Goal: Task Accomplishment & Management: Manage account settings

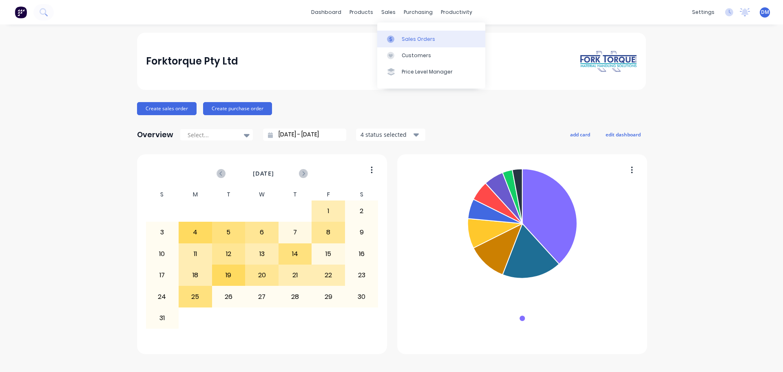
click at [412, 39] on div "Sales Orders" at bounding box center [418, 38] width 33 height 7
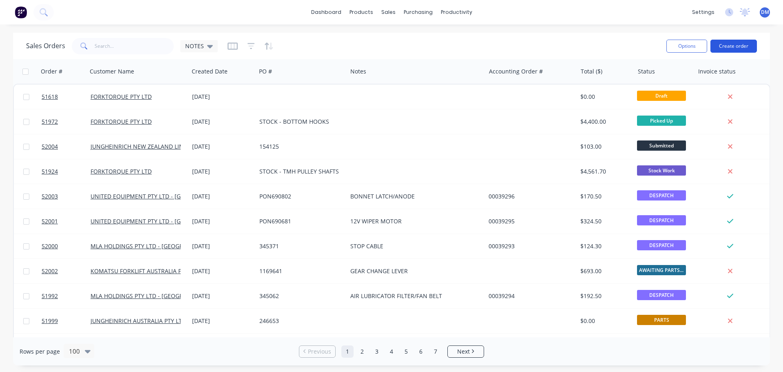
click at [735, 44] on button "Create order" at bounding box center [734, 46] width 46 height 13
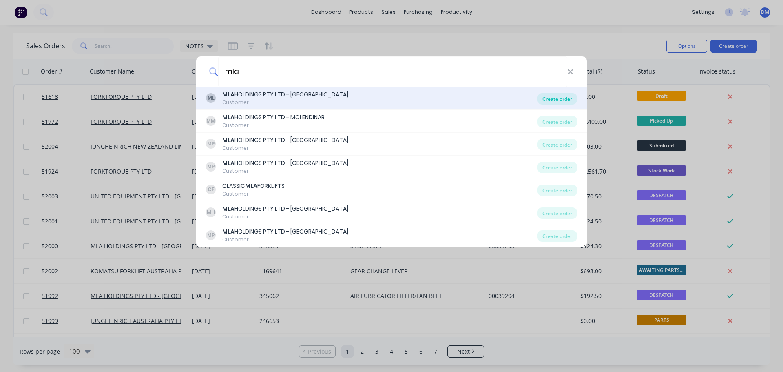
type input "mla"
click at [554, 98] on div "Create order" at bounding box center [558, 98] width 40 height 11
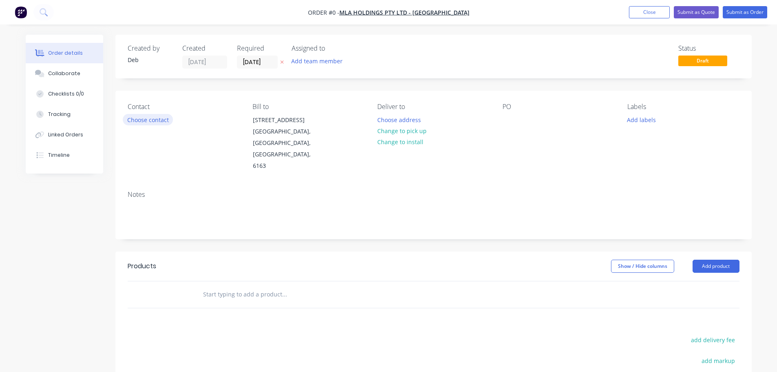
click at [151, 118] on button "Choose contact" at bounding box center [148, 119] width 50 height 11
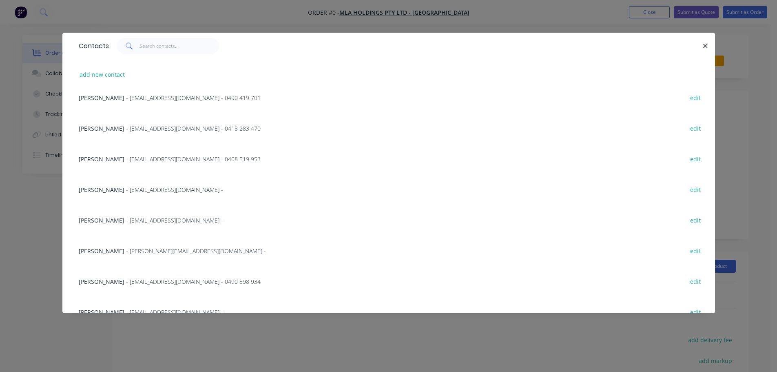
scroll to position [113, 0]
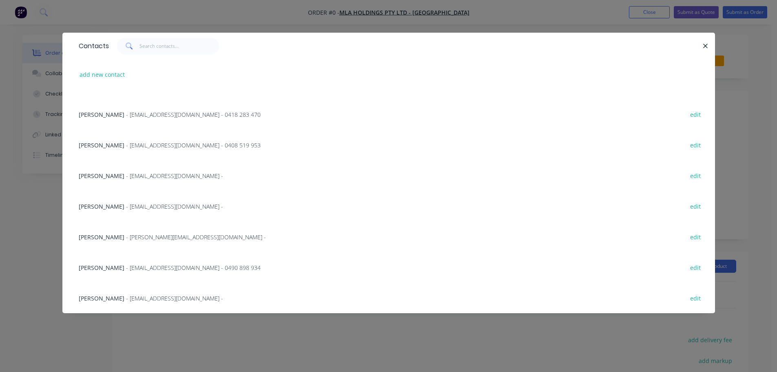
click at [149, 204] on span "- waspares@mlaholdings.com.au -" at bounding box center [174, 206] width 97 height 8
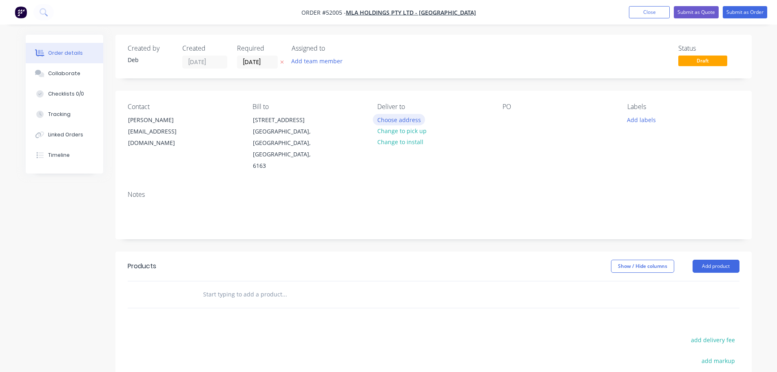
click at [390, 120] on button "Choose address" at bounding box center [399, 119] width 52 height 11
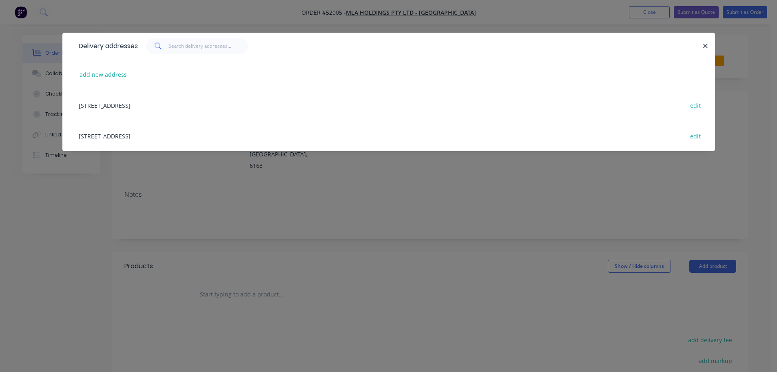
click at [194, 105] on div "229 BARRINGTON STREET, BIBRA LAKE, Western Australia, Australia, 6163 edit" at bounding box center [389, 105] width 628 height 31
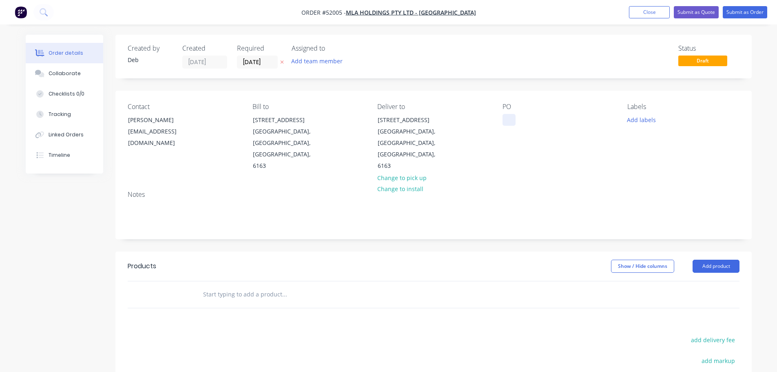
click at [508, 122] on div at bounding box center [509, 120] width 13 height 12
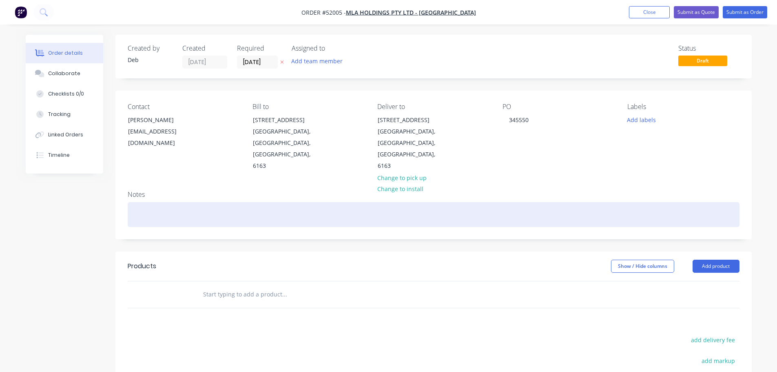
click at [168, 202] on div at bounding box center [434, 214] width 612 height 25
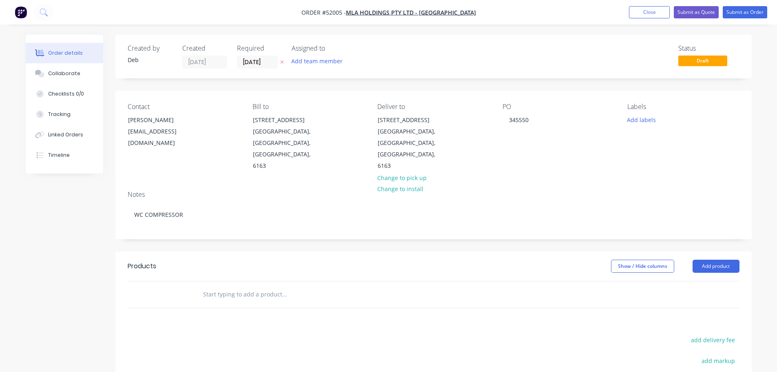
click at [225, 286] on input "text" at bounding box center [284, 294] width 163 height 16
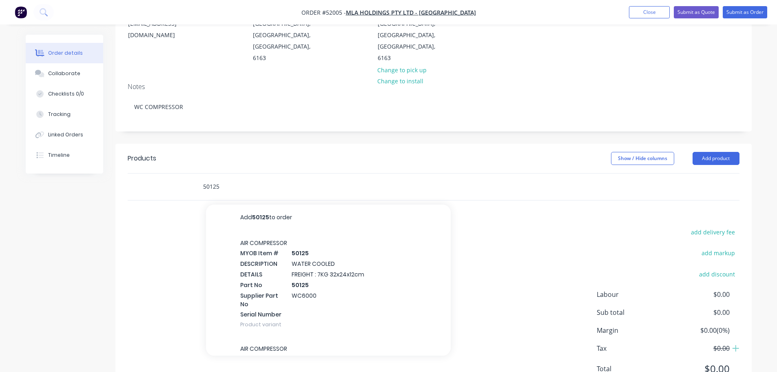
scroll to position [122, 0]
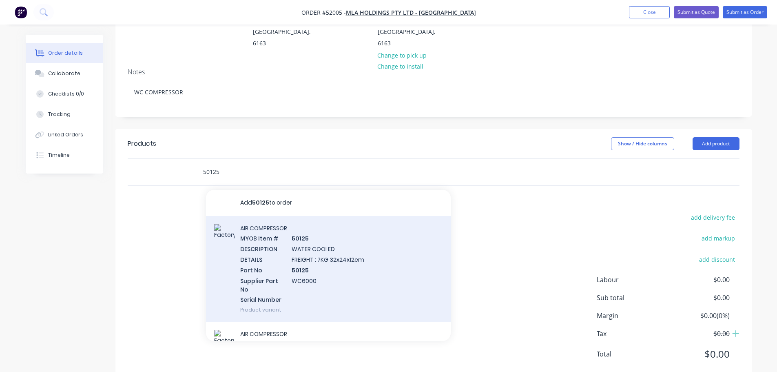
type input "50125"
click at [334, 258] on div "AIR COMPRESSOR MYOB Item # 50125 DESCRIPTION WATER COOLED DETAILS FREIGHT : 7KG…" at bounding box center [328, 269] width 245 height 106
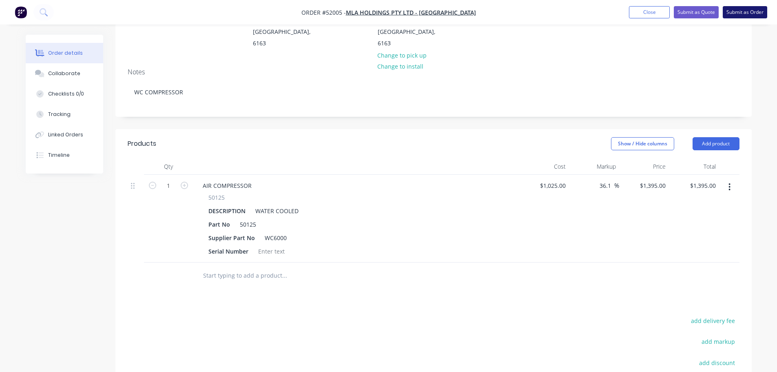
click at [734, 14] on button "Submit as Order" at bounding box center [745, 12] width 44 height 12
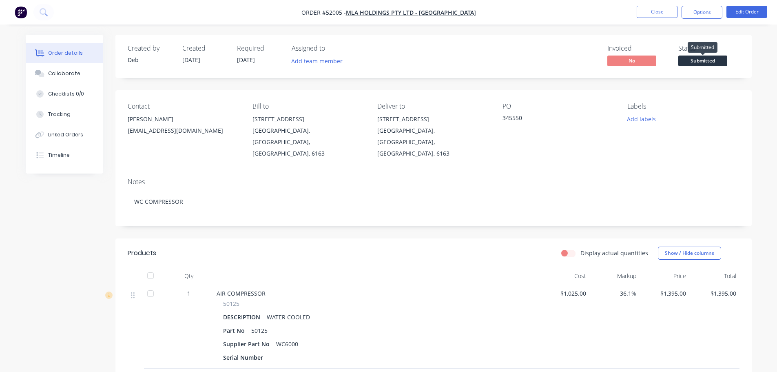
click at [708, 62] on span "Submitted" at bounding box center [702, 60] width 49 height 10
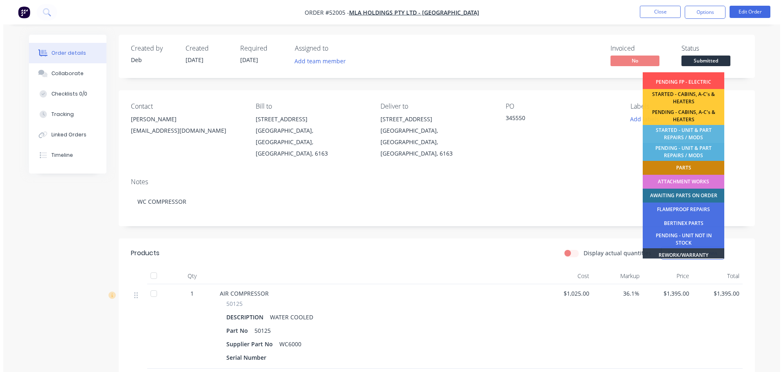
scroll to position [122, 0]
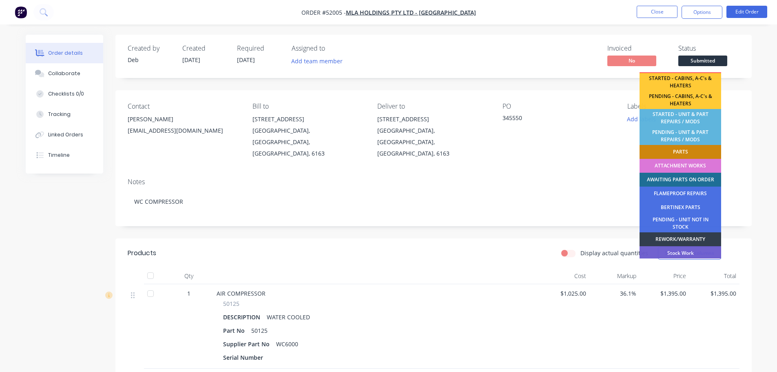
click at [685, 177] on div "AWAITING PARTS ON ORDER" at bounding box center [681, 180] width 82 height 14
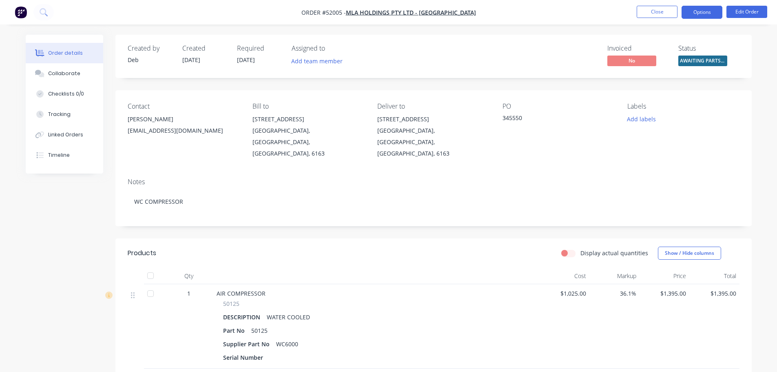
click at [701, 13] on button "Options" at bounding box center [702, 12] width 41 height 13
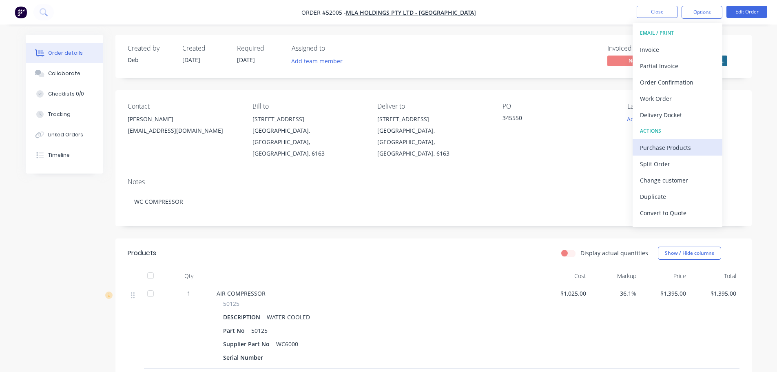
click at [675, 144] on div "Purchase Products" at bounding box center [677, 148] width 75 height 12
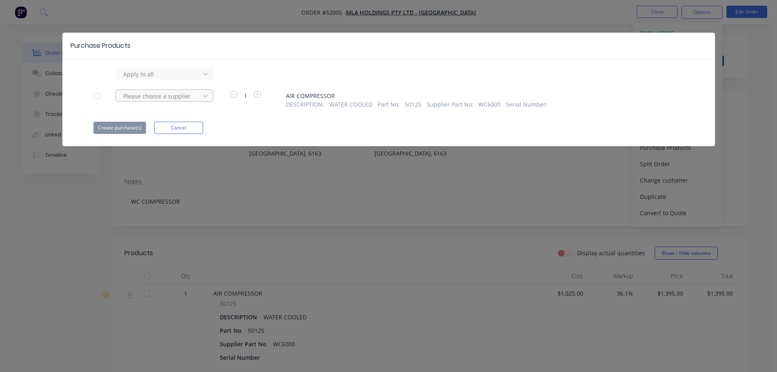
click at [180, 79] on div at bounding box center [158, 74] width 73 height 10
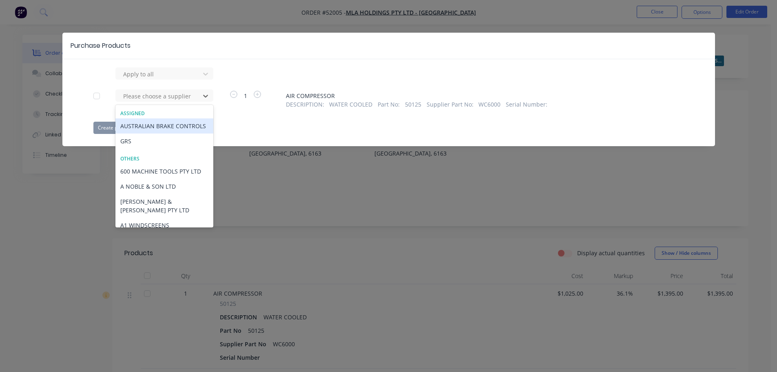
click at [165, 123] on div "AUSTRALIAN BRAKE CONTROLS" at bounding box center [164, 125] width 98 height 15
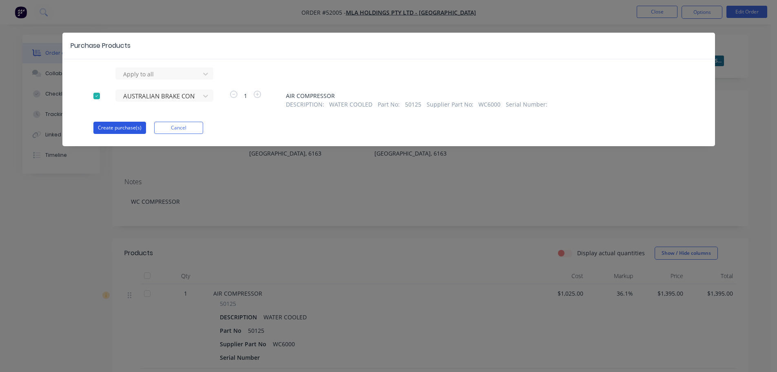
click at [115, 131] on button "Create purchase(s)" at bounding box center [119, 128] width 53 height 12
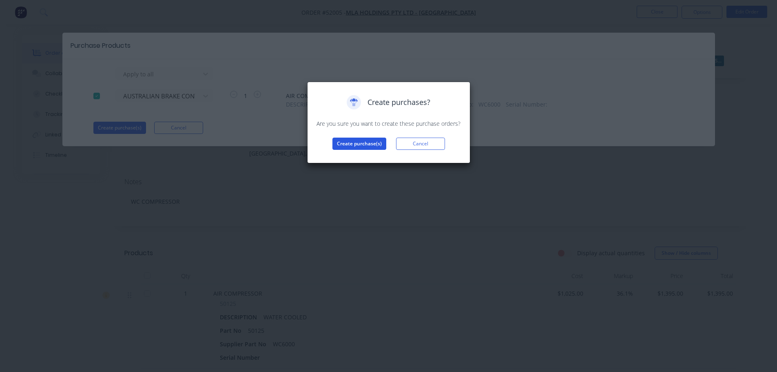
click at [357, 142] on button "Create purchase(s)" at bounding box center [359, 143] width 54 height 12
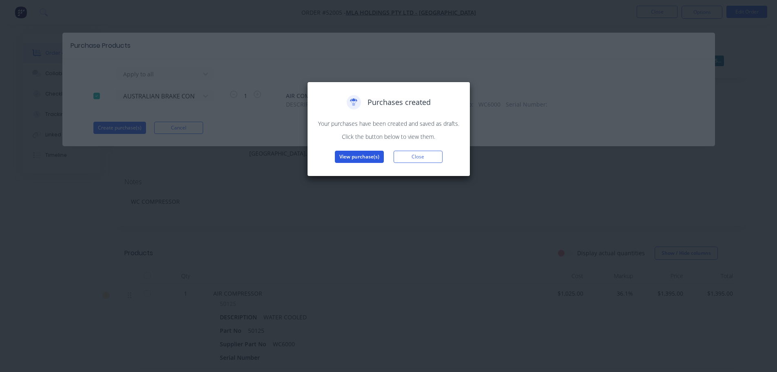
click at [365, 157] on button "View purchase(s)" at bounding box center [359, 157] width 49 height 12
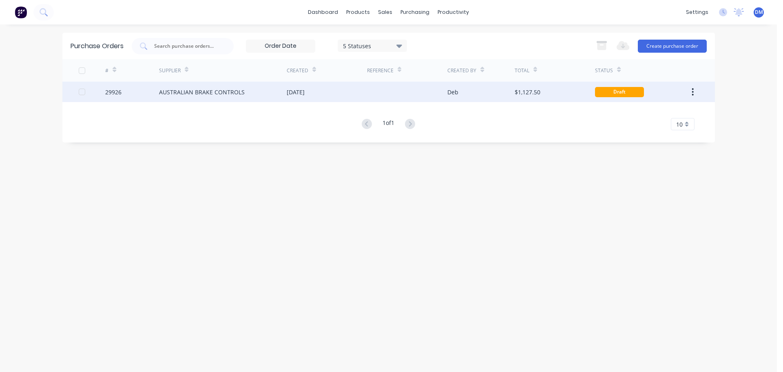
click at [332, 87] on div "[DATE]" at bounding box center [327, 92] width 80 height 20
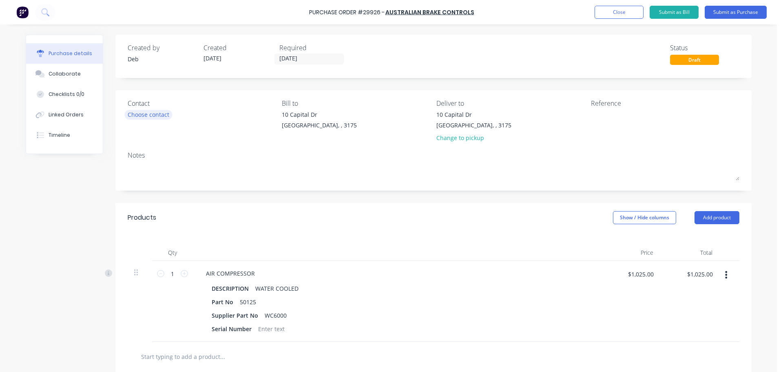
click at [162, 111] on div "Choose contact" at bounding box center [149, 114] width 42 height 9
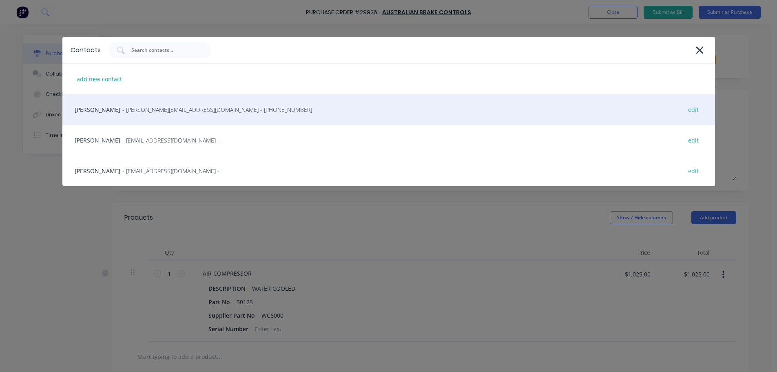
click at [135, 109] on span "- BobB@austbrake.com.au - (02) 9604 4400" at bounding box center [217, 109] width 190 height 9
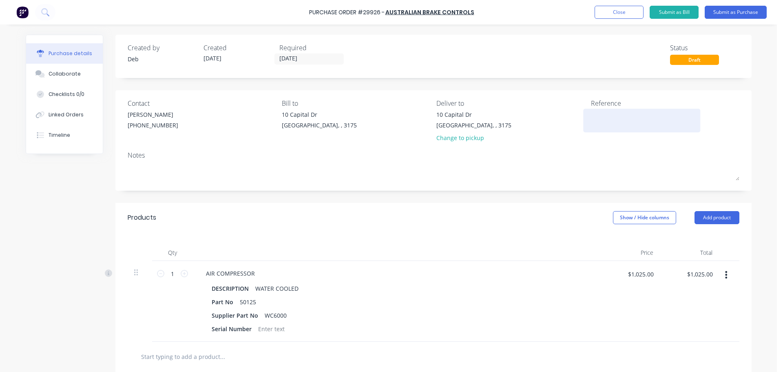
click at [601, 117] on textarea at bounding box center [642, 119] width 102 height 18
type textarea "WC"
type textarea "x"
type textarea "WC"
type textarea "x"
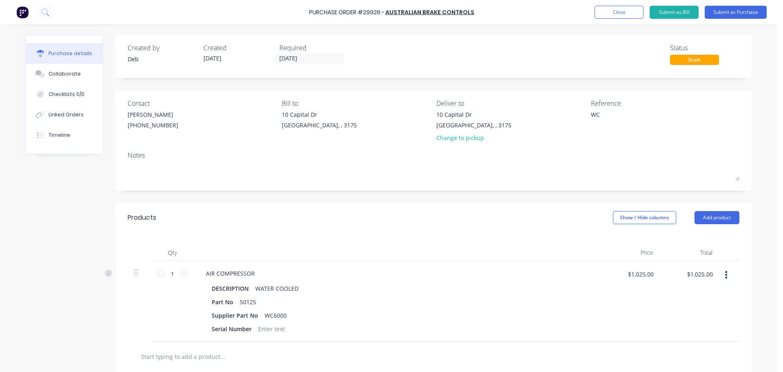
type textarea "WC 6"
type textarea "x"
type textarea "WC 60"
type textarea "x"
type textarea "WC 600"
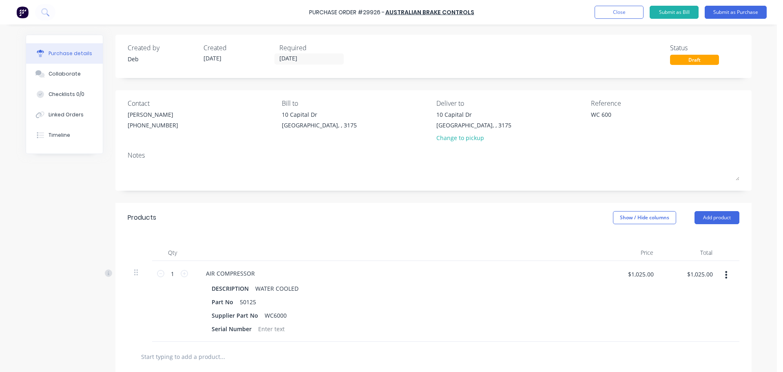
type textarea "x"
type textarea "WC 6000"
type textarea "x"
type textarea "WC 6000"
click at [720, 13] on button "Submit as Purchase" at bounding box center [736, 12] width 62 height 13
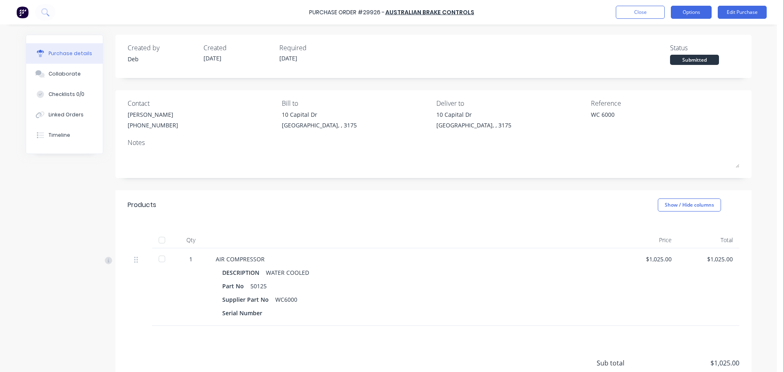
click at [693, 13] on button "Options" at bounding box center [691, 12] width 41 height 13
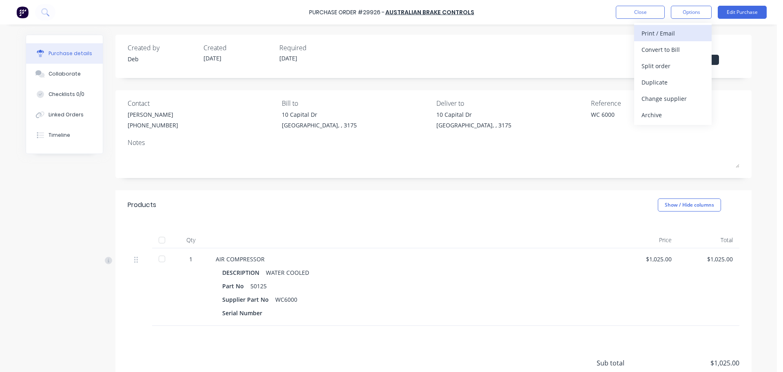
click at [661, 34] on div "Print / Email" at bounding box center [673, 33] width 63 height 12
click at [658, 52] on div "With pricing" at bounding box center [673, 50] width 63 height 12
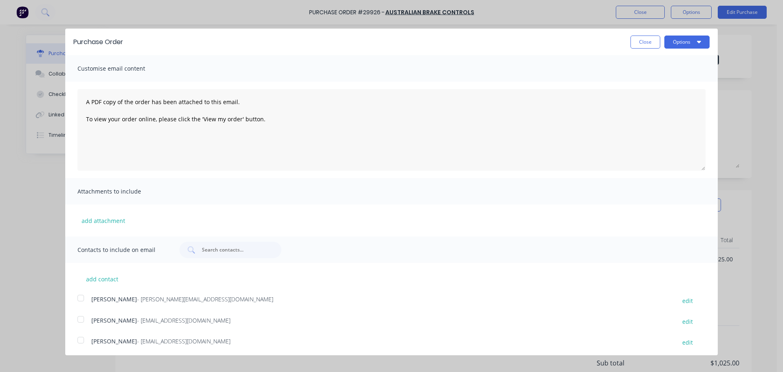
scroll to position [2, 0]
click at [80, 296] on div at bounding box center [81, 295] width 16 height 16
drag, startPoint x: 80, startPoint y: 338, endPoint x: 86, endPoint y: 336, distance: 5.8
click at [82, 338] on div at bounding box center [81, 337] width 16 height 16
click at [685, 43] on button "Options" at bounding box center [686, 39] width 45 height 13
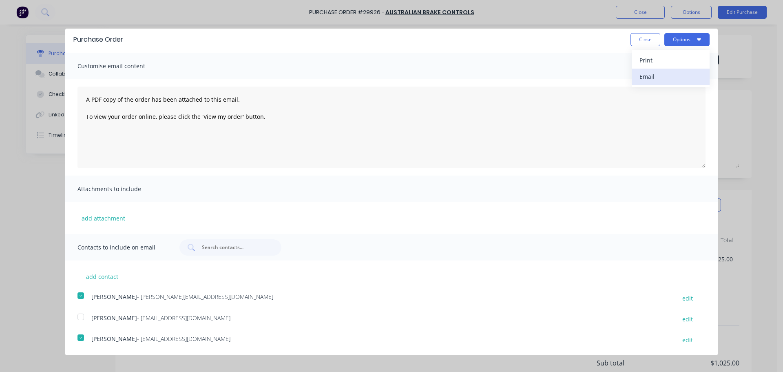
drag, startPoint x: 657, startPoint y: 81, endPoint x: 660, endPoint y: 78, distance: 4.3
click at [658, 81] on div "Email" at bounding box center [671, 77] width 63 height 12
type textarea "x"
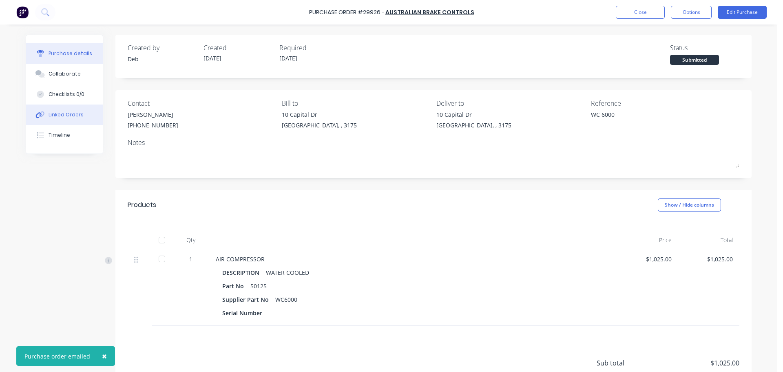
click at [54, 112] on div "Linked Orders" at bounding box center [66, 114] width 35 height 7
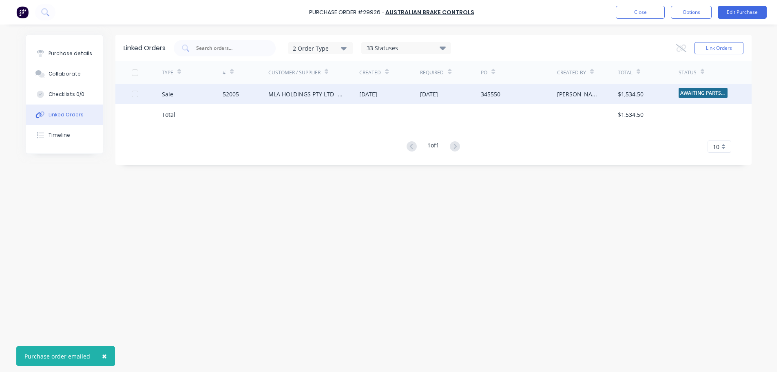
click at [233, 94] on div "52005" at bounding box center [231, 94] width 16 height 9
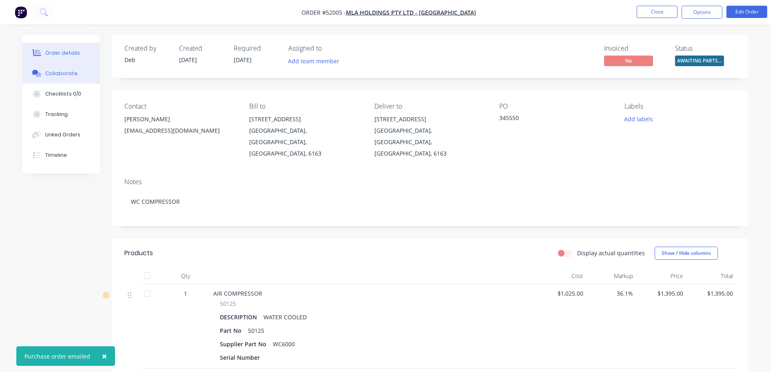
click at [51, 69] on button "Collaborate" at bounding box center [60, 73] width 77 height 20
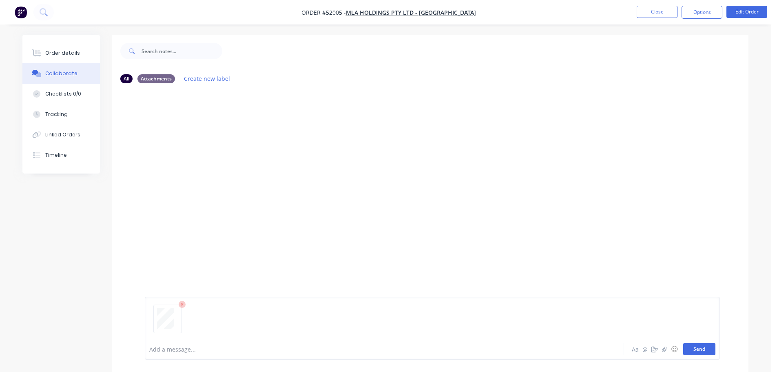
click at [690, 347] on button "Send" at bounding box center [699, 349] width 32 height 12
click at [74, 54] on div "Order details" at bounding box center [62, 52] width 35 height 7
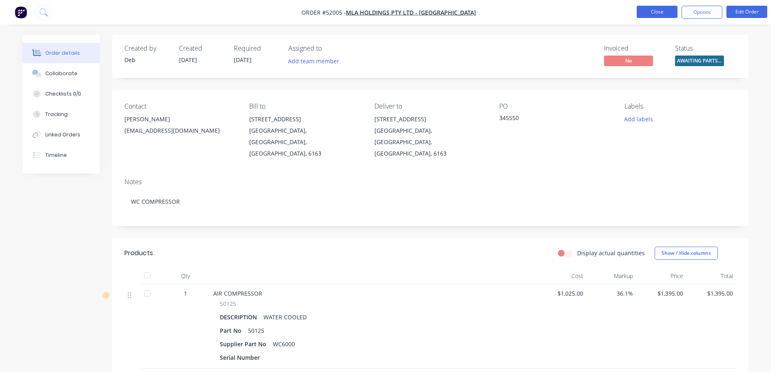
click at [654, 11] on button "Close" at bounding box center [657, 12] width 41 height 12
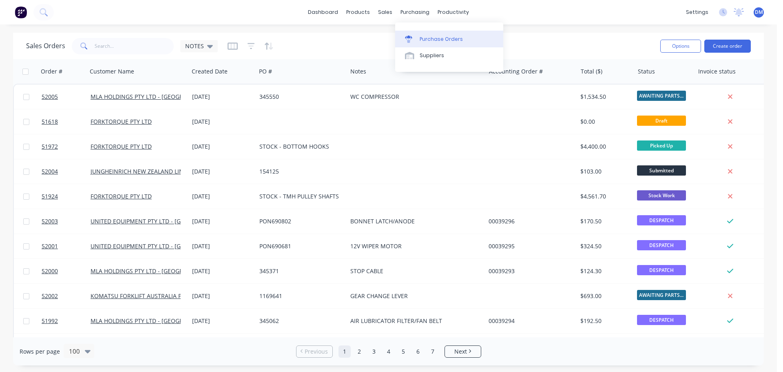
click at [438, 35] on div "Purchase Orders" at bounding box center [441, 38] width 43 height 7
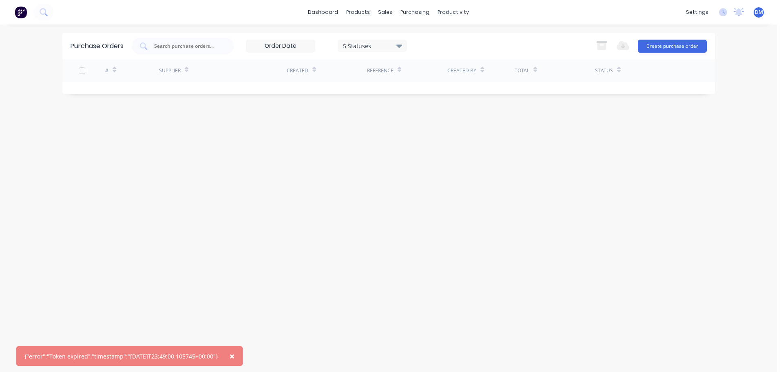
click at [235, 354] on span "×" at bounding box center [232, 355] width 5 height 11
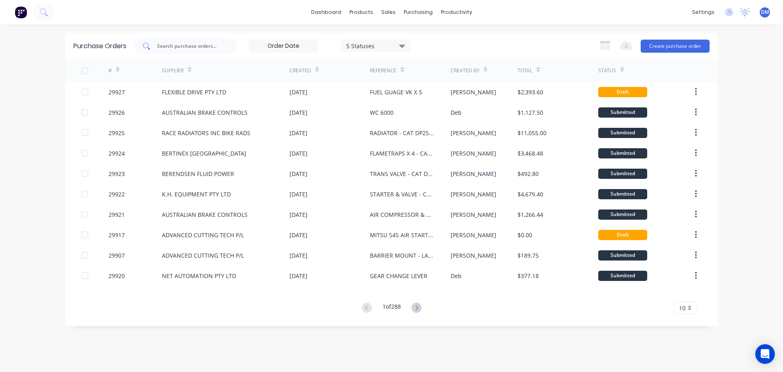
click at [191, 42] on input "text" at bounding box center [190, 46] width 68 height 8
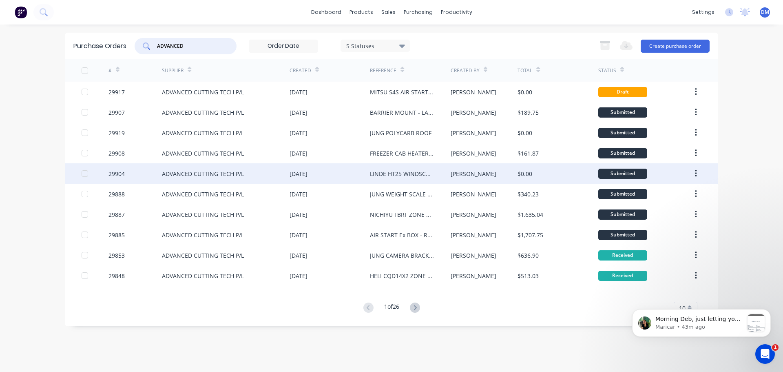
type input "ADVANCED"
click at [201, 176] on div "ADVANCED CUTTING TECH P/L" at bounding box center [203, 173] width 82 height 9
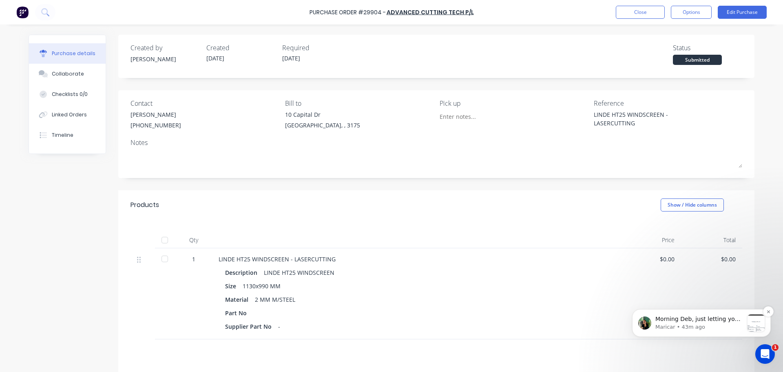
click at [691, 321] on p "Morning Deb, just letting you know the MYOB # on the Delivery Docket has been f…" at bounding box center [699, 319] width 88 height 8
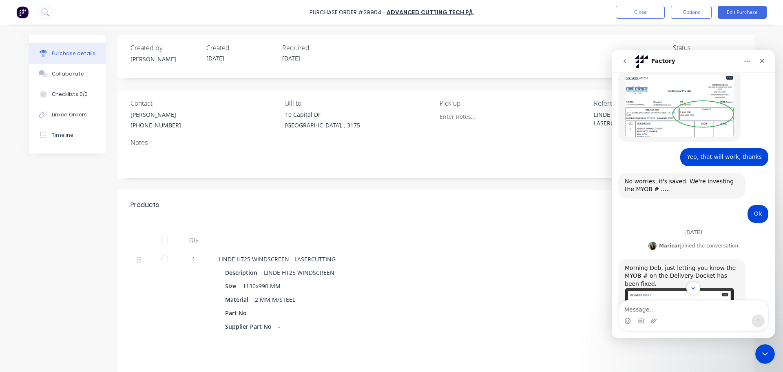
scroll to position [760, 0]
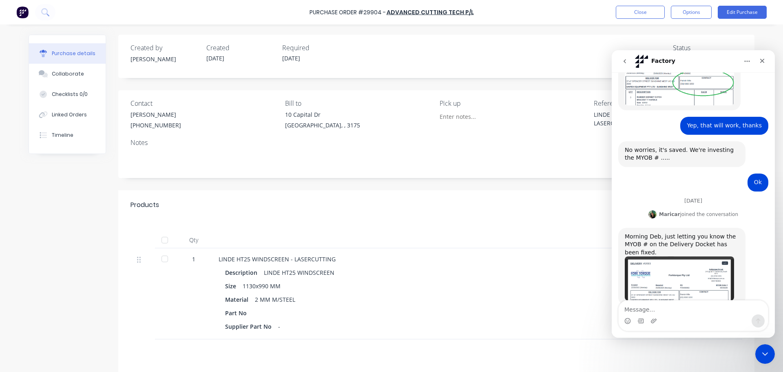
click at [647, 309] on textarea "Message…" at bounding box center [693, 307] width 149 height 14
type textarea "t"
type textarea "Thank you"
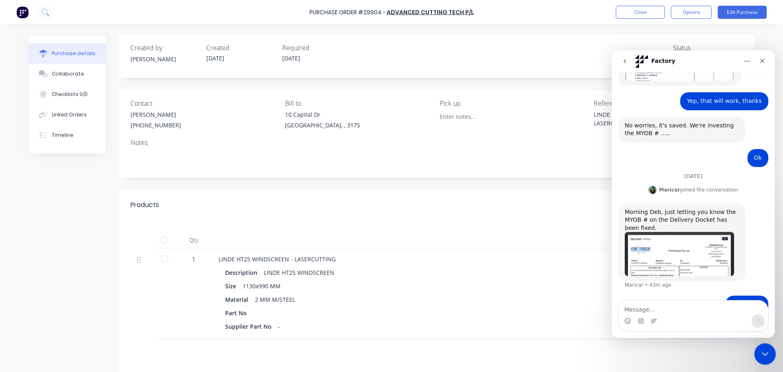
click at [768, 350] on icon "Close Intercom Messenger" at bounding box center [764, 353] width 10 height 10
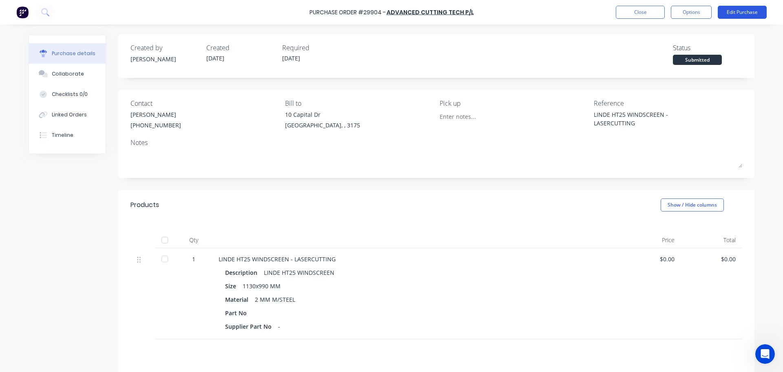
click at [744, 13] on button "Edit Purchase" at bounding box center [742, 12] width 49 height 13
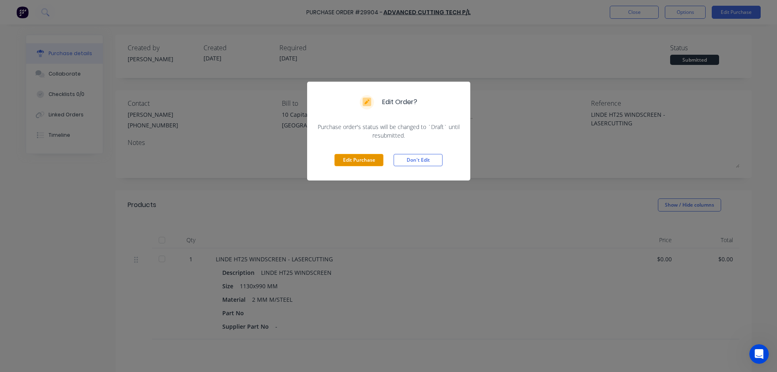
click at [353, 159] on button "Edit Purchase" at bounding box center [358, 160] width 49 height 12
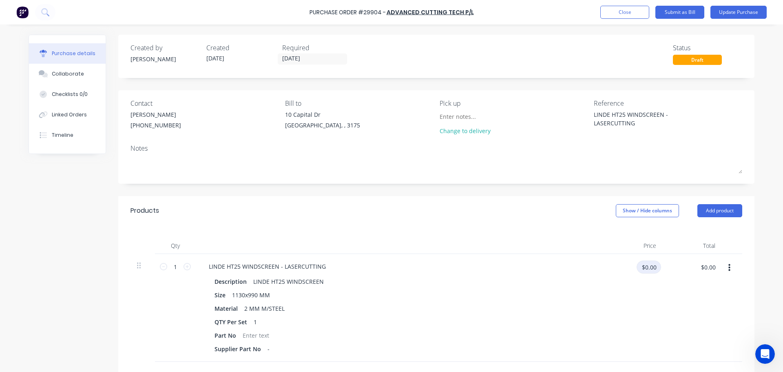
type textarea "x"
drag, startPoint x: 654, startPoint y: 265, endPoint x: 562, endPoint y: 277, distance: 92.5
click at [569, 278] on div "1 1 LINDE HT25 WINDSCREEN - LASERCUTTING Description LINDE HT25 WINDSCREEN Size…" at bounding box center [437, 308] width 612 height 108
type input "126.5"
type textarea "x"
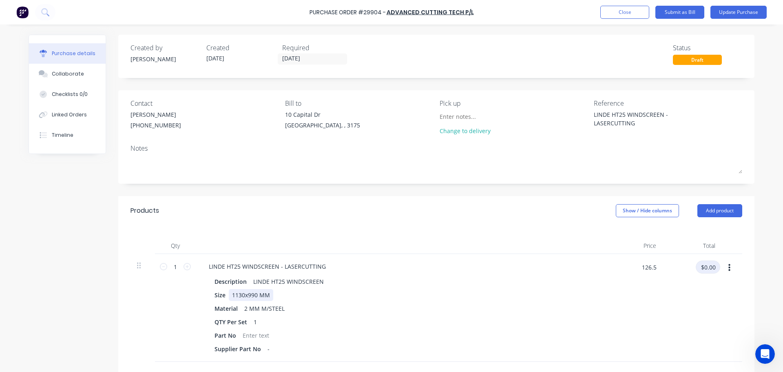
type input "$126.50"
drag, startPoint x: 735, startPoint y: 12, endPoint x: 726, endPoint y: 11, distance: 8.6
click at [733, 12] on button "Update Purchase" at bounding box center [739, 12] width 56 height 13
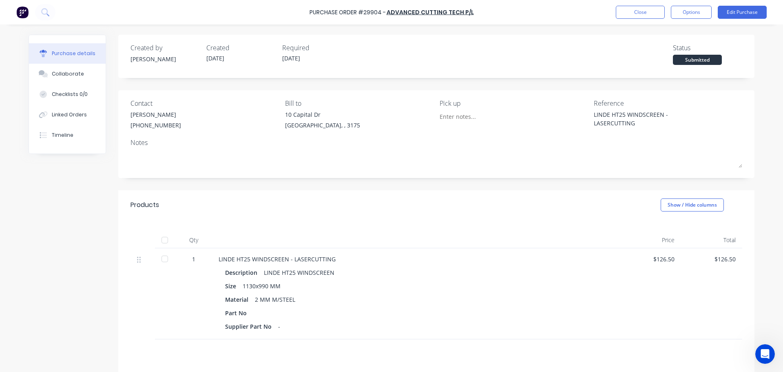
click at [159, 261] on div at bounding box center [165, 258] width 16 height 16
type textarea "x"
click at [650, 11] on button "Close" at bounding box center [640, 12] width 49 height 13
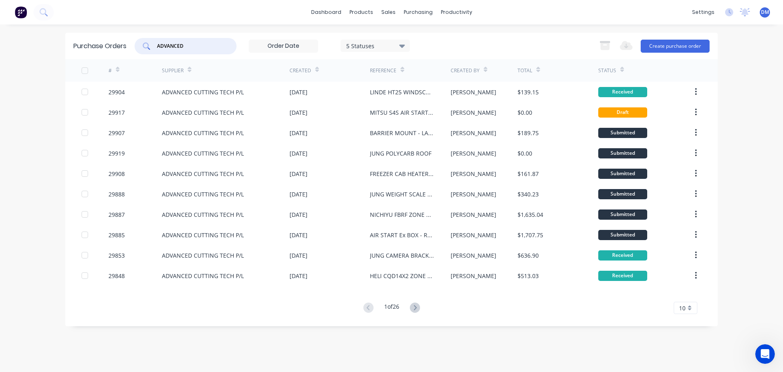
drag, startPoint x: 198, startPoint y: 46, endPoint x: 0, endPoint y: 60, distance: 198.0
click at [36, 50] on div "dashboard products sales purchasing productivity dashboard products Product Cat…" at bounding box center [391, 186] width 783 height 372
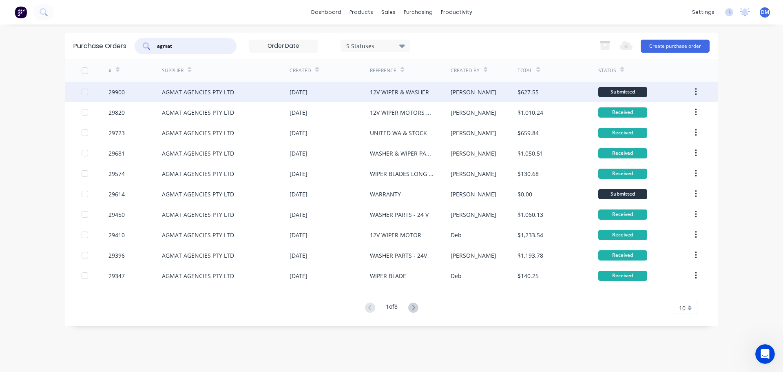
type input "agmat"
click at [189, 91] on div "AGMAT AGENCIES PTY LTD" at bounding box center [198, 92] width 72 height 9
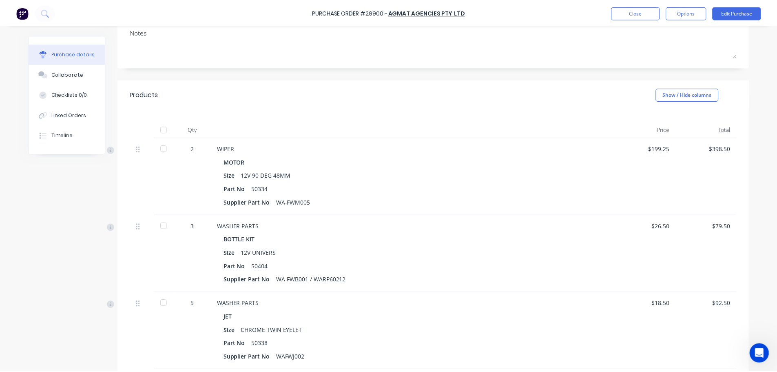
scroll to position [163, 0]
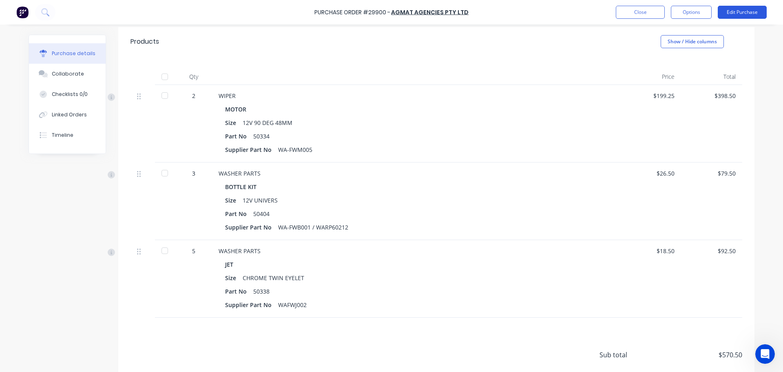
click at [730, 13] on button "Edit Purchase" at bounding box center [742, 12] width 49 height 13
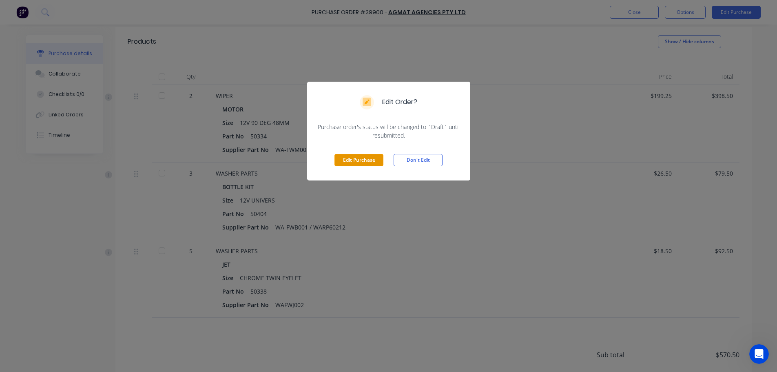
click at [354, 157] on button "Edit Purchase" at bounding box center [358, 160] width 49 height 12
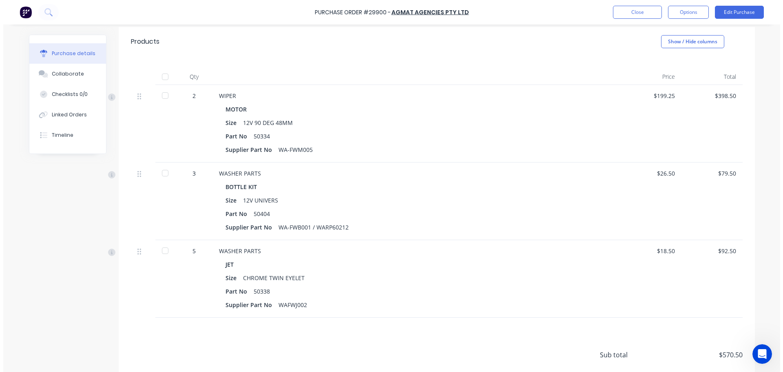
scroll to position [176, 0]
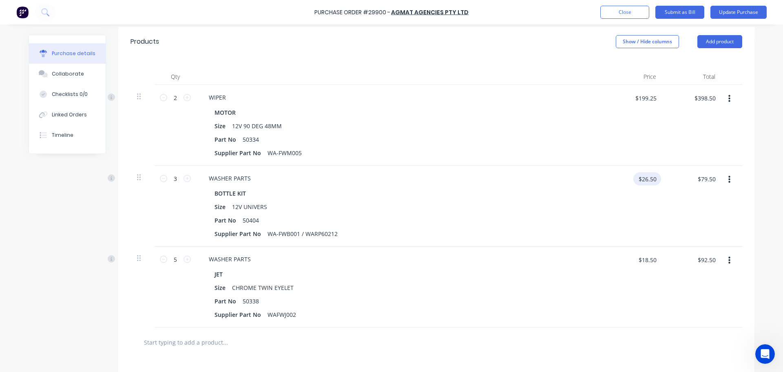
type textarea "x"
drag, startPoint x: 655, startPoint y: 178, endPoint x: 605, endPoint y: 175, distance: 49.8
click at [606, 175] on div "$26.50 $26.50" at bounding box center [633, 206] width 59 height 81
type input "32.20"
type textarea "x"
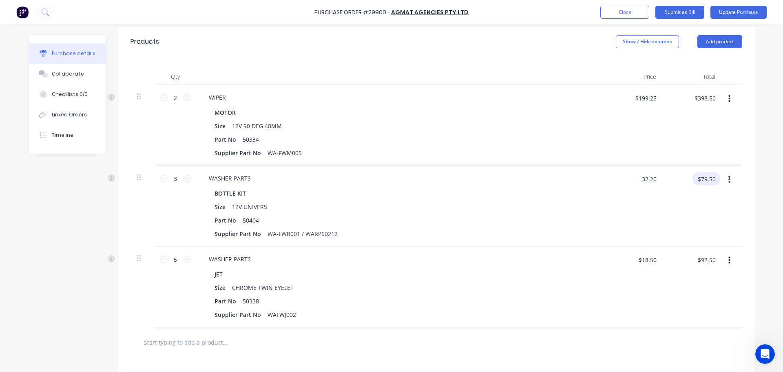
type input "$32.20"
type input "$96.60"
type textarea "x"
drag, startPoint x: 653, startPoint y: 258, endPoint x: 592, endPoint y: 252, distance: 60.7
click at [594, 252] on div "5 5 WASHER PARTS JET Size CHROME TWIN EYELET Part No 50338 Supplier Part No WAF…" at bounding box center [437, 286] width 612 height 81
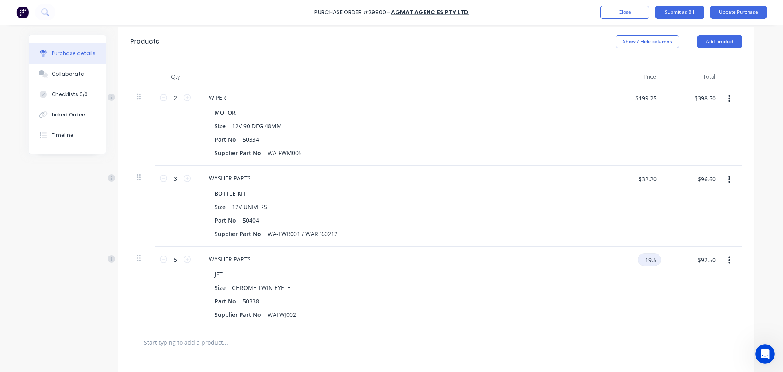
type input "19.5"
type textarea "x"
type input "$19.50"
type input "$97.50"
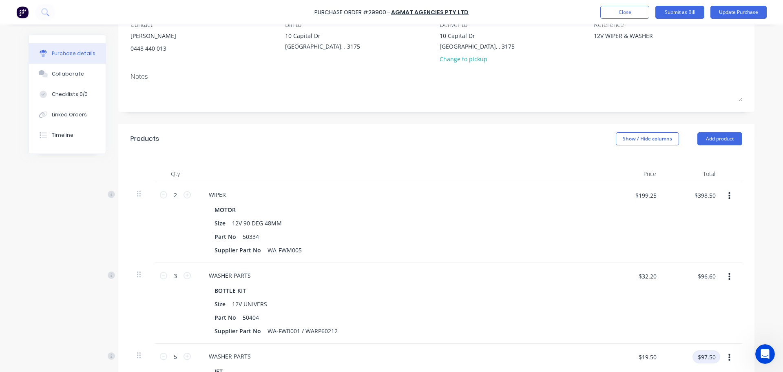
scroll to position [59, 0]
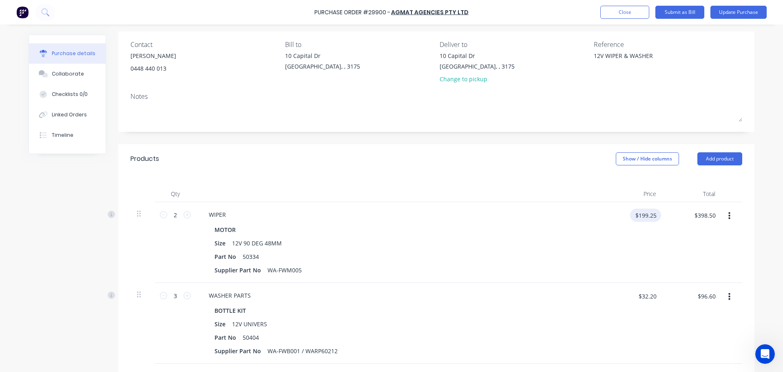
type textarea "x"
drag, startPoint x: 655, startPoint y: 213, endPoint x: 583, endPoint y: 225, distance: 72.8
click at [585, 224] on div "2 2 WIPER MOTOR Size 12V 90 DEG 48MM Part No 50334 Supplier Part No WA-FWM005 $…" at bounding box center [437, 242] width 612 height 81
type input "199.95"
type textarea "x"
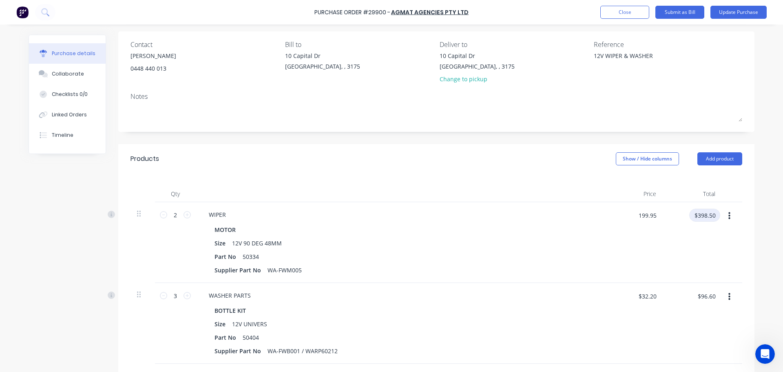
type input "$199.95"
type input "$399.90"
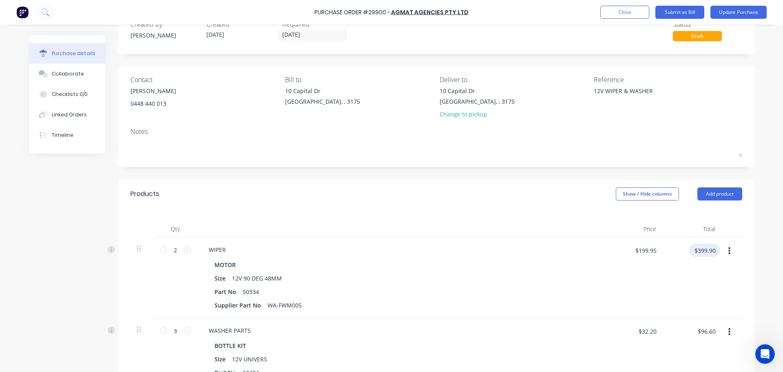
scroll to position [18, 0]
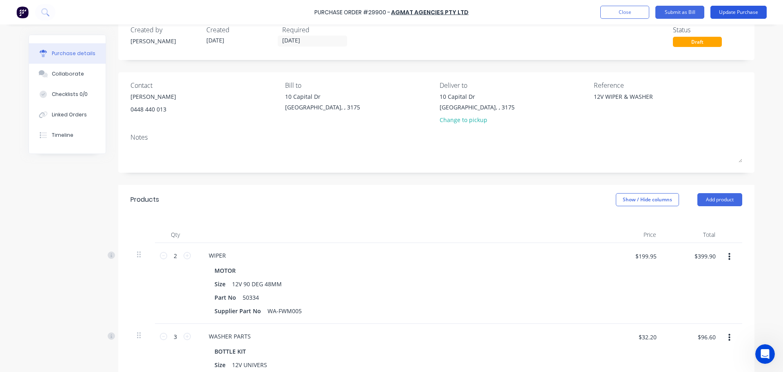
click at [735, 15] on button "Update Purchase" at bounding box center [739, 12] width 56 height 13
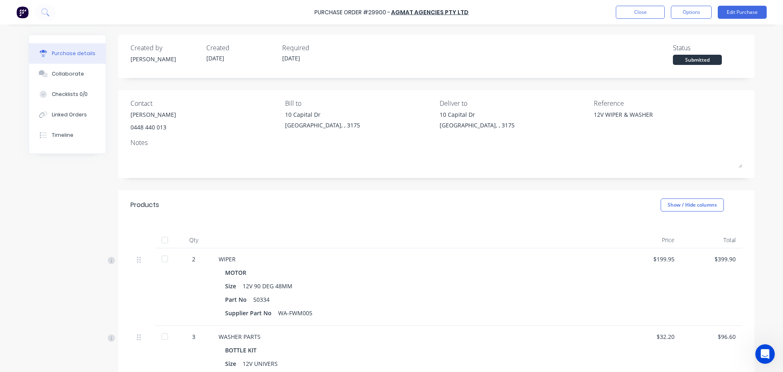
click at [164, 240] on div at bounding box center [165, 240] width 16 height 16
type textarea "x"
click at [630, 13] on button "Close" at bounding box center [640, 12] width 49 height 13
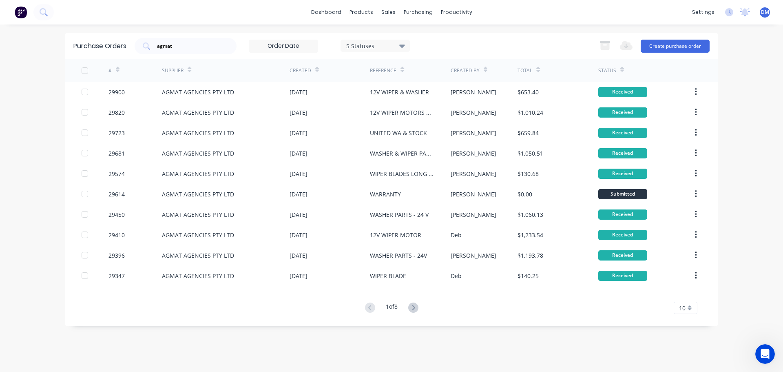
drag, startPoint x: 187, startPoint y: 44, endPoint x: -9, endPoint y: 76, distance: 199.2
click at [0, 76] on html "dashboard products sales purchasing productivity dashboard products Product Cat…" at bounding box center [391, 186] width 783 height 372
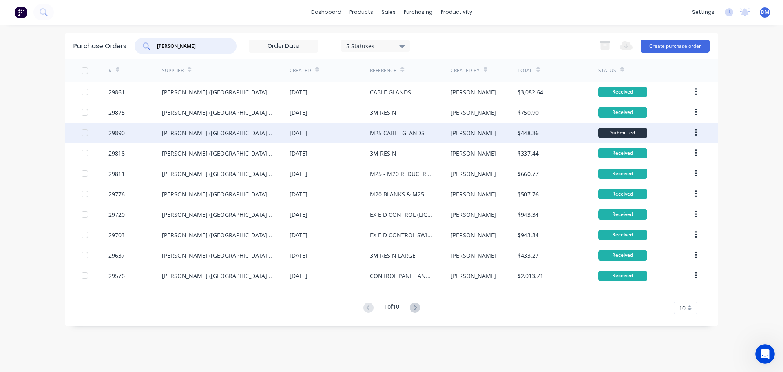
type input "G T JONES"
click at [162, 133] on div "G T JONES (VIC) PTY LTD" at bounding box center [217, 132] width 111 height 9
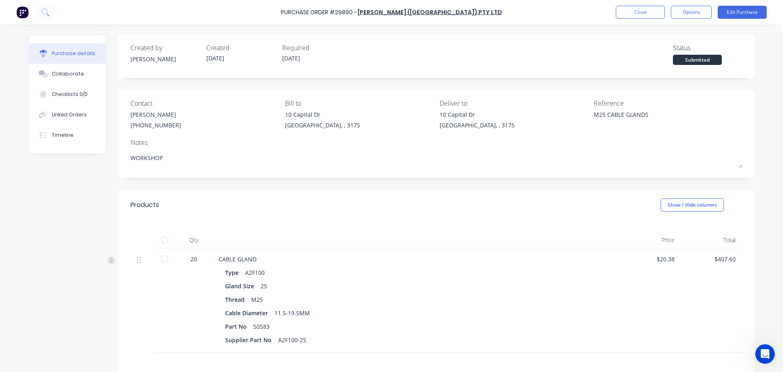
click at [162, 239] on div at bounding box center [165, 240] width 16 height 16
type textarea "x"
click at [626, 13] on button "Close" at bounding box center [640, 12] width 49 height 13
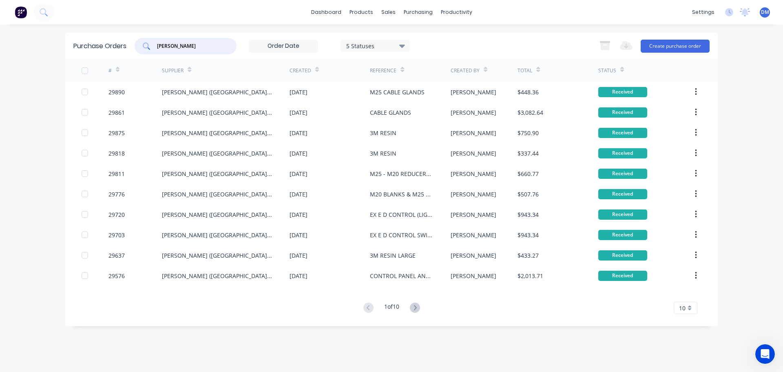
drag, startPoint x: 201, startPoint y: 44, endPoint x: -19, endPoint y: 49, distance: 220.3
click at [0, 49] on html "dashboard products sales purchasing productivity dashboard products Product Cat…" at bounding box center [391, 186] width 783 height 372
type input "29902"
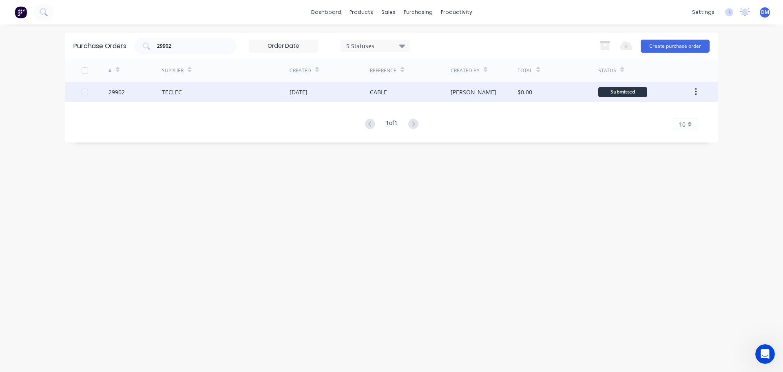
click at [205, 92] on div "TECLEC" at bounding box center [226, 92] width 128 height 20
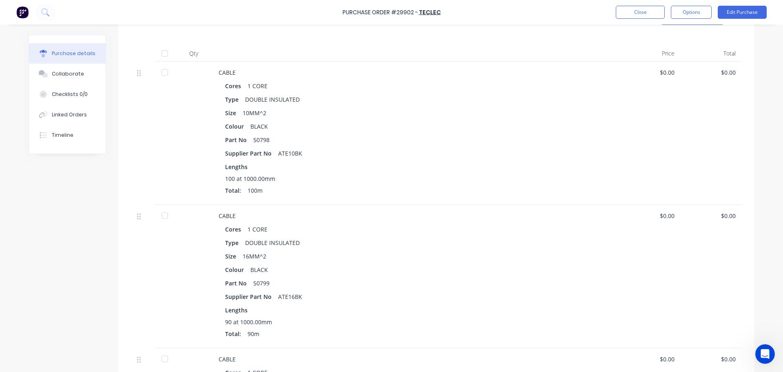
scroll to position [122, 0]
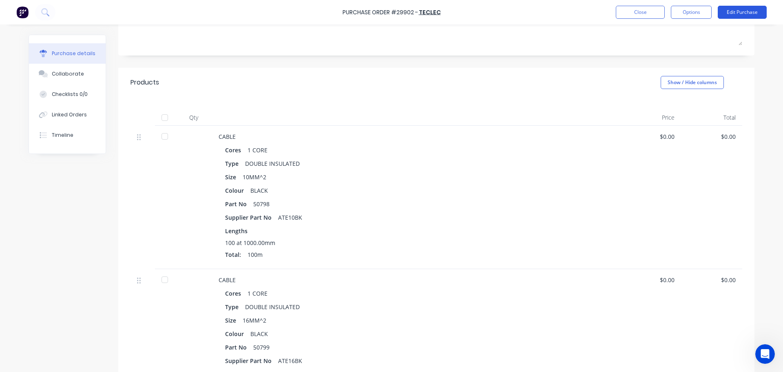
click at [737, 12] on button "Edit Purchase" at bounding box center [742, 12] width 49 height 13
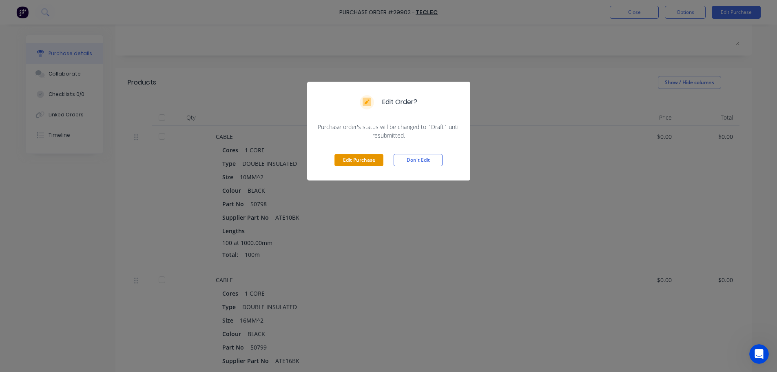
click at [346, 158] on button "Edit Purchase" at bounding box center [358, 160] width 49 height 12
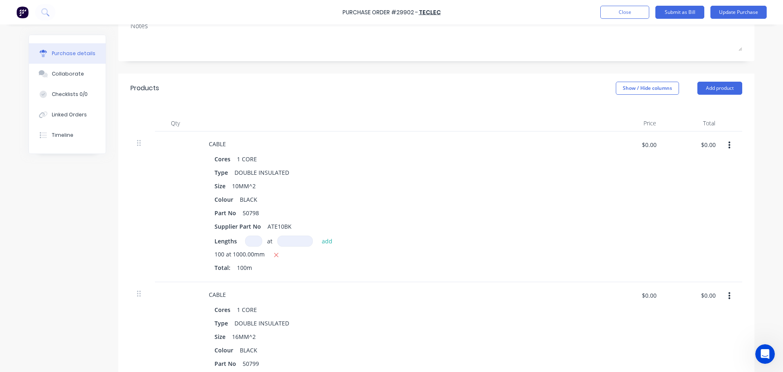
drag, startPoint x: 251, startPoint y: 241, endPoint x: 94, endPoint y: 259, distance: 158.1
click at [249, 241] on input at bounding box center [253, 240] width 17 height 11
type textarea "x"
type input "1"
type textarea "x"
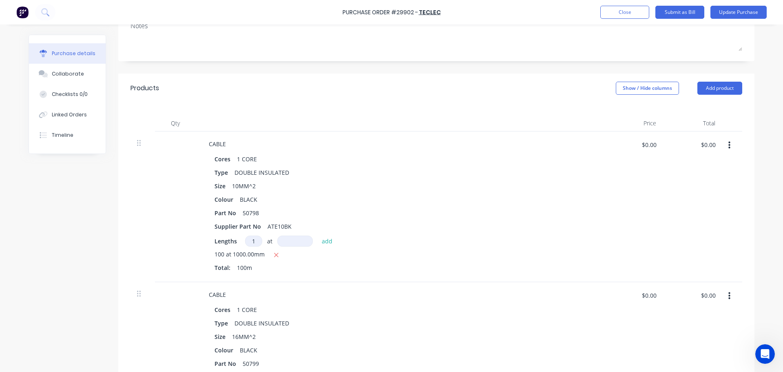
type input "10"
type textarea "x"
type input "100"
type textarea "x"
type input "3"
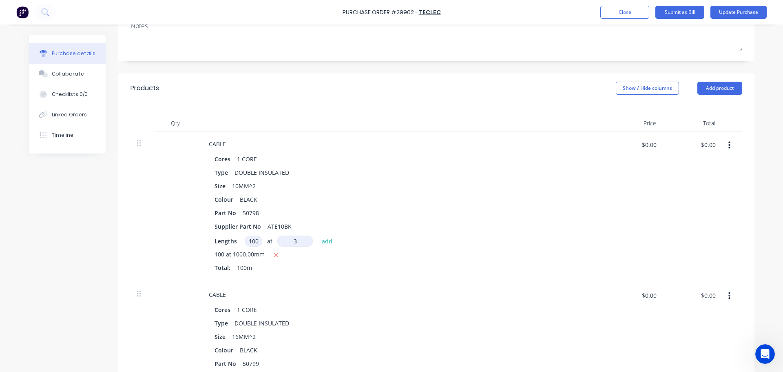
type textarea "x"
type input "3."
type textarea "x"
type input "3.5mm"
type textarea "x"
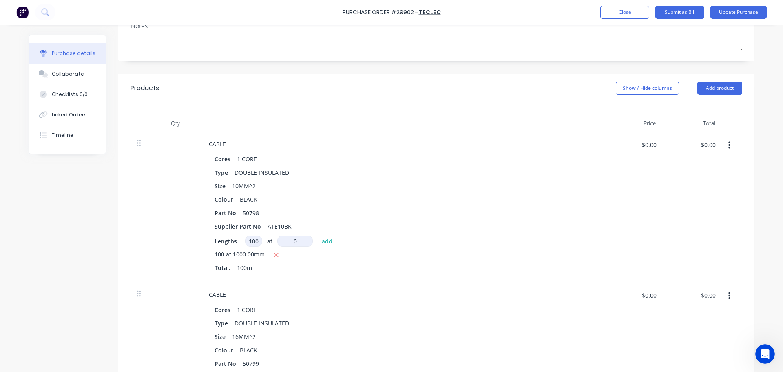
type input "0"
type textarea "x"
type input "0mm"
drag, startPoint x: 237, startPoint y: 237, endPoint x: 242, endPoint y: 239, distance: 5.7
click at [237, 237] on div "Lengths 100 100 at 0mm 0 add" at bounding box center [400, 240] width 370 height 11
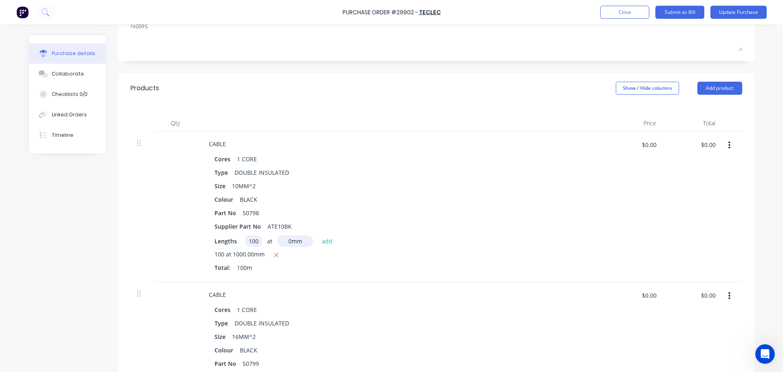
click at [245, 239] on input "100" at bounding box center [253, 240] width 17 height 11
type textarea "x"
type input "0"
type textarea "x"
click at [648, 146] on input "$0.00" at bounding box center [649, 144] width 24 height 13
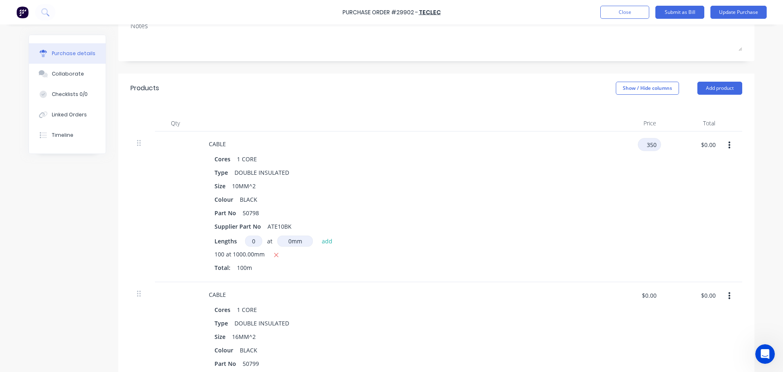
type input "350"
type textarea "x"
type input "$350.00"
type input "$35,000.00"
type input "3.5"
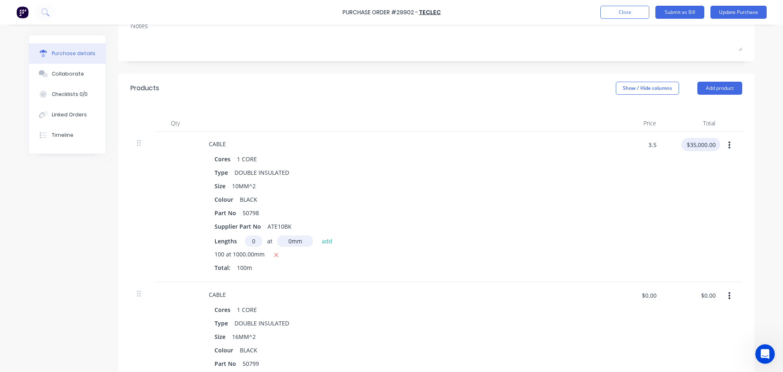
type textarea "x"
type input "$3.50"
type input "$350.00"
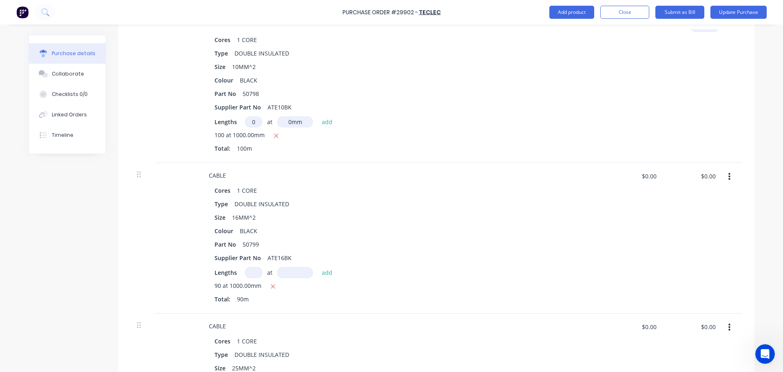
scroll to position [245, 0]
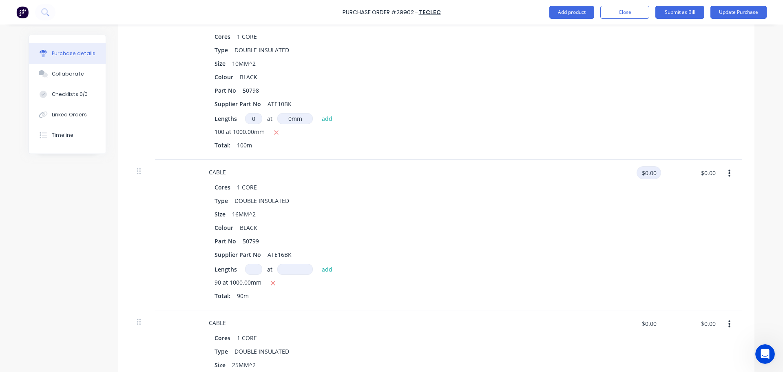
type textarea "x"
drag, startPoint x: 655, startPoint y: 175, endPoint x: 604, endPoint y: 161, distance: 52.6
click at [604, 161] on div "$0.00 $0.00" at bounding box center [633, 234] width 59 height 151
type input "6"
type textarea "x"
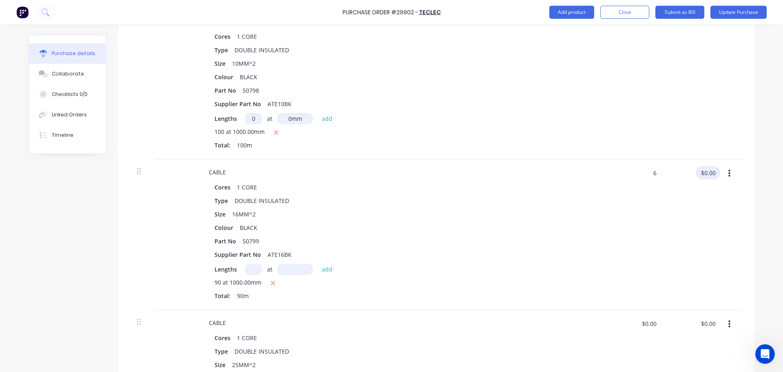
type input "$6.00"
type input "$540.00"
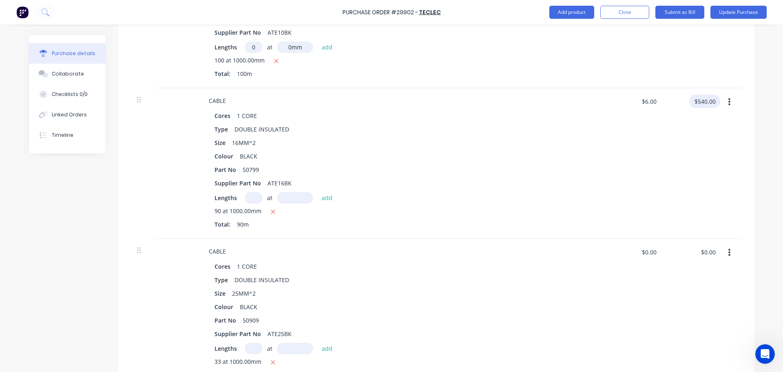
scroll to position [326, 0]
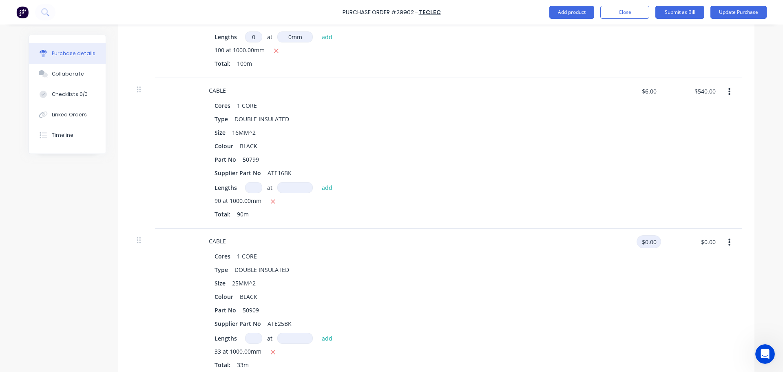
type textarea "x"
drag, startPoint x: 655, startPoint y: 243, endPoint x: 535, endPoint y: 235, distance: 120.6
click at [542, 237] on div "CABLE Cores 1 CORE Type DOUBLE INSULATED Size 25MM^2 Colour BLACK Part No 50909…" at bounding box center [437, 303] width 612 height 151
type input "7.8"
type textarea "x"
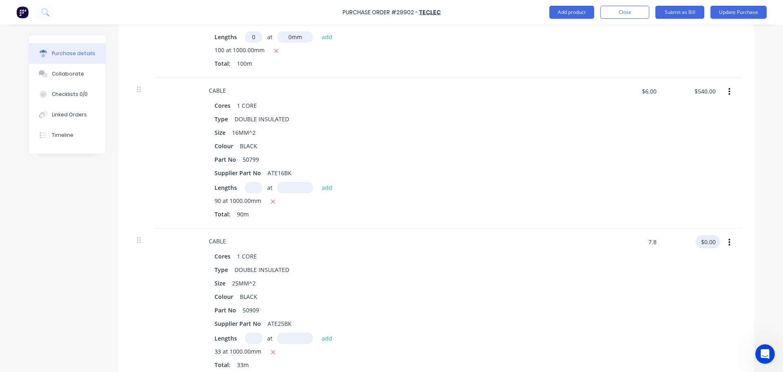
type input "$7.80"
type input "$257.40"
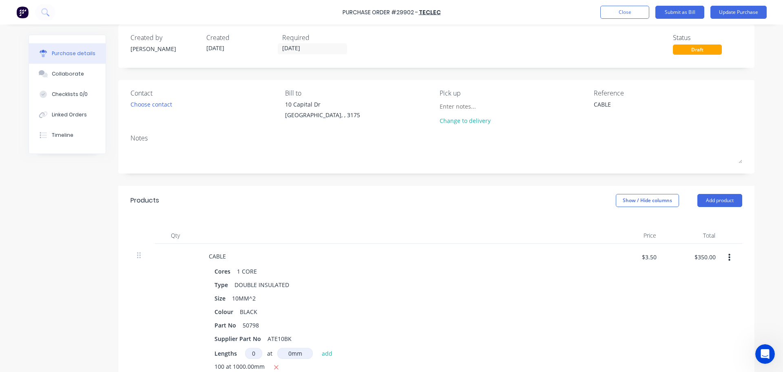
scroll to position [0, 0]
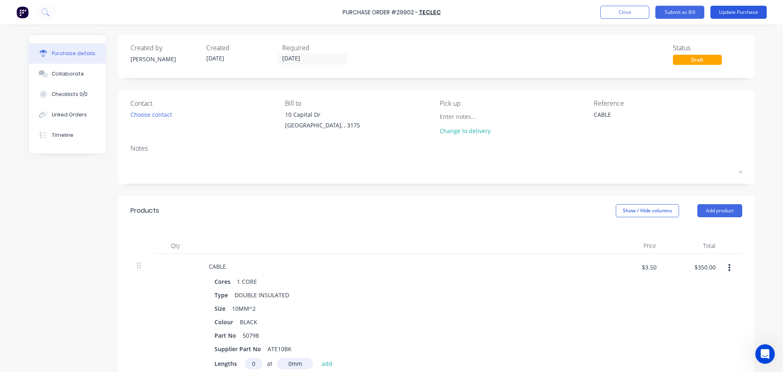
click at [736, 6] on button "Update Purchase" at bounding box center [739, 12] width 56 height 13
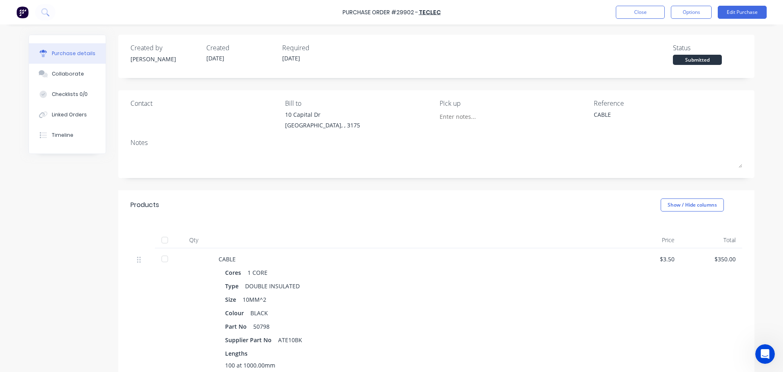
click at [158, 238] on div at bounding box center [165, 240] width 16 height 16
type textarea "x"
click at [622, 11] on button "Close" at bounding box center [640, 12] width 49 height 13
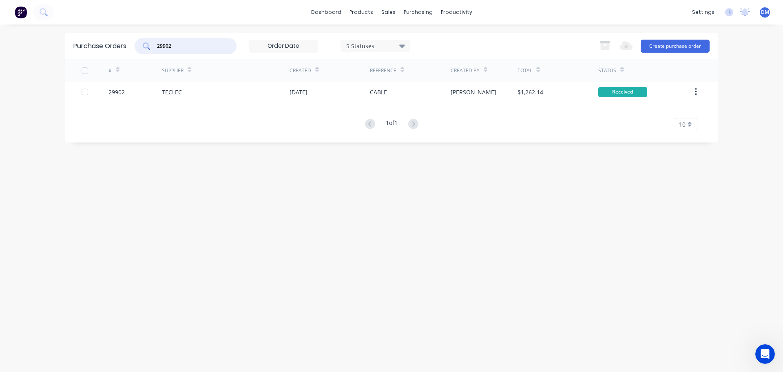
drag, startPoint x: 155, startPoint y: 46, endPoint x: 104, endPoint y: 46, distance: 51.4
click at [104, 46] on div "Purchase Orders 29902 5 Statuses 5 Statuses Export to Excel (XLSX) Create purch…" at bounding box center [391, 46] width 653 height 27
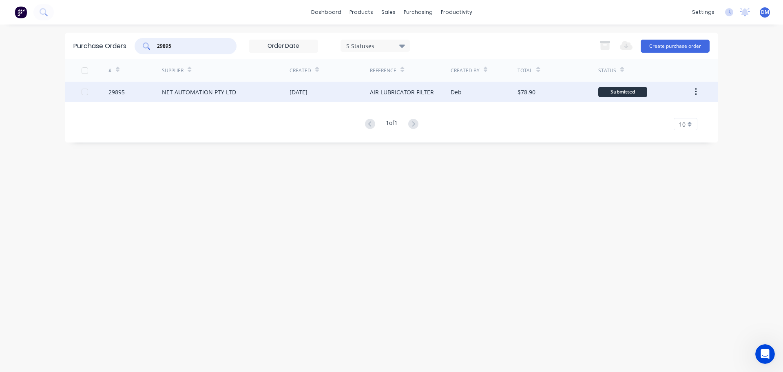
type input "29895"
click at [263, 89] on div "NET AUTOMATION PTY LTD" at bounding box center [226, 92] width 128 height 20
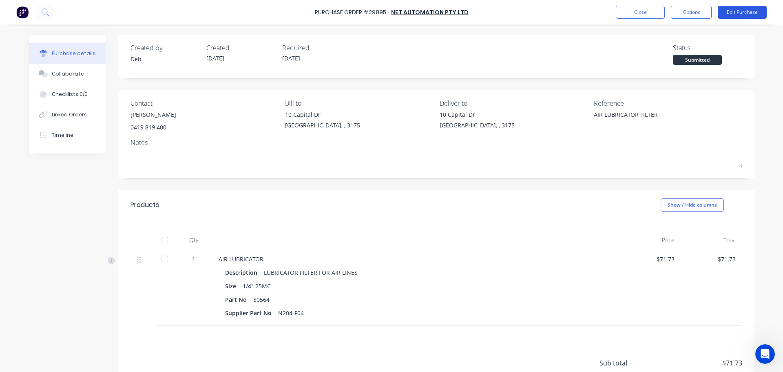
click at [734, 15] on button "Edit Purchase" at bounding box center [742, 12] width 49 height 13
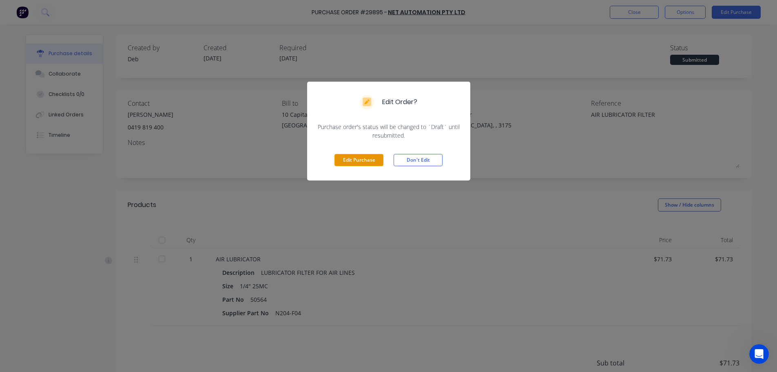
click at [348, 156] on button "Edit Purchase" at bounding box center [358, 160] width 49 height 12
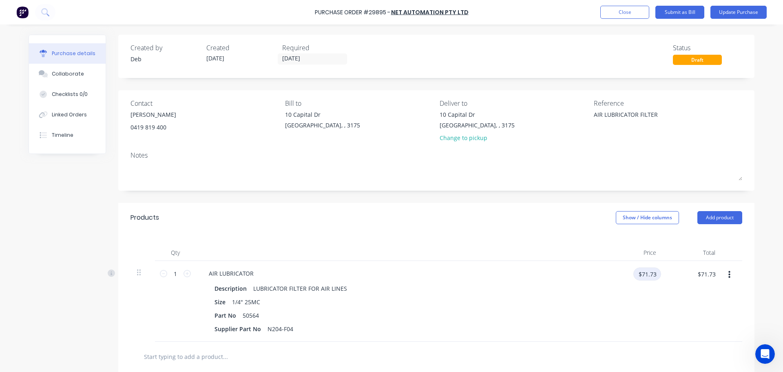
click at [658, 272] on div "$71.73 $71.73" at bounding box center [633, 301] width 59 height 81
type textarea "x"
drag, startPoint x: 656, startPoint y: 273, endPoint x: 607, endPoint y: 271, distance: 49.0
click at [615, 273] on div "$71.73 $71.73" at bounding box center [635, 276] width 51 height 19
type input "54.57"
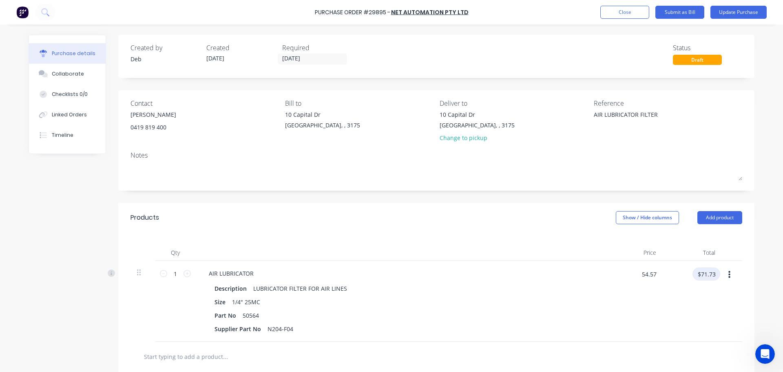
type textarea "x"
type input "$54.57"
click at [735, 16] on button "Update Purchase" at bounding box center [739, 12] width 56 height 13
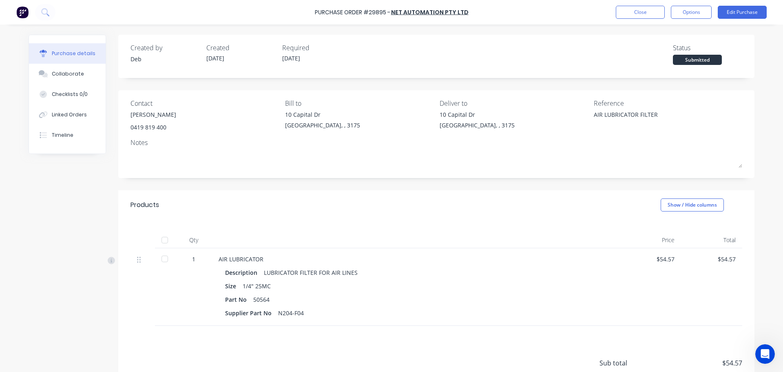
click at [163, 241] on div at bounding box center [165, 240] width 16 height 16
type textarea "x"
click at [634, 12] on button "Close" at bounding box center [640, 12] width 49 height 13
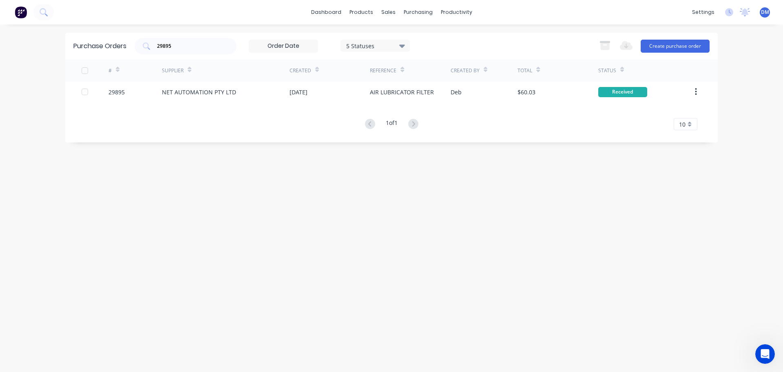
drag, startPoint x: 184, startPoint y: 46, endPoint x: 56, endPoint y: 55, distance: 128.9
click at [56, 55] on div "dashboard products sales purchasing productivity dashboard products Product Cat…" at bounding box center [391, 186] width 783 height 372
type input "29913"
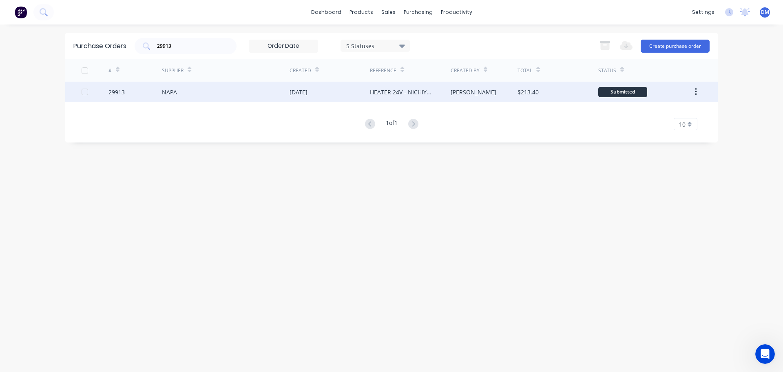
click at [208, 93] on div "NAPA" at bounding box center [226, 92] width 128 height 20
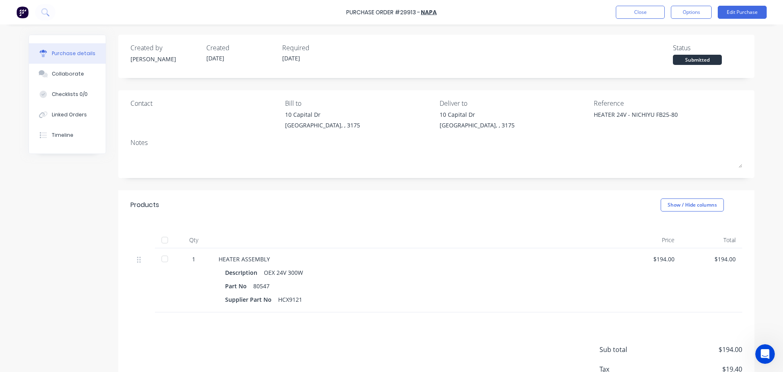
click at [160, 241] on div at bounding box center [165, 240] width 16 height 16
type textarea "x"
click at [634, 11] on button "Close" at bounding box center [640, 12] width 49 height 13
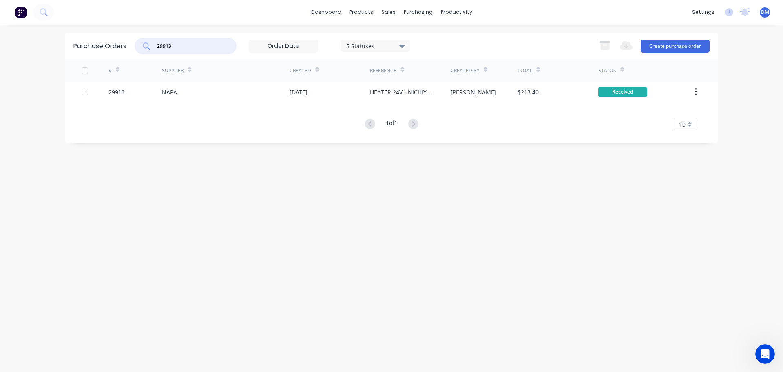
drag, startPoint x: 177, startPoint y: 46, endPoint x: 66, endPoint y: 31, distance: 112.4
click at [66, 31] on div "dashboard products sales purchasing productivity dashboard products Product Cat…" at bounding box center [391, 186] width 783 height 372
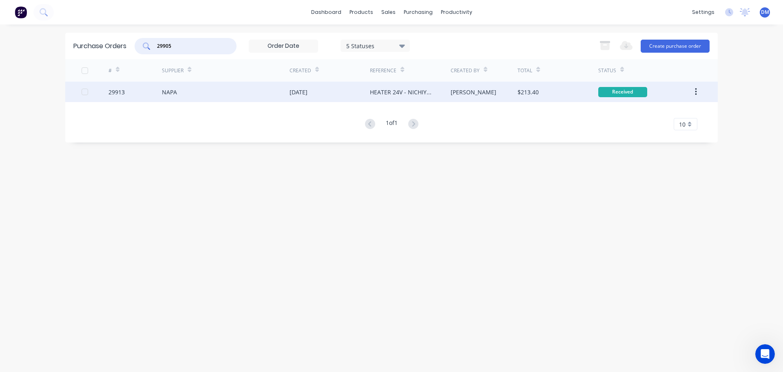
type input "29905"
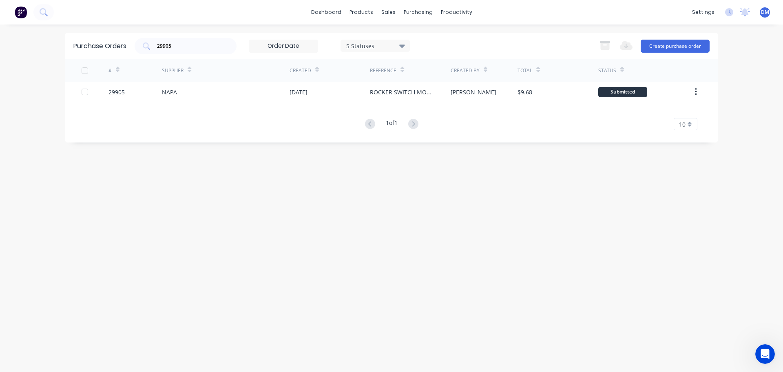
click at [206, 94] on div "NAPA" at bounding box center [226, 92] width 128 height 20
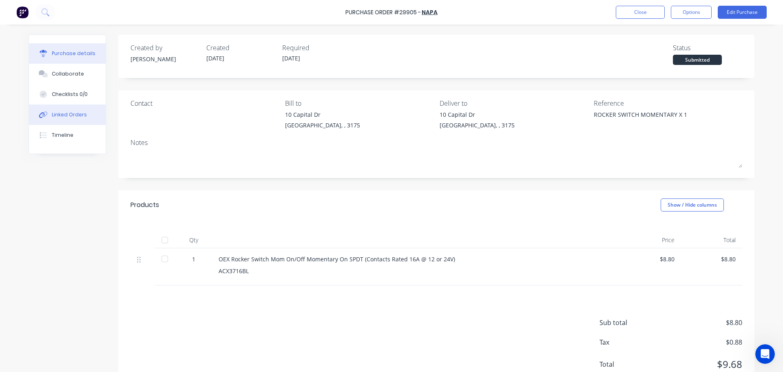
click at [73, 118] on button "Linked Orders" at bounding box center [67, 114] width 77 height 20
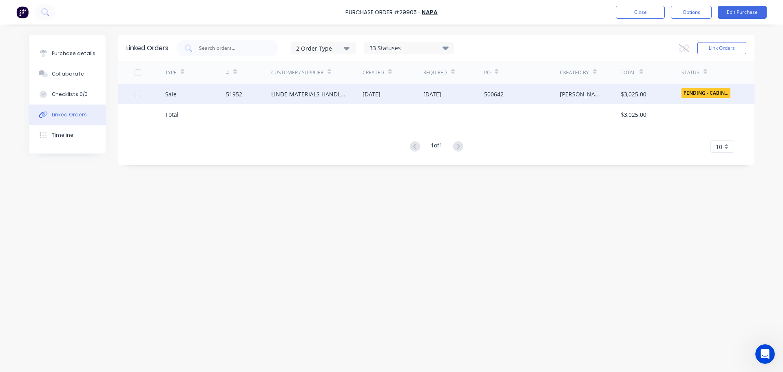
click at [341, 93] on div "LINDE MATERIALS HANDLING P/L - SCORESBY" at bounding box center [308, 94] width 75 height 9
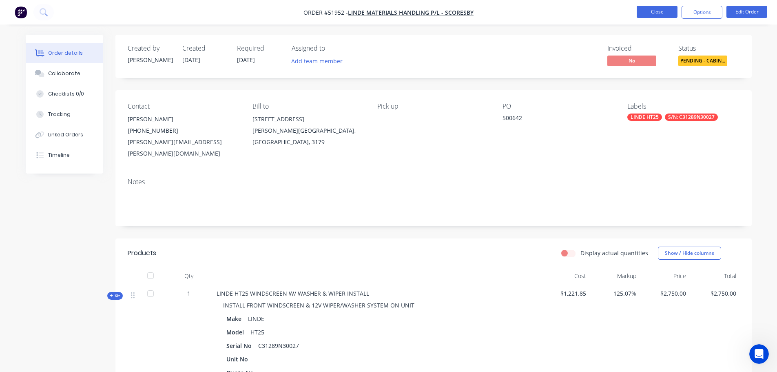
click at [662, 15] on button "Close" at bounding box center [657, 12] width 41 height 12
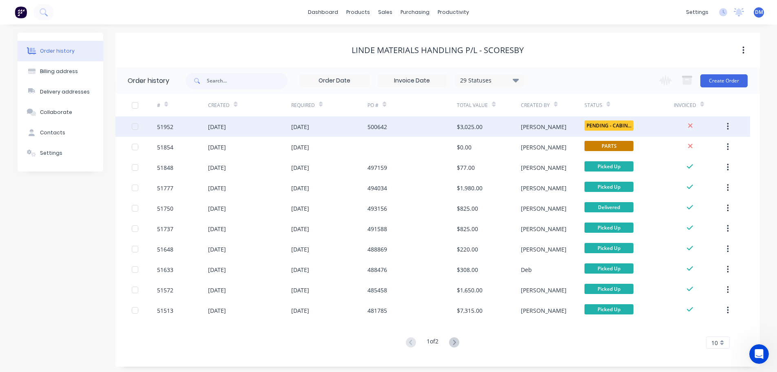
click at [226, 123] on div "05 Aug 2025" at bounding box center [217, 126] width 18 height 9
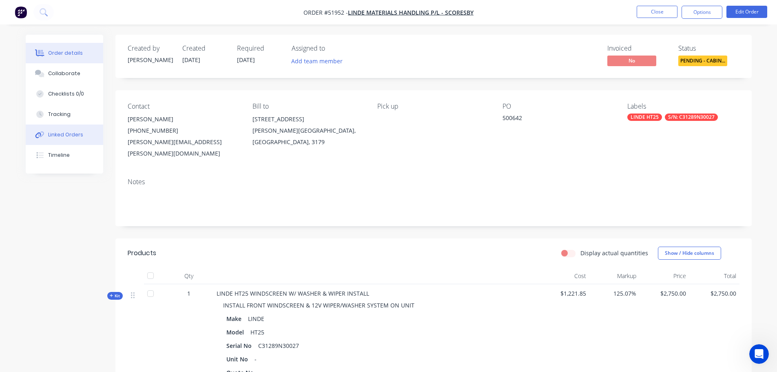
click at [66, 134] on div "Linked Orders" at bounding box center [65, 134] width 35 height 7
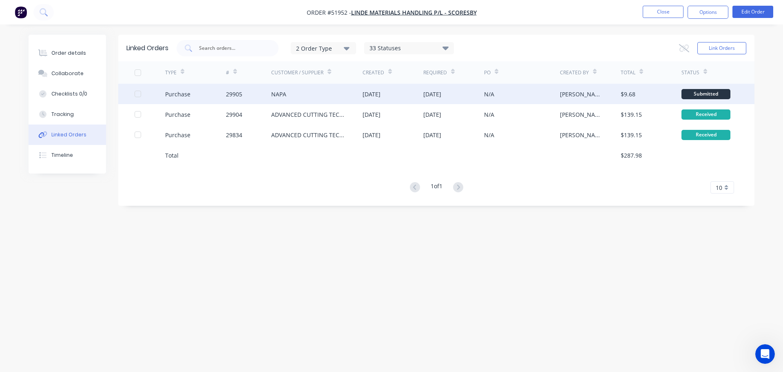
click at [280, 93] on div "NAPA" at bounding box center [278, 94] width 15 height 9
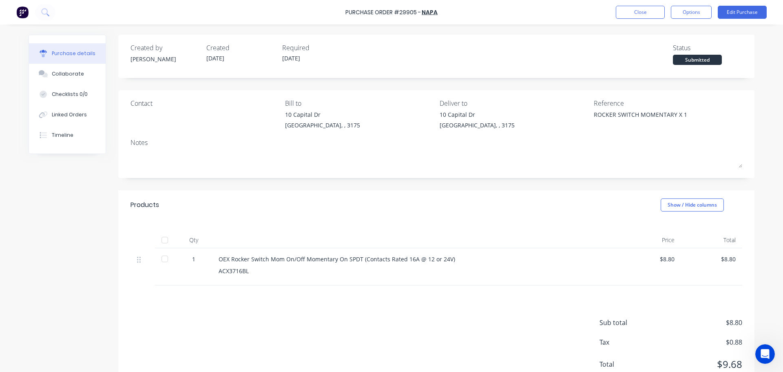
click at [162, 239] on div at bounding box center [165, 240] width 16 height 16
type textarea "x"
click at [628, 12] on button "Close" at bounding box center [640, 12] width 49 height 13
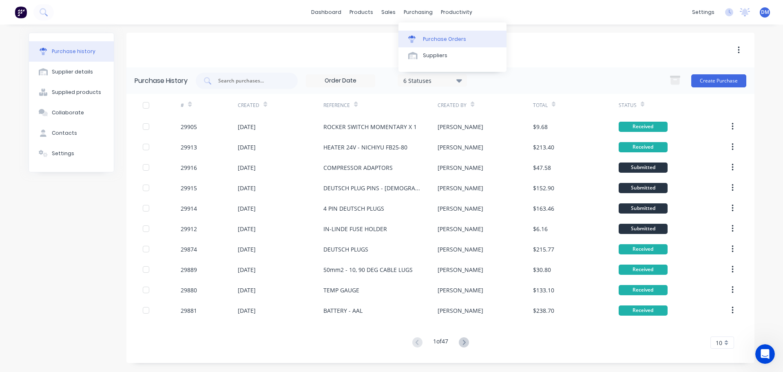
click at [429, 40] on div "Purchase Orders" at bounding box center [444, 38] width 43 height 7
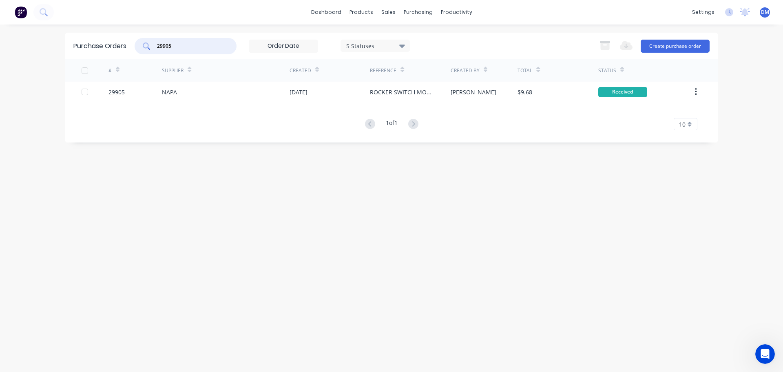
drag, startPoint x: 179, startPoint y: 44, endPoint x: 92, endPoint y: 49, distance: 87.8
click at [102, 46] on div "Purchase Orders 29905 5 Statuses 5 Statuses Export to Excel (XLSX) Create purch…" at bounding box center [391, 46] width 653 height 27
type input "29916"
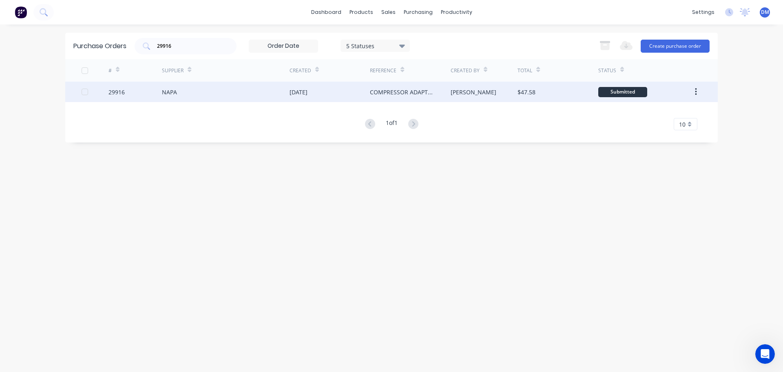
click at [246, 91] on div "NAPA" at bounding box center [226, 92] width 128 height 20
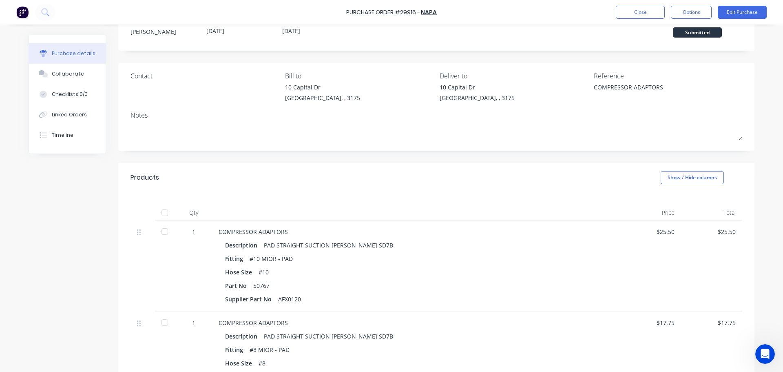
scroll to position [82, 0]
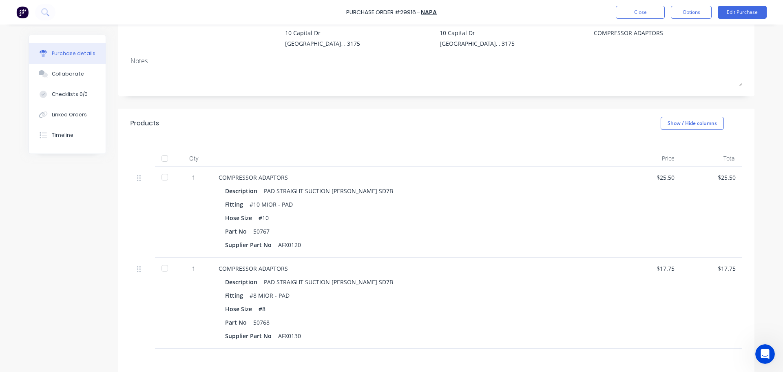
click at [162, 159] on div at bounding box center [165, 158] width 16 height 16
type textarea "x"
click at [632, 13] on button "Close" at bounding box center [640, 12] width 49 height 13
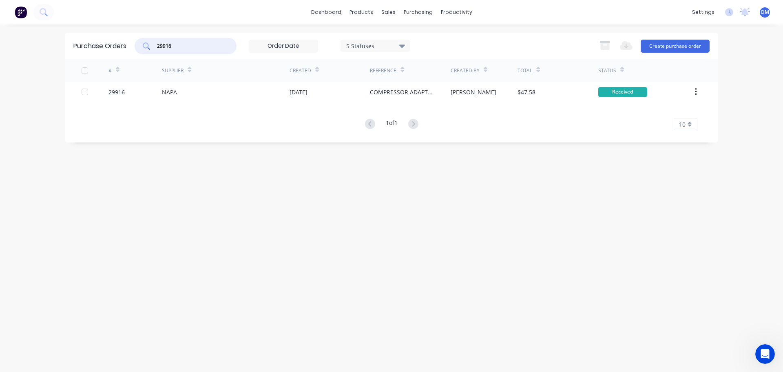
drag, startPoint x: 168, startPoint y: 49, endPoint x: 139, endPoint y: 51, distance: 29.9
click at [139, 51] on div "29916" at bounding box center [186, 46] width 102 height 16
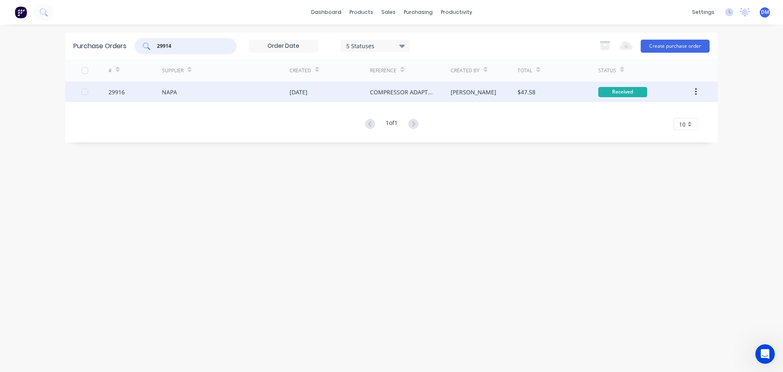
type input "29914"
click at [205, 96] on div "NAPA" at bounding box center [226, 92] width 128 height 20
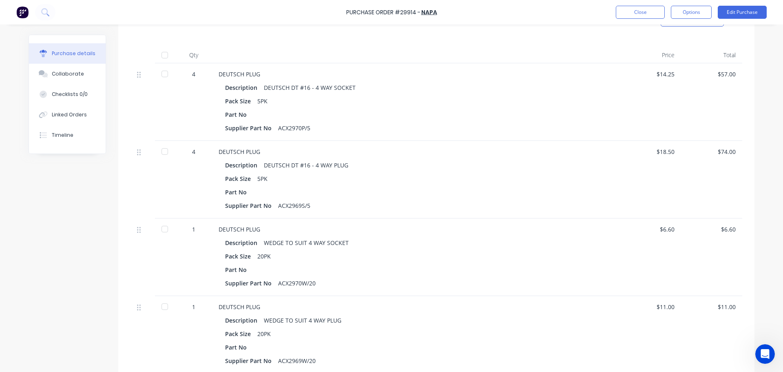
scroll to position [180, 0]
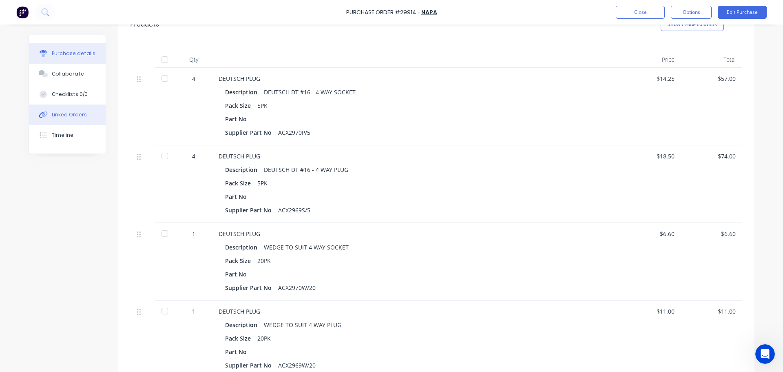
click at [58, 113] on div "Linked Orders" at bounding box center [69, 114] width 35 height 7
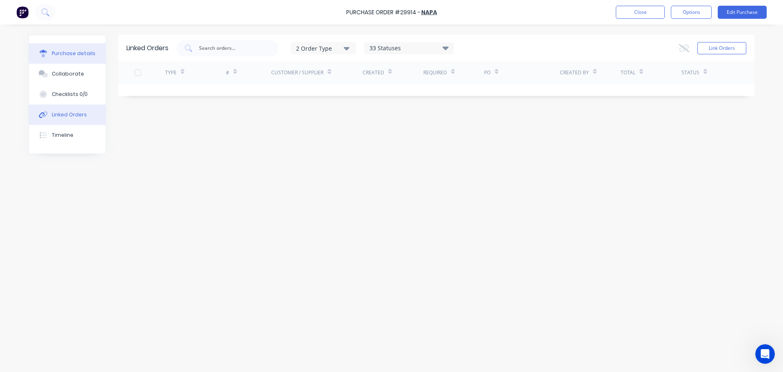
click at [60, 60] on button "Purchase details" at bounding box center [67, 53] width 77 height 20
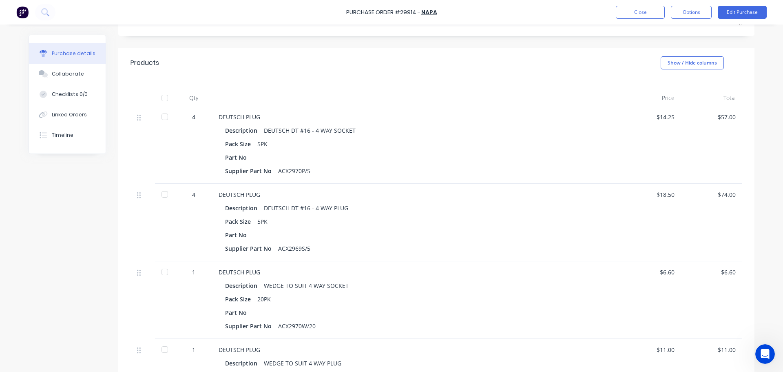
scroll to position [122, 0]
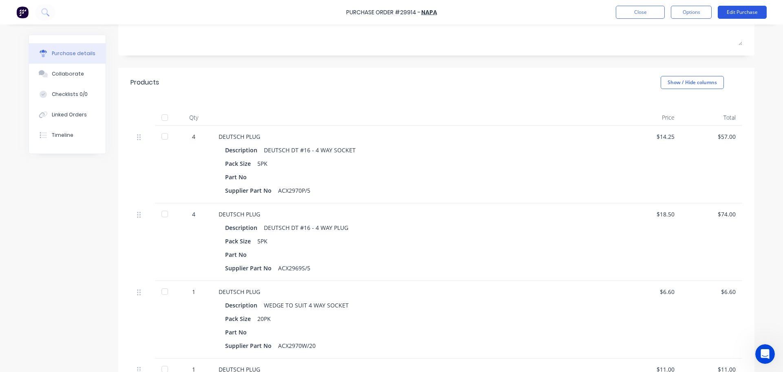
click at [734, 15] on button "Edit Purchase" at bounding box center [742, 12] width 49 height 13
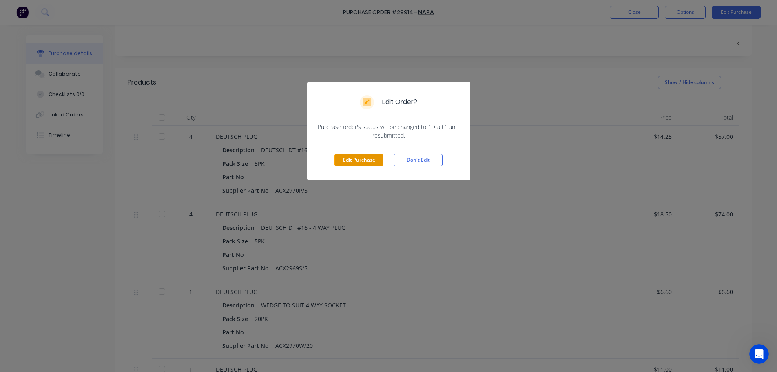
drag, startPoint x: 376, startPoint y: 159, endPoint x: 380, endPoint y: 159, distance: 4.6
click at [375, 159] on button "Edit Purchase" at bounding box center [358, 160] width 49 height 12
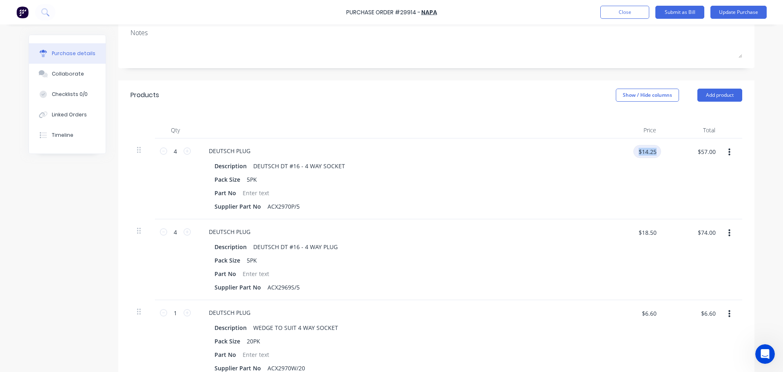
drag, startPoint x: 660, startPoint y: 148, endPoint x: 656, endPoint y: 149, distance: 4.4
click at [656, 148] on div "4 4 DEUTSCH PLUG Description DEUTSCH DT #16 - 4 WAY SOCKET Pack Size 5PK Part N…" at bounding box center [437, 178] width 612 height 81
type textarea "x"
drag, startPoint x: 656, startPoint y: 151, endPoint x: 616, endPoint y: 150, distance: 40.0
click at [616, 150] on div "$14.25 $14.25" at bounding box center [635, 154] width 51 height 19
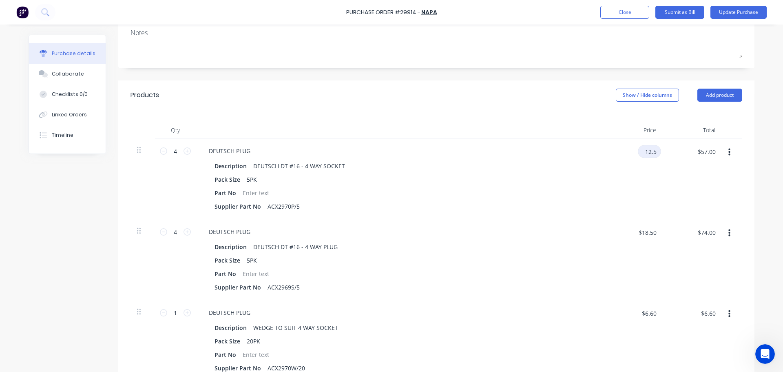
type input "12.5"
type textarea "x"
type input "$12.50"
type input "$50.00"
type textarea "x"
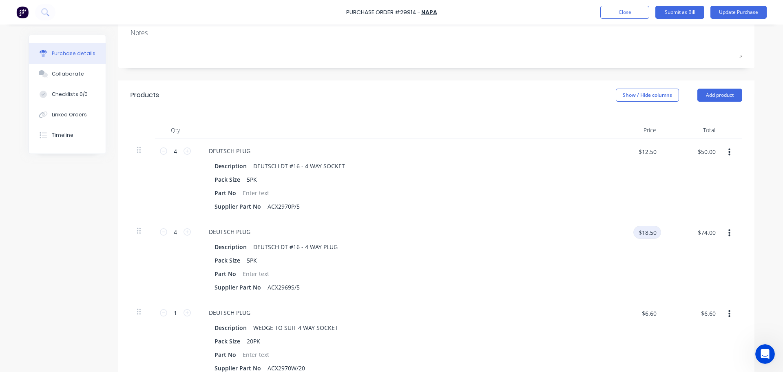
drag, startPoint x: 656, startPoint y: 232, endPoint x: 604, endPoint y: 233, distance: 52.2
click at [604, 235] on div "$18.50 $18.50" at bounding box center [633, 259] width 59 height 81
type input "16"
type textarea "x"
type input "$16.00"
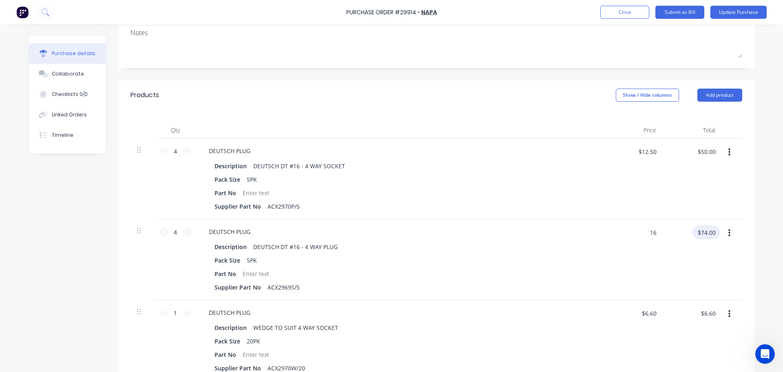
type input "$64.00"
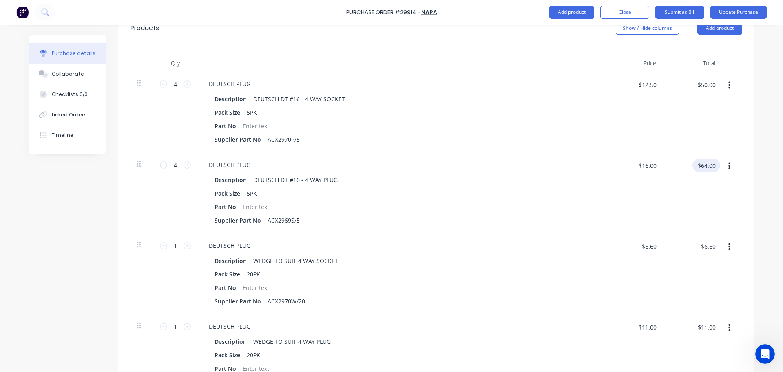
scroll to position [204, 0]
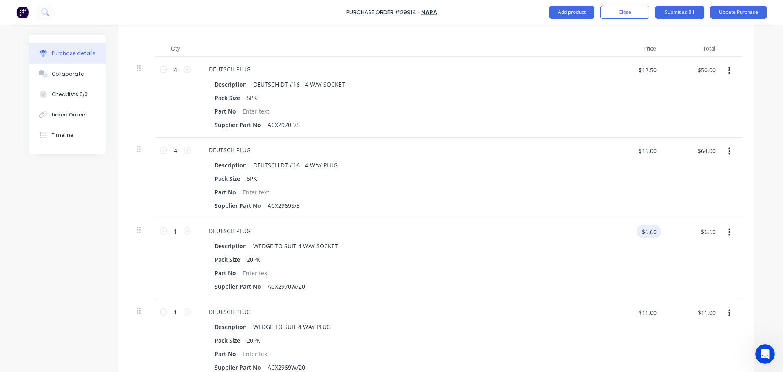
type textarea "x"
drag, startPoint x: 656, startPoint y: 231, endPoint x: 607, endPoint y: 228, distance: 49.1
click at [610, 228] on div "$6.60 $6.60" at bounding box center [635, 234] width 51 height 19
type input "5.8"
type textarea "x"
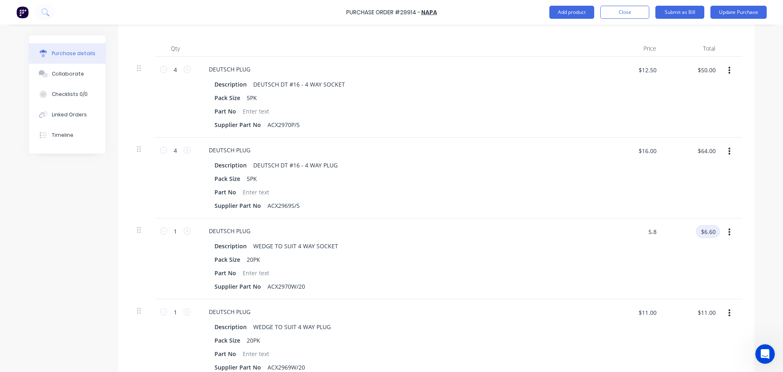
type input "$5.80"
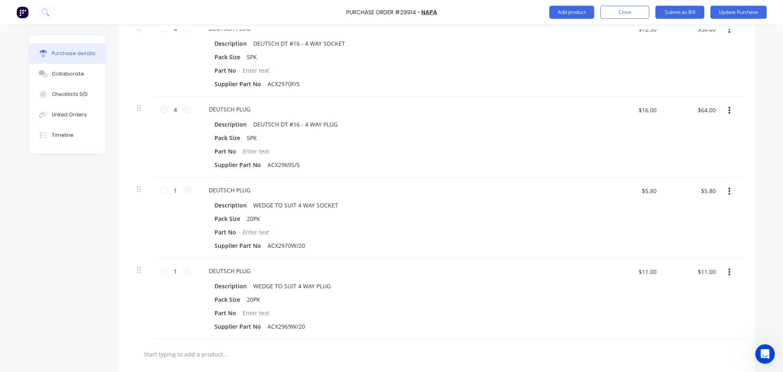
type textarea "x"
drag, startPoint x: 659, startPoint y: 273, endPoint x: 621, endPoint y: 268, distance: 38.7
click at [621, 268] on div "$11.00 $11.00" at bounding box center [633, 298] width 59 height 81
type input "9.55"
type textarea "x"
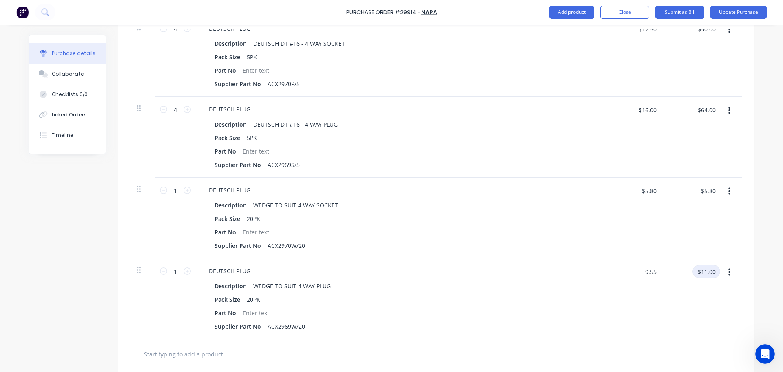
type input "$9.55"
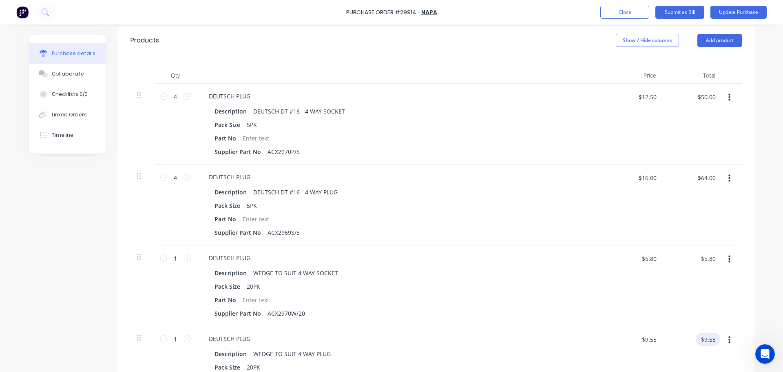
scroll to position [180, 0]
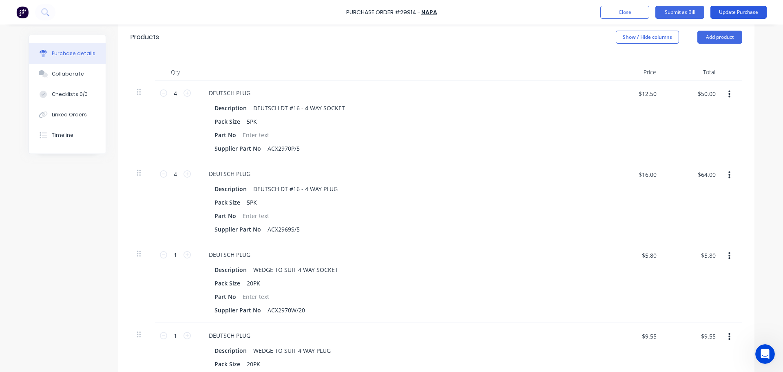
click at [731, 14] on button "Update Purchase" at bounding box center [739, 12] width 56 height 13
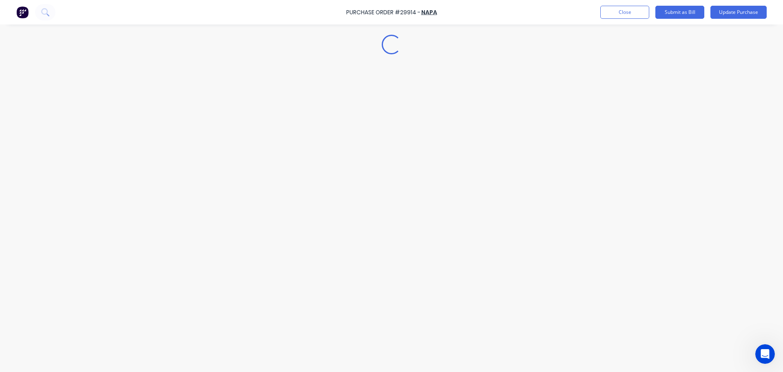
scroll to position [0, 0]
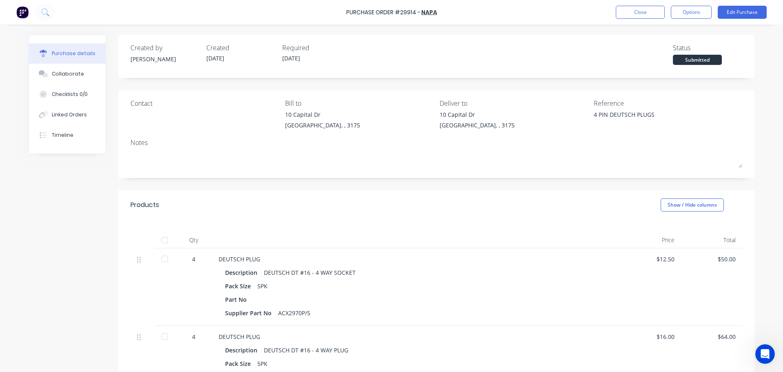
click at [159, 241] on div at bounding box center [165, 240] width 16 height 16
type textarea "x"
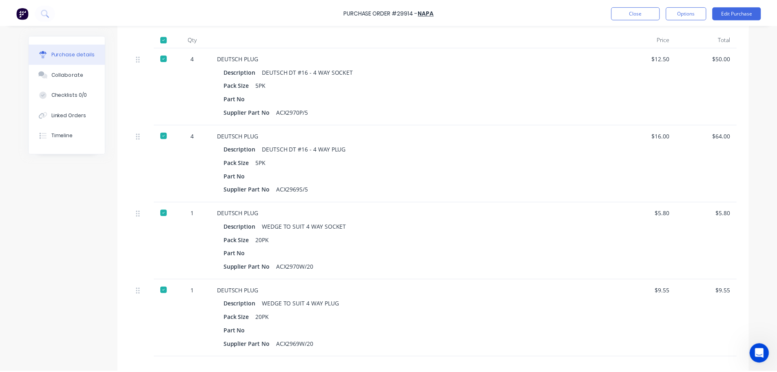
scroll to position [204, 0]
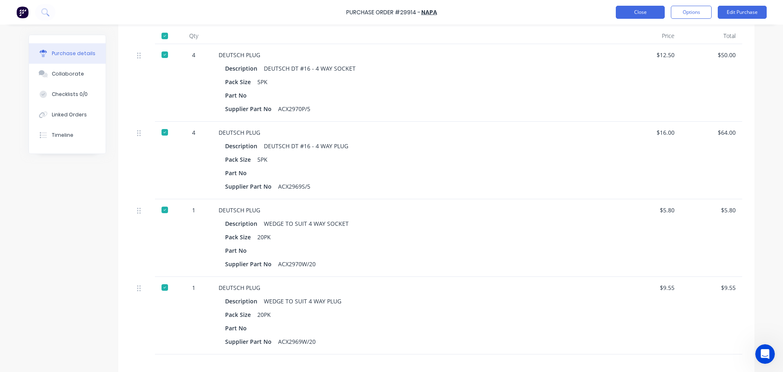
click at [649, 18] on button "Close" at bounding box center [640, 12] width 49 height 13
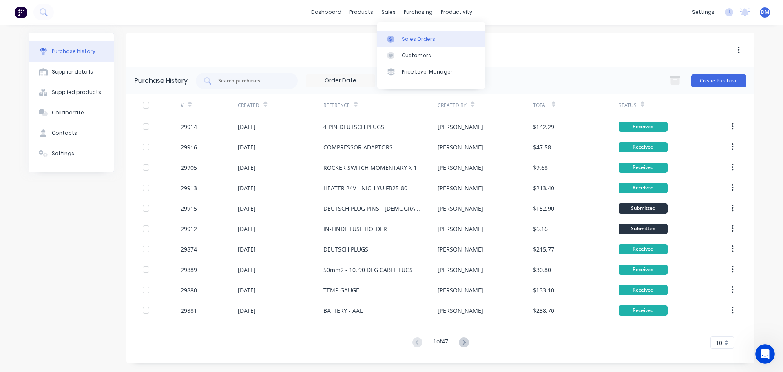
click at [409, 40] on div "Sales Orders" at bounding box center [418, 38] width 33 height 7
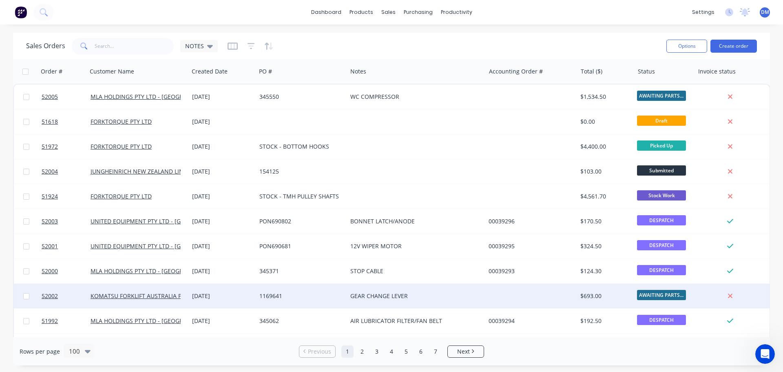
click at [403, 297] on div "GEAR CHANGE LEVER" at bounding box center [412, 296] width 125 height 8
click at [318, 297] on div "1169641" at bounding box center [299, 296] width 80 height 8
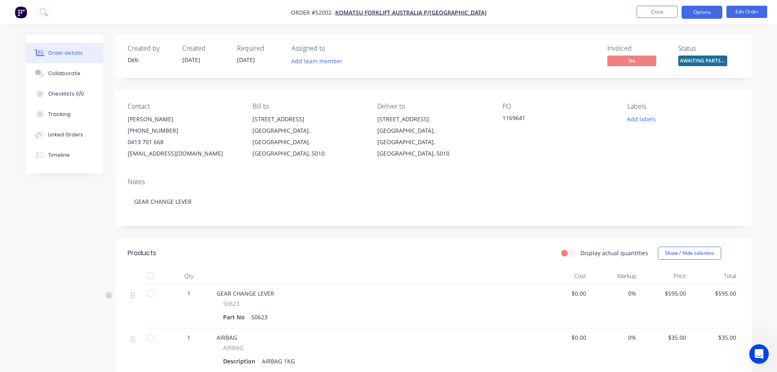
click at [695, 11] on button "Options" at bounding box center [702, 12] width 41 height 13
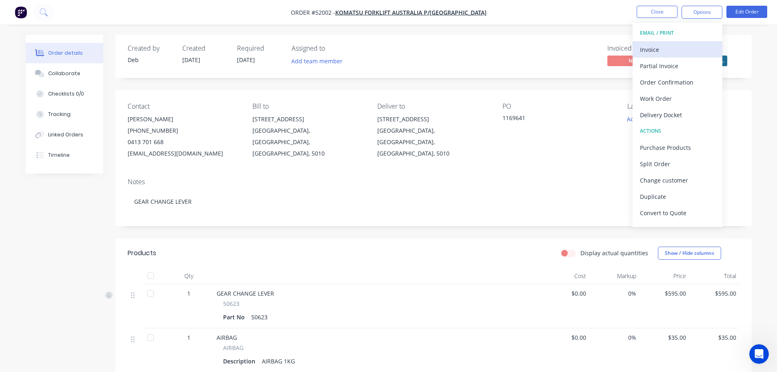
click at [658, 51] on div "Invoice" at bounding box center [677, 50] width 75 height 12
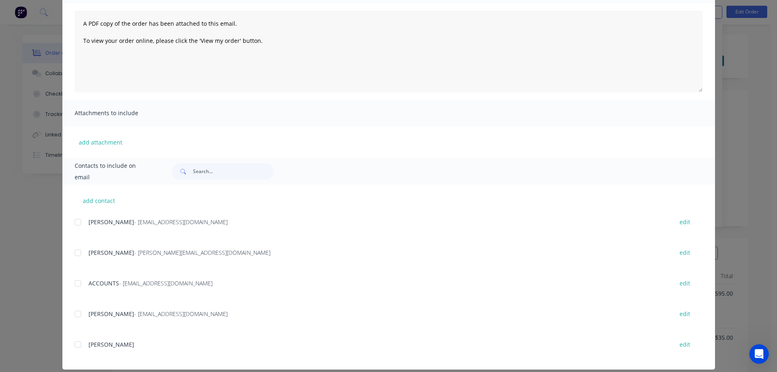
scroll to position [91, 0]
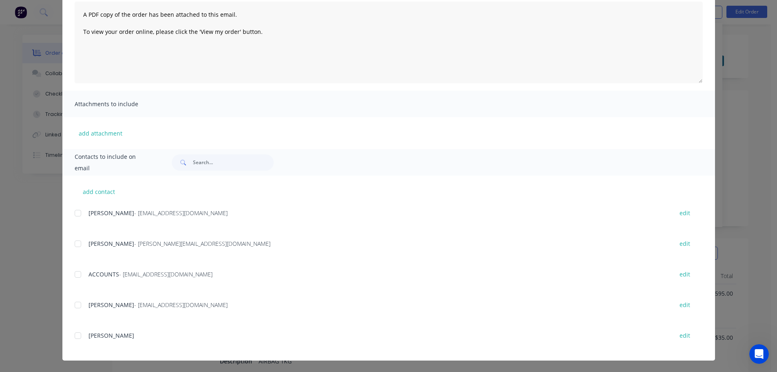
click at [75, 213] on div at bounding box center [78, 213] width 16 height 16
drag, startPoint x: 73, startPoint y: 275, endPoint x: 166, endPoint y: 231, distance: 102.5
click at [73, 275] on div at bounding box center [78, 274] width 16 height 16
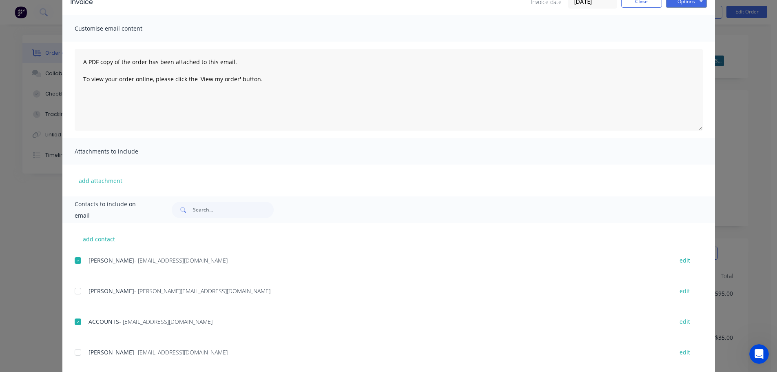
scroll to position [0, 0]
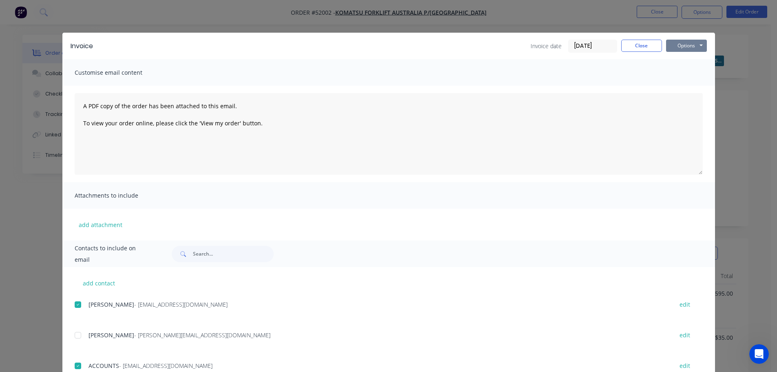
click at [695, 45] on button "Options" at bounding box center [686, 46] width 41 height 12
click at [682, 84] on button "Email" at bounding box center [692, 86] width 52 height 13
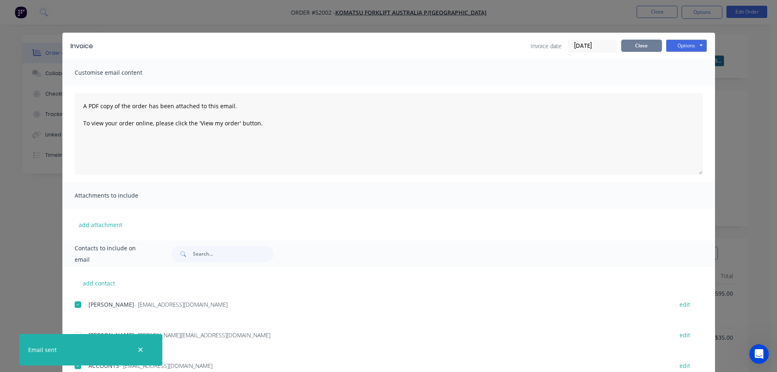
click at [637, 46] on button "Close" at bounding box center [641, 46] width 41 height 12
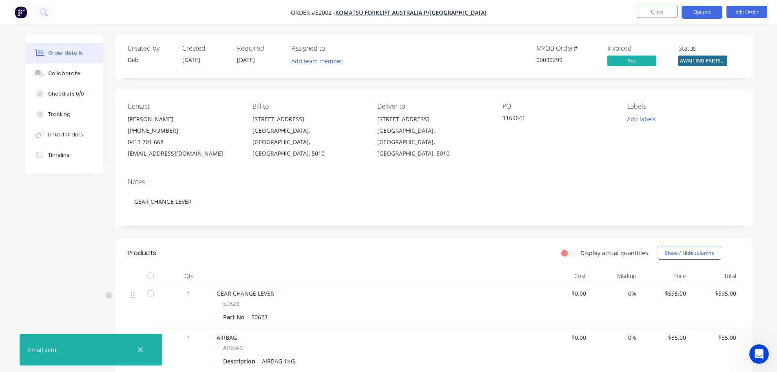
click at [705, 13] on button "Options" at bounding box center [702, 12] width 41 height 13
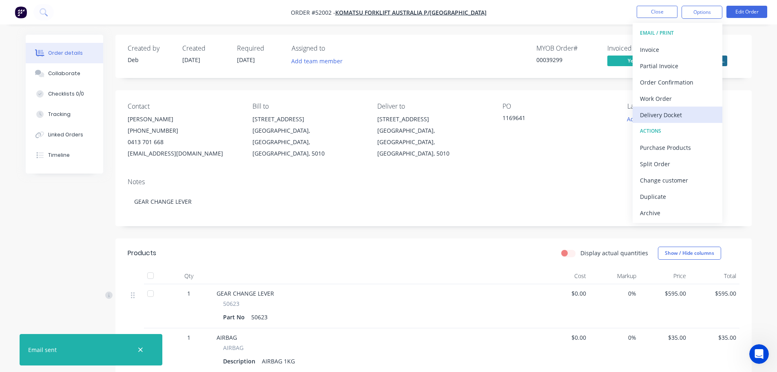
click at [669, 116] on div "Delivery Docket" at bounding box center [677, 115] width 75 height 12
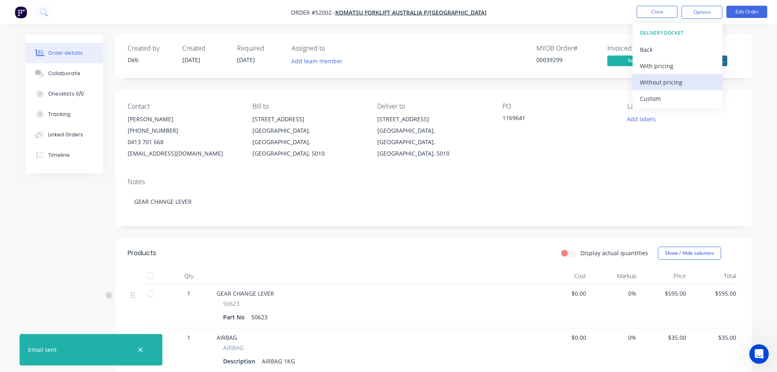
click at [657, 84] on div "Without pricing" at bounding box center [677, 82] width 75 height 12
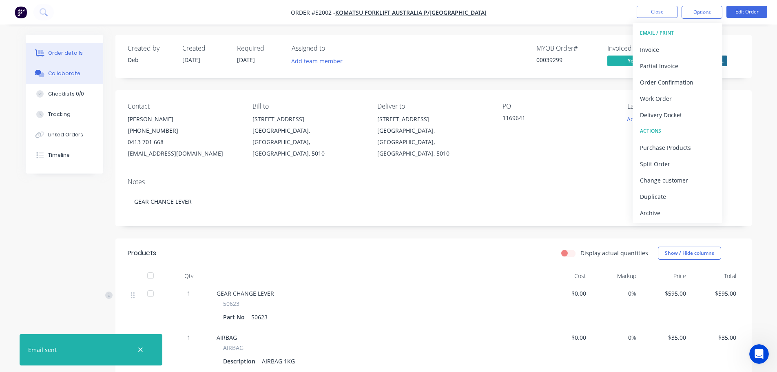
click at [56, 75] on div "Collaborate" at bounding box center [64, 73] width 32 height 7
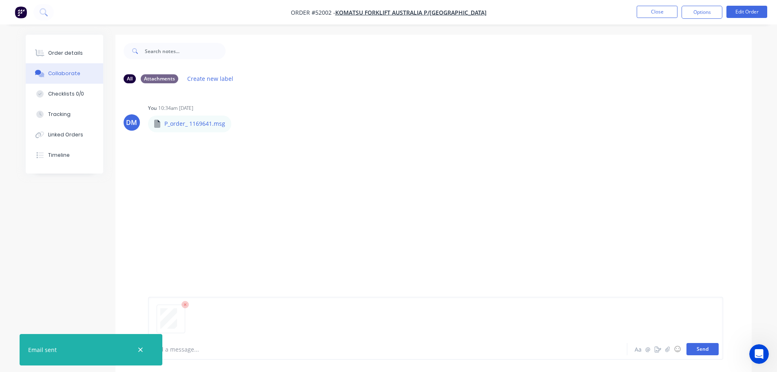
click at [702, 350] on button "Send" at bounding box center [702, 349] width 32 height 12
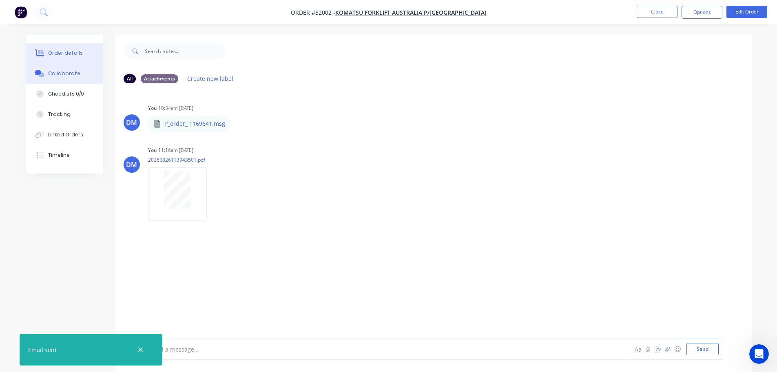
click at [68, 56] on div "Order details" at bounding box center [65, 52] width 35 height 7
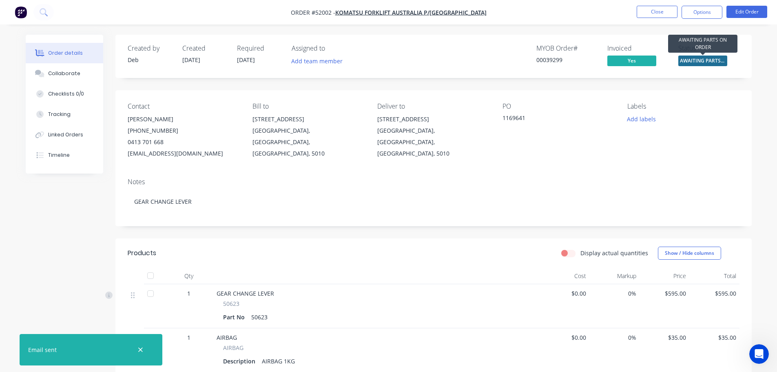
click at [720, 59] on span "AWAITING PARTS ..." at bounding box center [702, 60] width 49 height 10
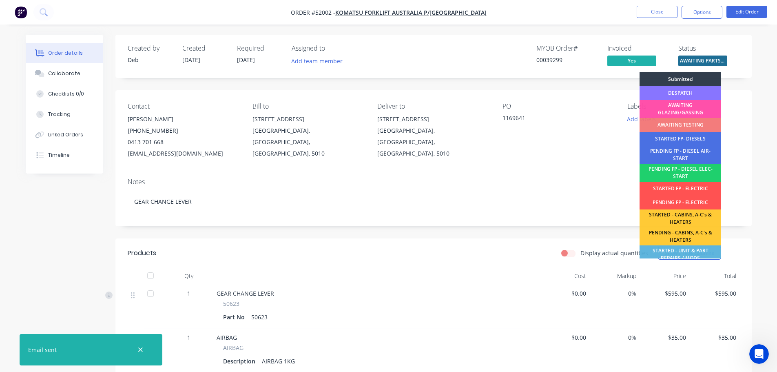
drag, startPoint x: 685, startPoint y: 94, endPoint x: 683, endPoint y: 89, distance: 5.2
click at [685, 96] on div "DESPATCH" at bounding box center [681, 93] width 82 height 14
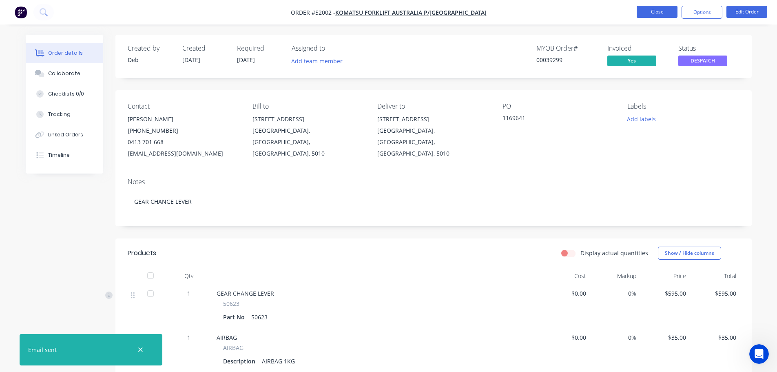
click at [651, 11] on button "Close" at bounding box center [657, 12] width 41 height 12
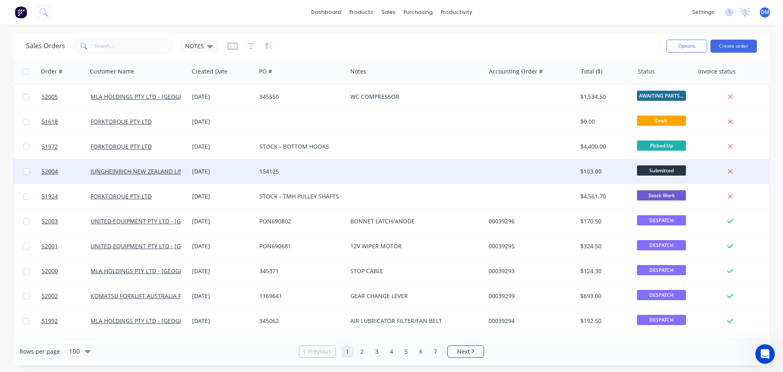
click at [498, 170] on div at bounding box center [531, 171] width 92 height 24
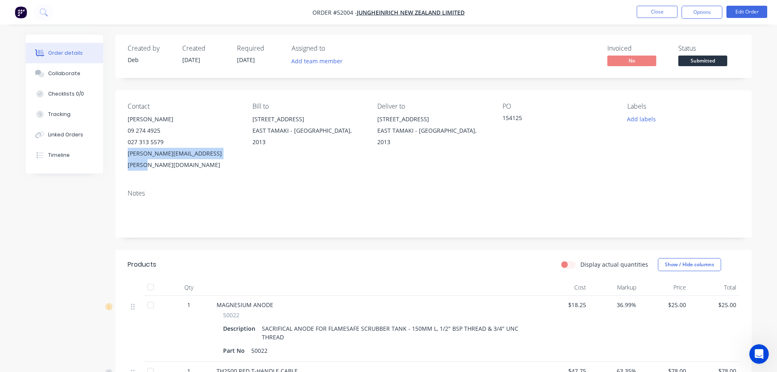
drag, startPoint x: 129, startPoint y: 154, endPoint x: 229, endPoint y: 157, distance: 100.4
click at [229, 157] on div "[PERSON_NAME][EMAIL_ADDRESS][PERSON_NAME][DOMAIN_NAME]" at bounding box center [184, 159] width 112 height 23
copy div "[PERSON_NAME][EMAIL_ADDRESS][PERSON_NAME][DOMAIN_NAME]"
click at [595, 12] on nav "Order #52004 - JUNGHEINRICH NEW ZEALAND LIMITED Close Options Edit Order" at bounding box center [388, 12] width 777 height 24
click at [664, 10] on button "Close" at bounding box center [657, 12] width 41 height 12
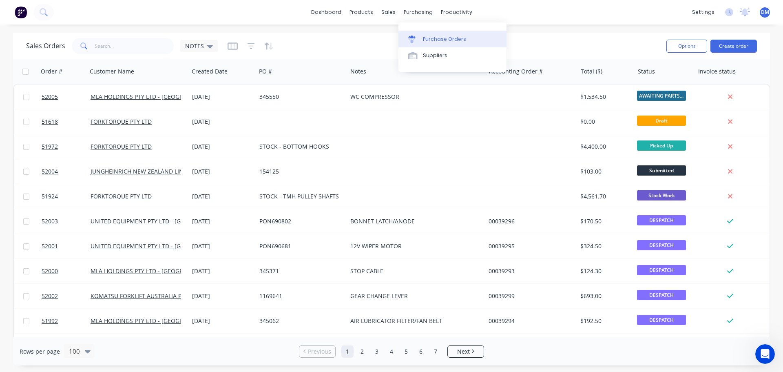
click at [431, 33] on link "Purchase Orders" at bounding box center [453, 39] width 108 height 16
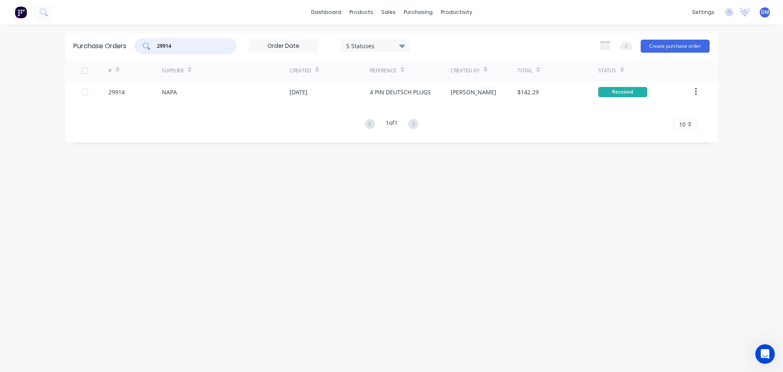
drag, startPoint x: 173, startPoint y: 44, endPoint x: 103, endPoint y: 44, distance: 69.7
click at [110, 44] on div "Purchase Orders 29914 5 Statuses 5 Statuses Export to Excel (XLSX) Create purch…" at bounding box center [391, 46] width 653 height 27
type input "29903"
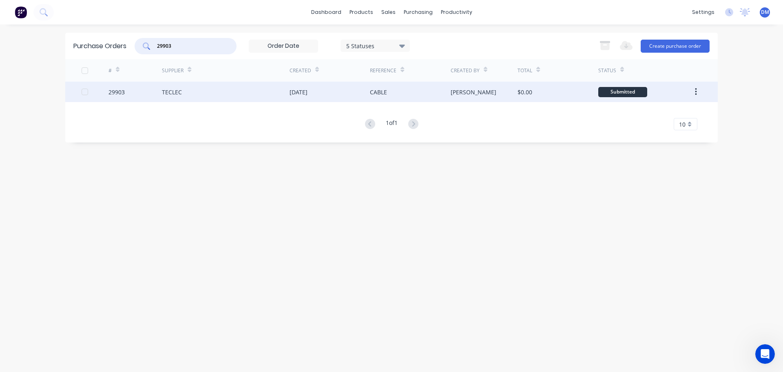
click at [214, 95] on div "TECLEC" at bounding box center [226, 92] width 128 height 20
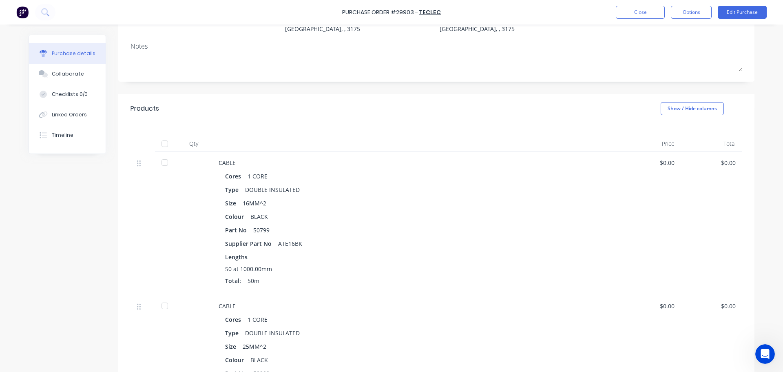
scroll to position [122, 0]
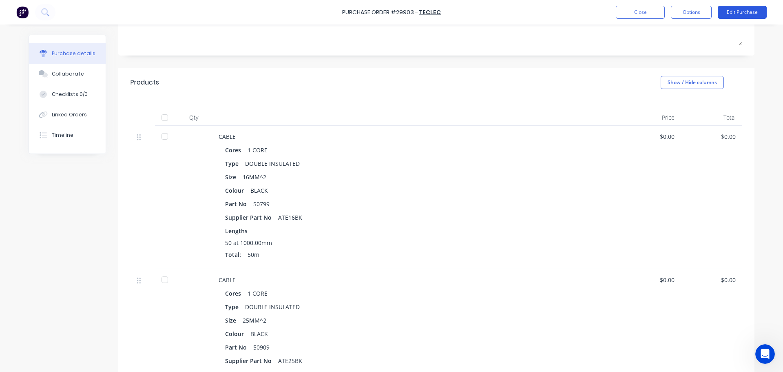
click at [731, 7] on button "Edit Purchase" at bounding box center [742, 12] width 49 height 13
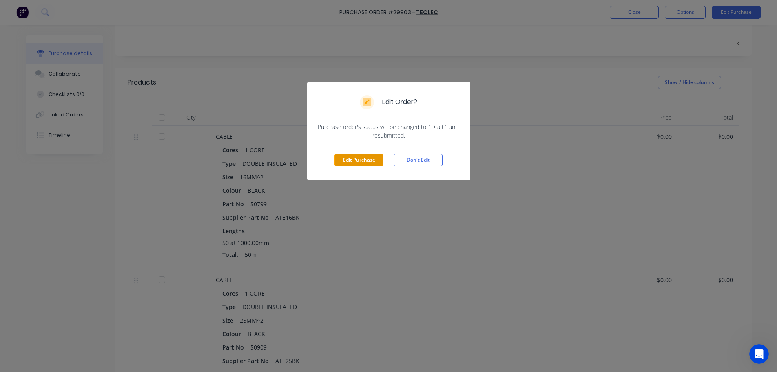
click at [361, 159] on button "Edit Purchase" at bounding box center [358, 160] width 49 height 12
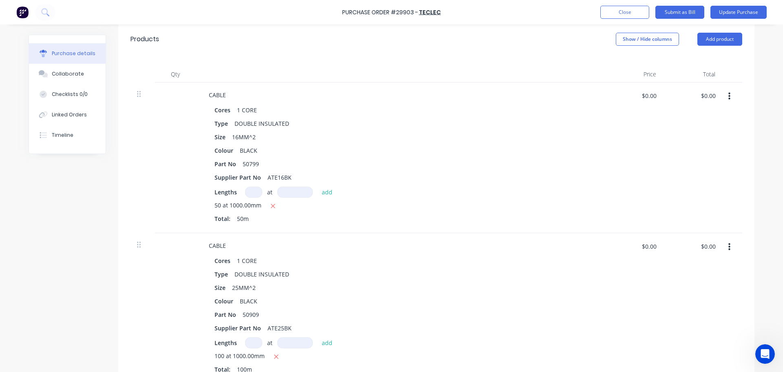
scroll to position [204, 0]
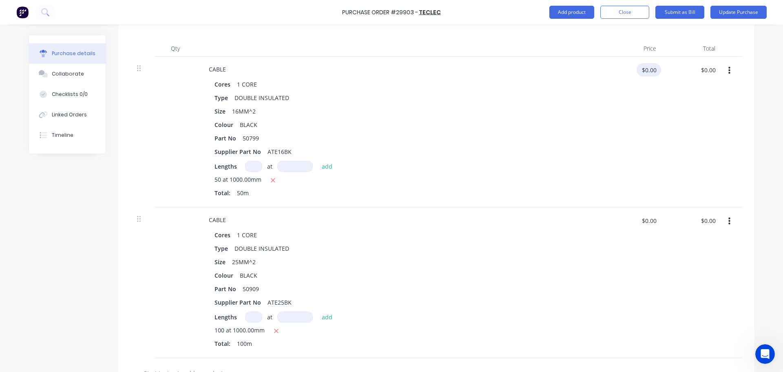
type textarea "x"
drag, startPoint x: 653, startPoint y: 68, endPoint x: 632, endPoint y: 69, distance: 20.4
click at [642, 67] on input "$0.00" at bounding box center [649, 69] width 24 height 13
type input "6"
type textarea "x"
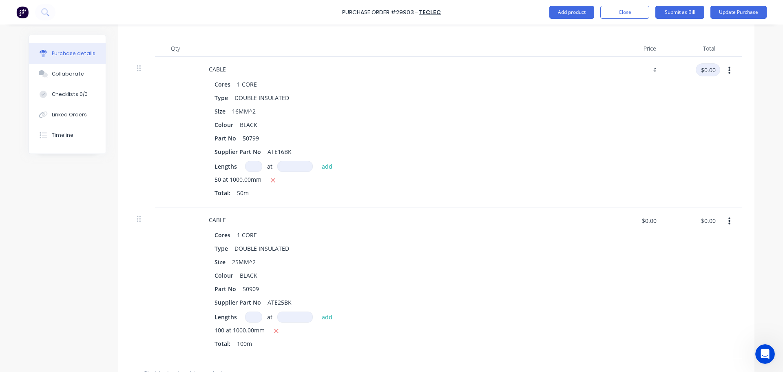
type input "$6.00"
type input "$300.00"
type textarea "x"
drag, startPoint x: 655, startPoint y: 219, endPoint x: 510, endPoint y: 225, distance: 144.9
click at [510, 225] on div "CABLE Cores 1 CORE Type DOUBLE INSULATED Size 25MM^2 Colour BLACK Part No 50909…" at bounding box center [437, 282] width 612 height 151
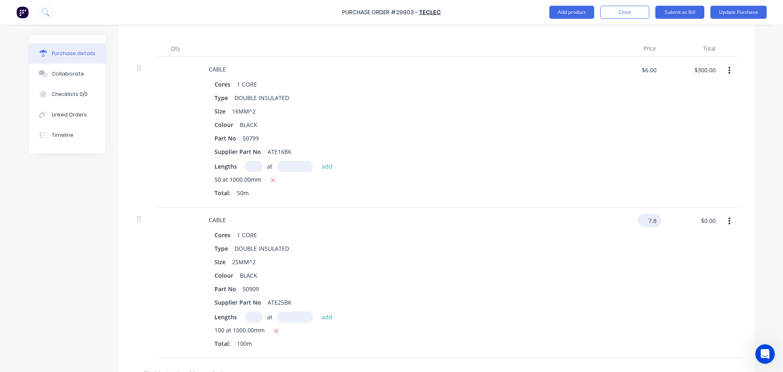
type input "7.8"
type textarea "x"
type input "$7.80"
type input "$780.00"
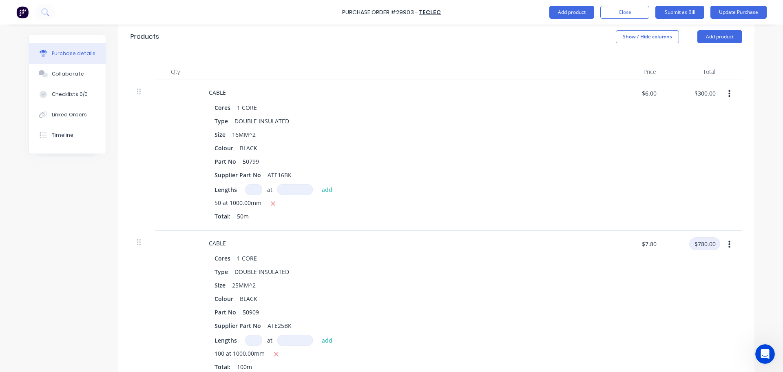
scroll to position [77, 0]
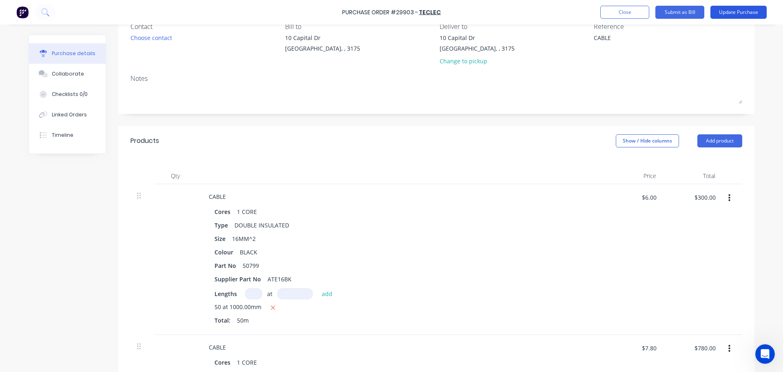
click at [736, 14] on button "Update Purchase" at bounding box center [739, 12] width 56 height 13
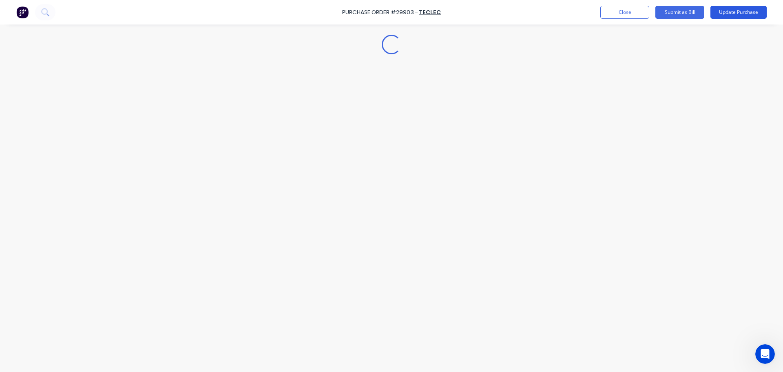
scroll to position [0, 0]
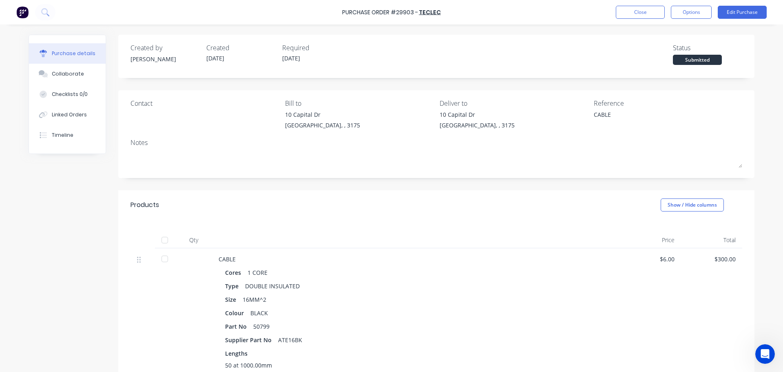
click at [159, 239] on div at bounding box center [165, 240] width 16 height 16
type textarea "x"
drag, startPoint x: 647, startPoint y: 9, endPoint x: 643, endPoint y: 9, distance: 4.5
click at [643, 9] on button "Close" at bounding box center [640, 12] width 49 height 13
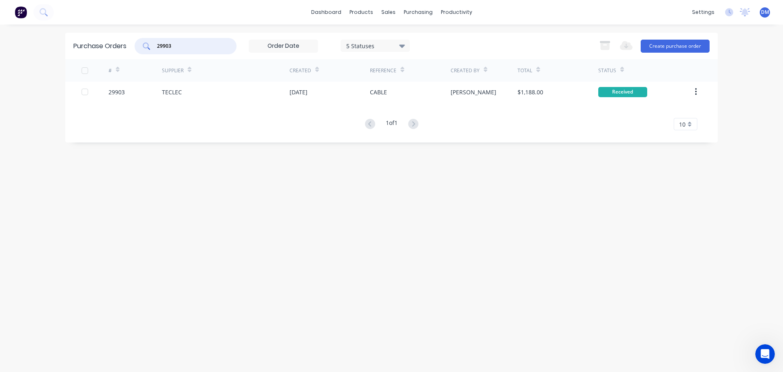
drag, startPoint x: 176, startPoint y: 44, endPoint x: -22, endPoint y: 81, distance: 201.3
click at [0, 81] on html "dashboard products sales purchasing productivity dashboard products Product Cat…" at bounding box center [391, 186] width 783 height 372
type input "29911"
click at [202, 91] on div "McNAUGHTANS PTY LTD" at bounding box center [195, 92] width 66 height 9
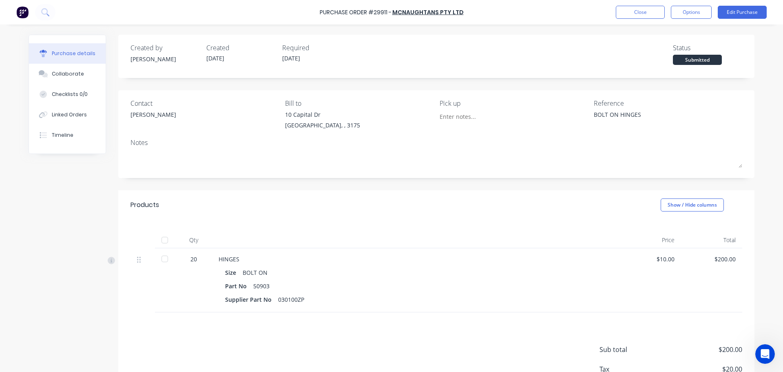
click at [161, 240] on div at bounding box center [165, 240] width 16 height 16
type textarea "x"
click at [632, 11] on button "Close" at bounding box center [640, 12] width 49 height 13
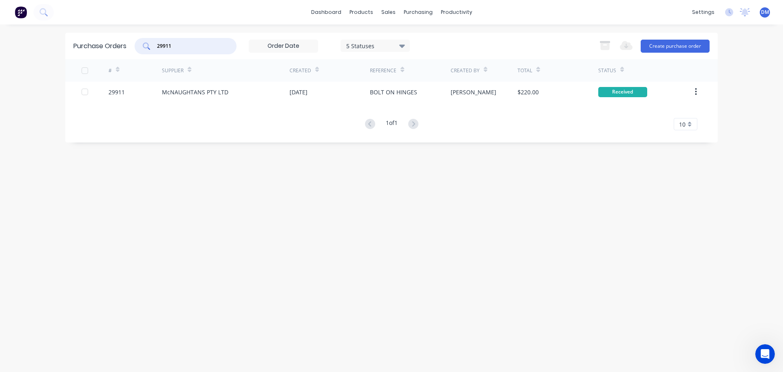
drag, startPoint x: 192, startPoint y: 46, endPoint x: 15, endPoint y: 62, distance: 177.3
click at [16, 62] on div "dashboard products sales purchasing productivity dashboard products Product Cat…" at bounding box center [391, 186] width 783 height 372
type input "29915"
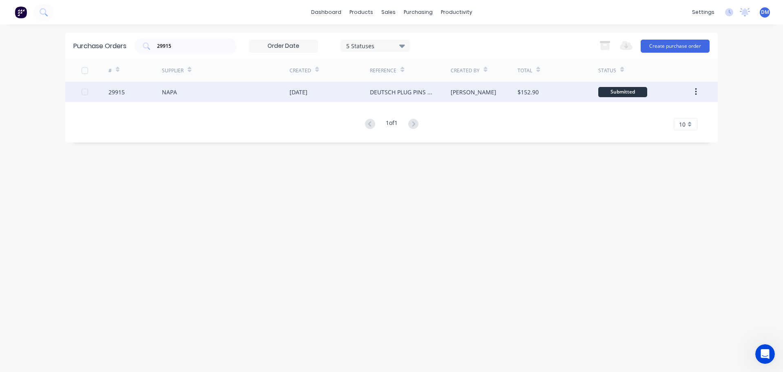
click at [191, 96] on div "NAPA" at bounding box center [226, 92] width 128 height 20
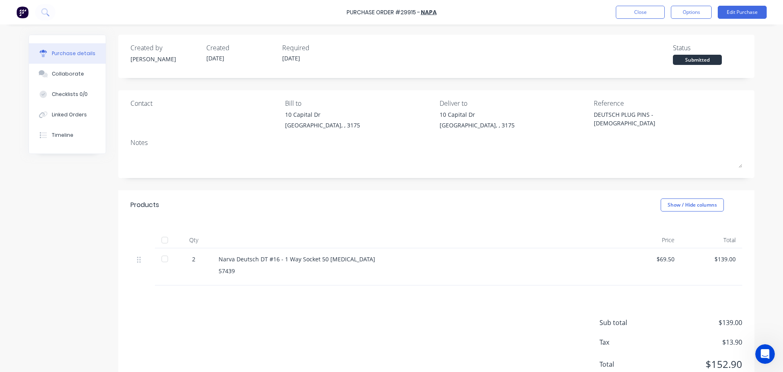
click at [164, 241] on div at bounding box center [165, 240] width 16 height 16
type textarea "x"
click at [645, 13] on button "Close" at bounding box center [640, 12] width 49 height 13
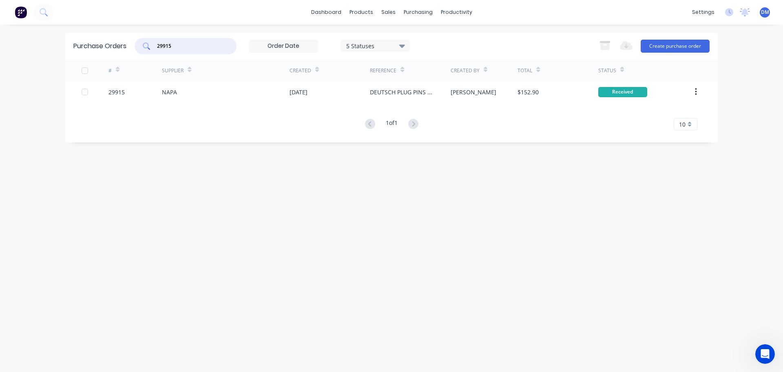
drag, startPoint x: 186, startPoint y: 42, endPoint x: 9, endPoint y: 68, distance: 179.7
click at [10, 69] on div "dashboard products sales purchasing productivity dashboard products Product Cat…" at bounding box center [391, 186] width 783 height 372
type input "29912"
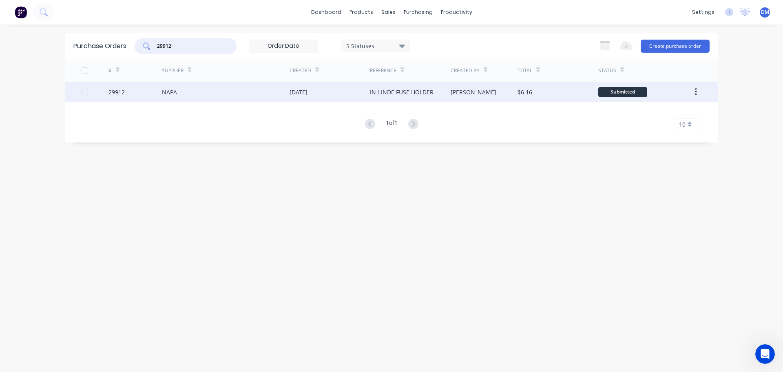
click at [201, 97] on div "NAPA" at bounding box center [226, 92] width 128 height 20
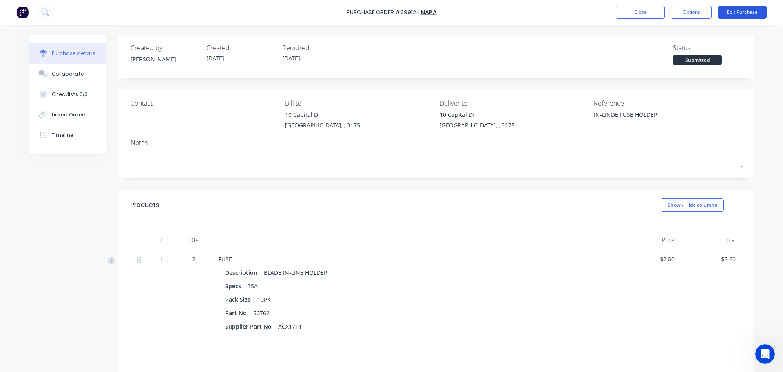
click at [739, 15] on button "Edit Purchase" at bounding box center [742, 12] width 49 height 13
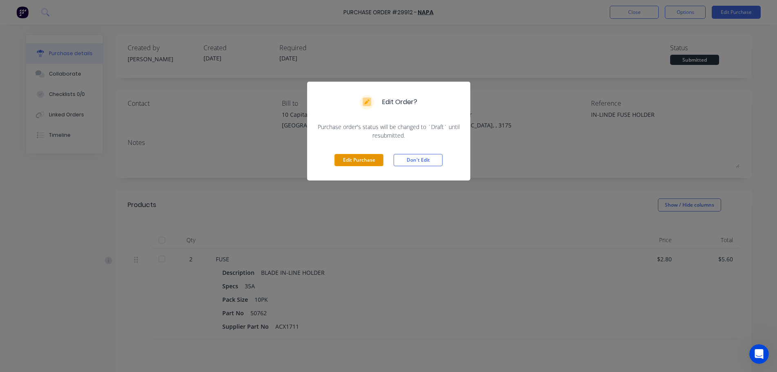
click at [345, 155] on button "Edit Purchase" at bounding box center [358, 160] width 49 height 12
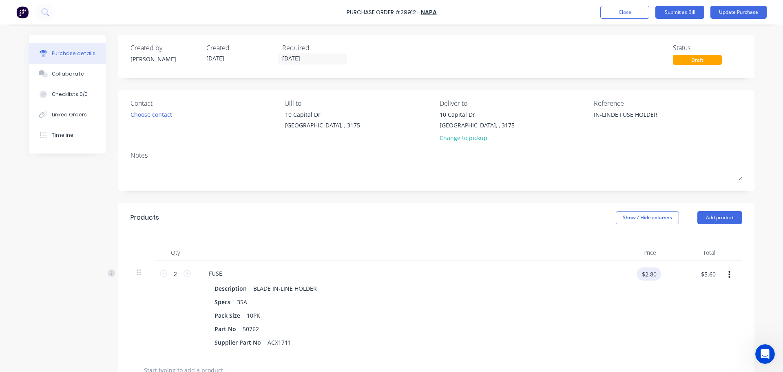
type textarea "x"
drag, startPoint x: 656, startPoint y: 277, endPoint x: 563, endPoint y: 288, distance: 94.1
click at [563, 288] on div "2 2 FUSE Description BLADE IN-LINE HOLDER Specs 35A Pack Size 10PK Part No 5076…" at bounding box center [437, 308] width 612 height 94
type input "28.5"
type textarea "x"
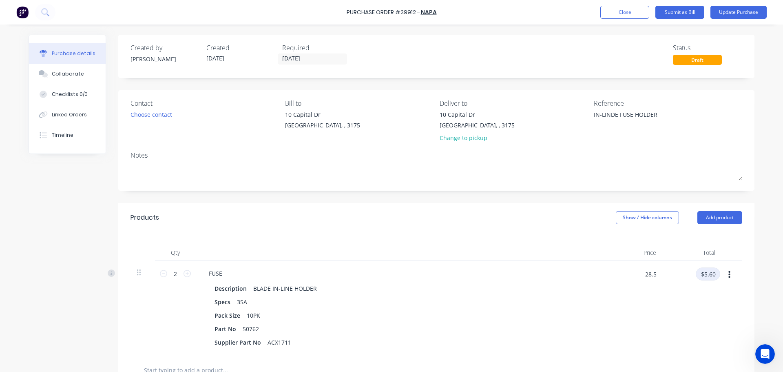
type input "$28.50"
type input "$57.00"
click at [732, 15] on button "Update Purchase" at bounding box center [739, 12] width 56 height 13
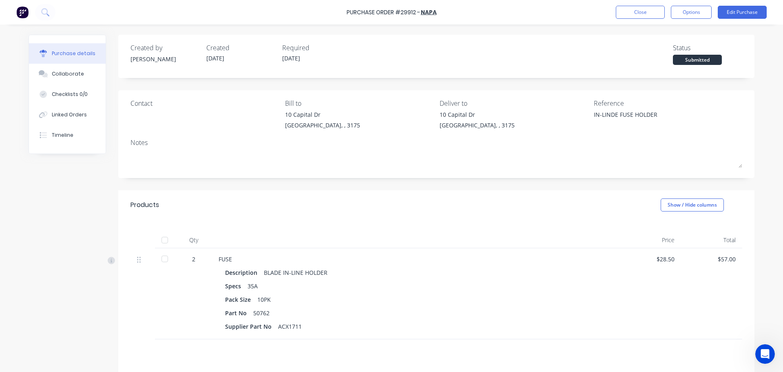
click at [164, 238] on div at bounding box center [165, 240] width 16 height 16
type textarea "x"
click at [626, 11] on button "Close" at bounding box center [640, 12] width 49 height 13
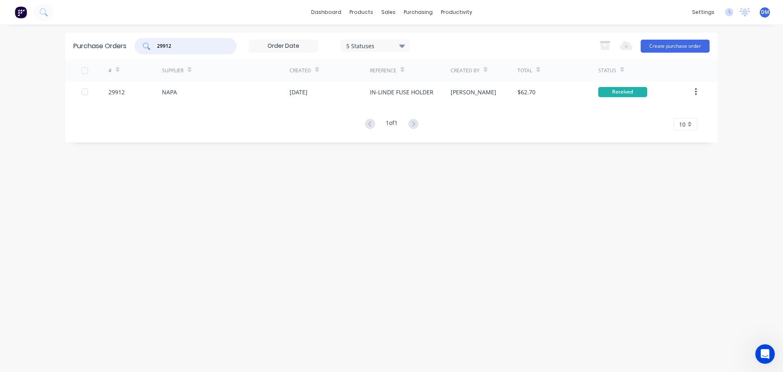
drag, startPoint x: 191, startPoint y: 46, endPoint x: -11, endPoint y: 59, distance: 202.4
click at [0, 59] on html "dashboard products sales purchasing productivity dashboard products Product Cat…" at bounding box center [391, 186] width 783 height 372
type input "29920"
click at [208, 95] on div "NET AUTOMATION PTY LTD" at bounding box center [199, 92] width 74 height 9
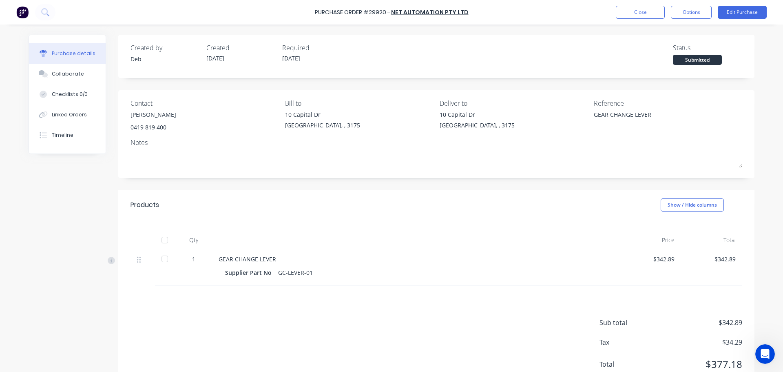
click at [163, 239] on div at bounding box center [165, 240] width 16 height 16
type textarea "x"
click at [629, 9] on button "Close" at bounding box center [640, 12] width 49 height 13
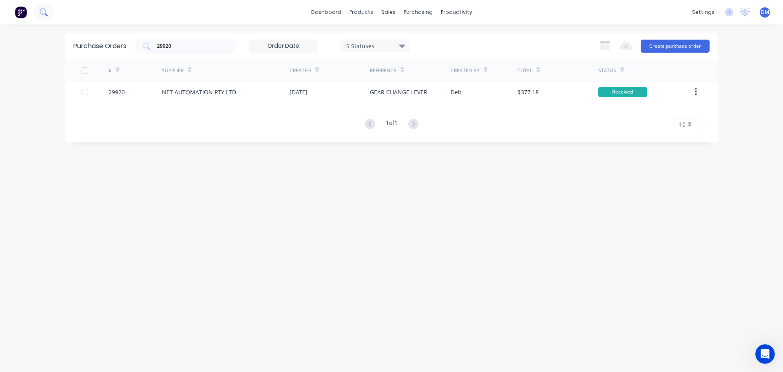
click at [42, 11] on icon at bounding box center [44, 12] width 8 height 8
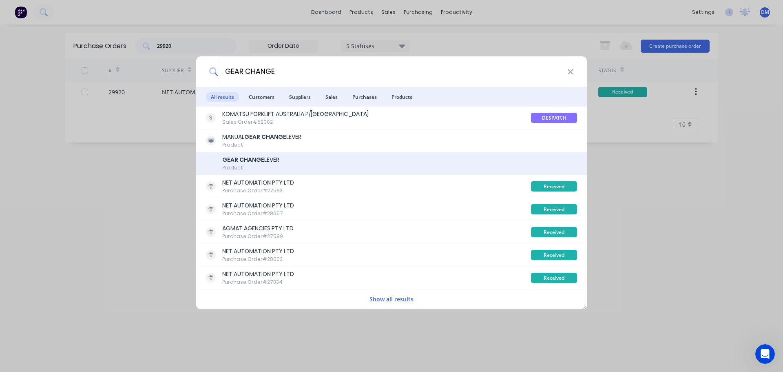
type input "GEAR CHANGE"
click at [233, 159] on b "GEAR CHANGE" at bounding box center [243, 159] width 42 height 8
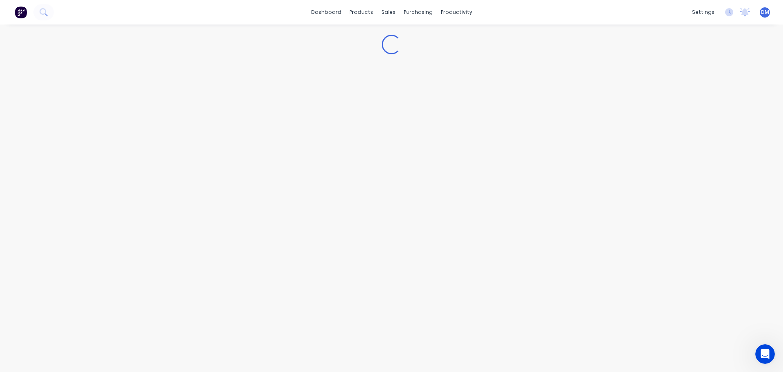
type textarea "x"
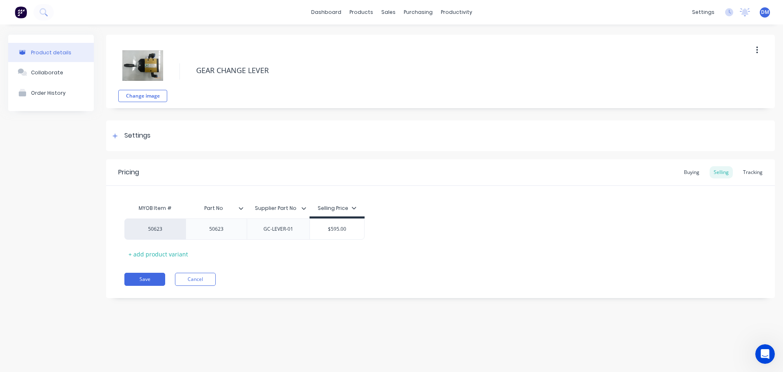
click at [24, 10] on img at bounding box center [21, 12] width 12 height 12
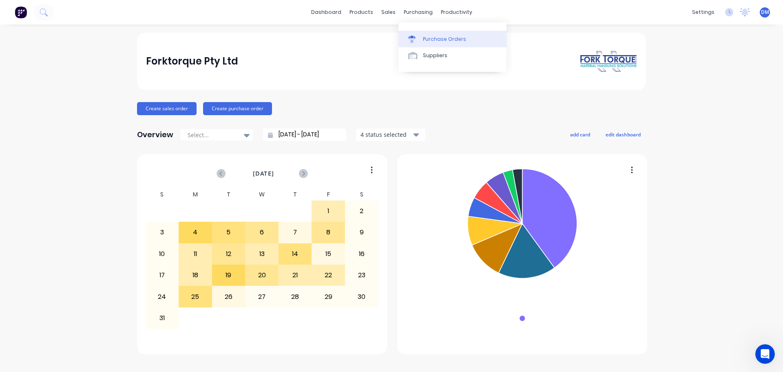
click at [429, 38] on div "Purchase Orders" at bounding box center [444, 38] width 43 height 7
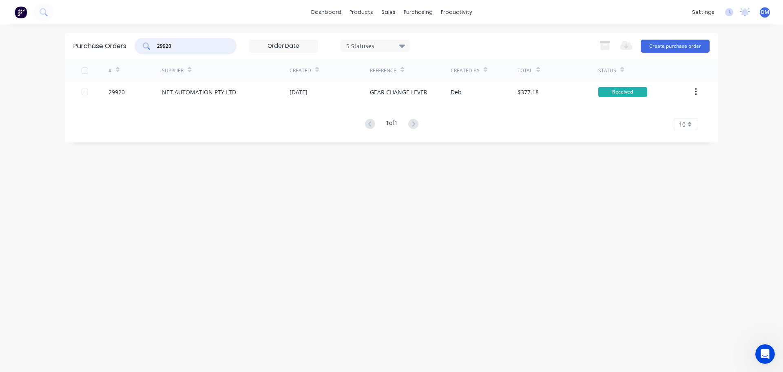
drag, startPoint x: 181, startPoint y: 42, endPoint x: 4, endPoint y: 52, distance: 177.7
click at [34, 47] on div "dashboard products sales purchasing productivity dashboard products Product Cat…" at bounding box center [391, 186] width 783 height 372
type input "29906"
click at [187, 89] on div "RS COMPONENTS PTY LTD" at bounding box center [198, 92] width 72 height 9
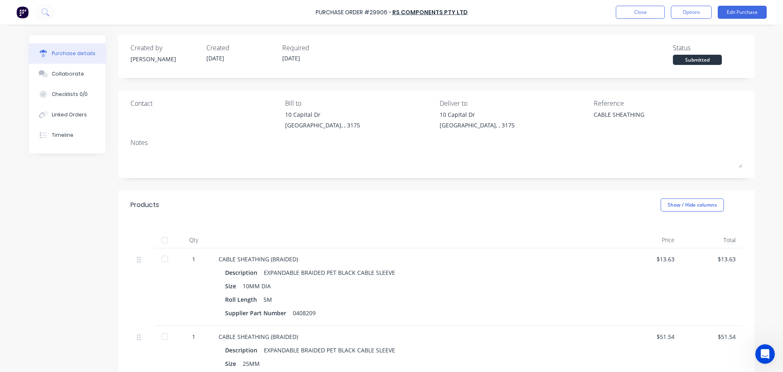
drag, startPoint x: 159, startPoint y: 242, endPoint x: 176, endPoint y: 244, distance: 16.8
click at [159, 242] on div at bounding box center [165, 240] width 16 height 16
type textarea "x"
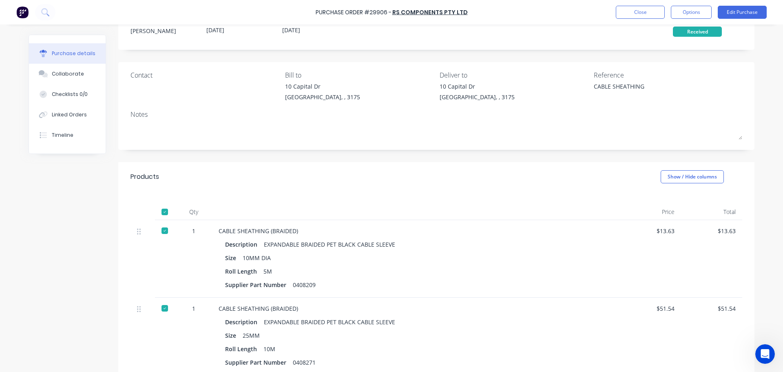
scroll to position [82, 0]
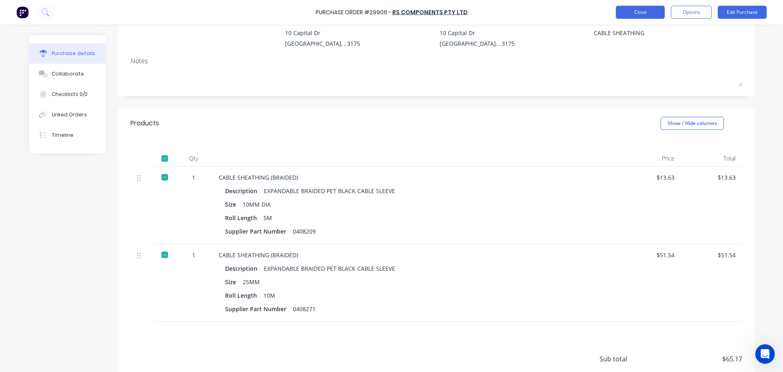
click at [640, 9] on button "Close" at bounding box center [640, 12] width 49 height 13
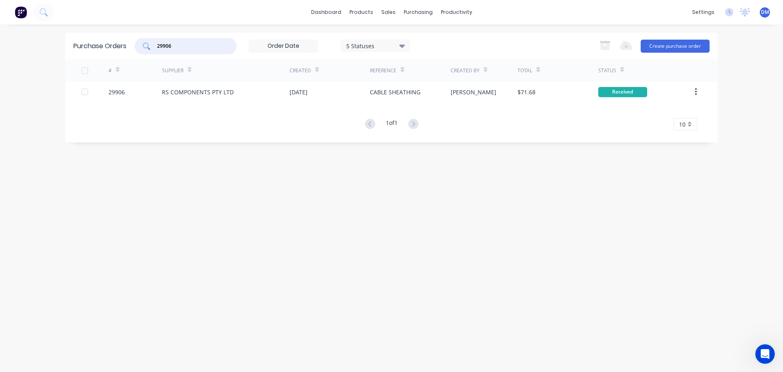
drag, startPoint x: -38, startPoint y: 67, endPoint x: -104, endPoint y: 75, distance: 66.6
click at [0, 75] on html "dashboard products sales purchasing productivity dashboard products Product Cat…" at bounding box center [391, 186] width 783 height 372
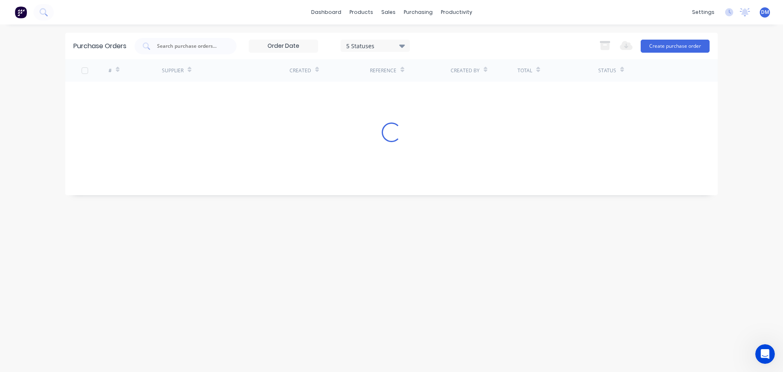
click at [25, 13] on img at bounding box center [21, 12] width 12 height 12
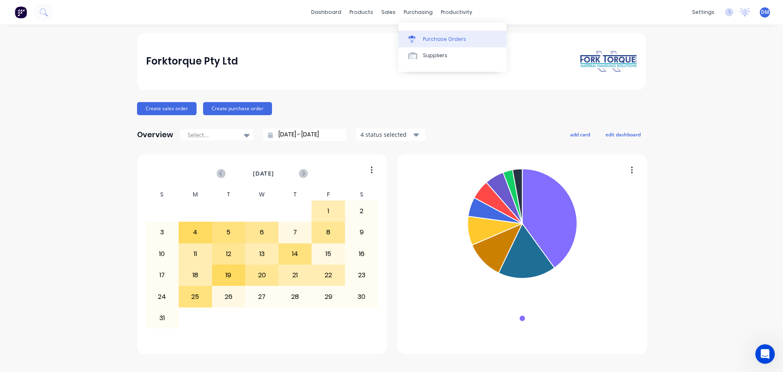
click at [420, 38] on div at bounding box center [414, 38] width 12 height 7
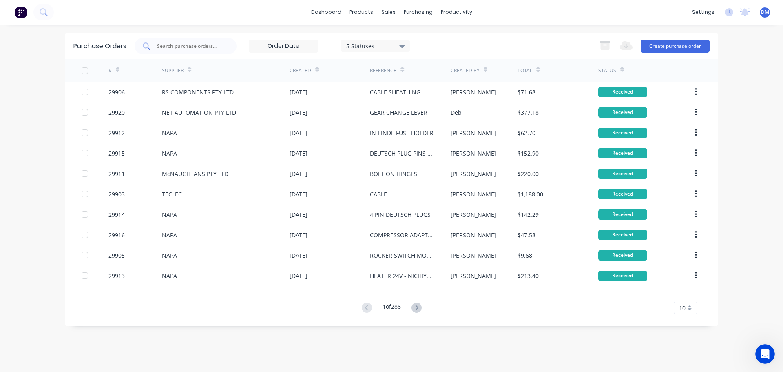
click at [180, 47] on input "text" at bounding box center [190, 46] width 68 height 8
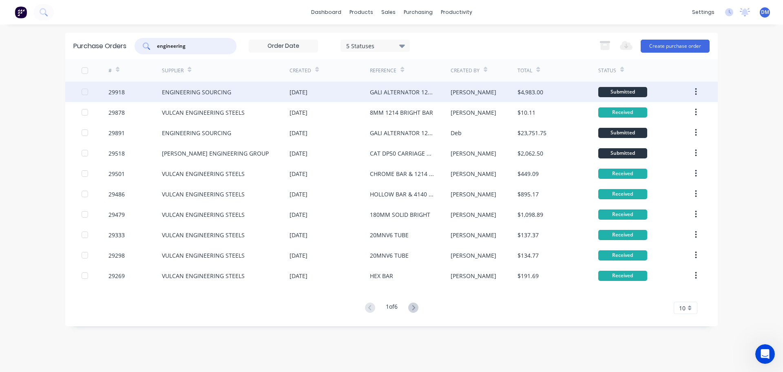
type input "engineering"
click at [192, 92] on div "ENGINEERING SOURCING" at bounding box center [196, 92] width 69 height 9
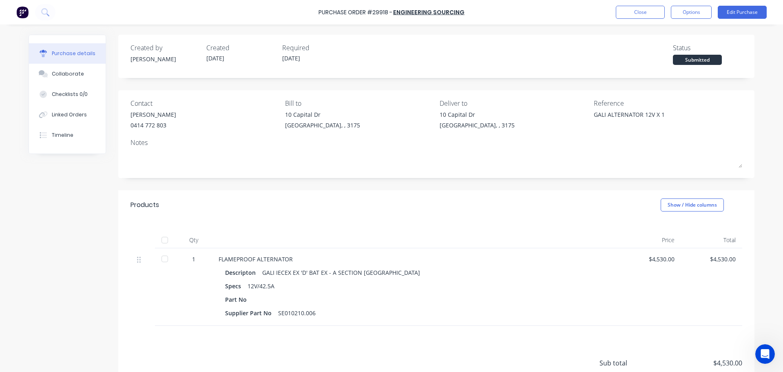
click at [265, 296] on div "Part No" at bounding box center [416, 299] width 382 height 12
click at [736, 14] on button "Edit Purchase" at bounding box center [742, 12] width 49 height 13
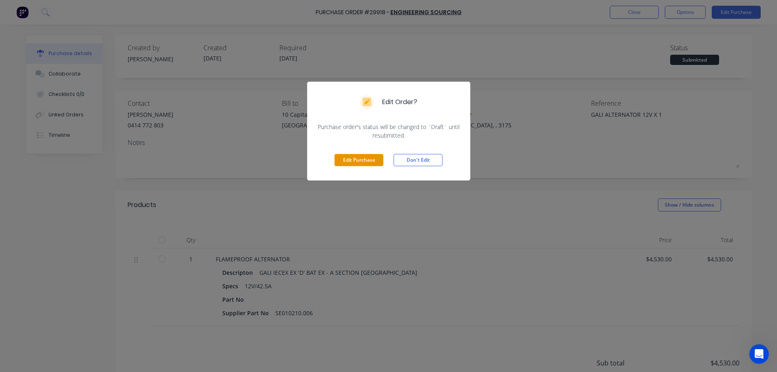
click at [352, 159] on button "Edit Purchase" at bounding box center [358, 160] width 49 height 12
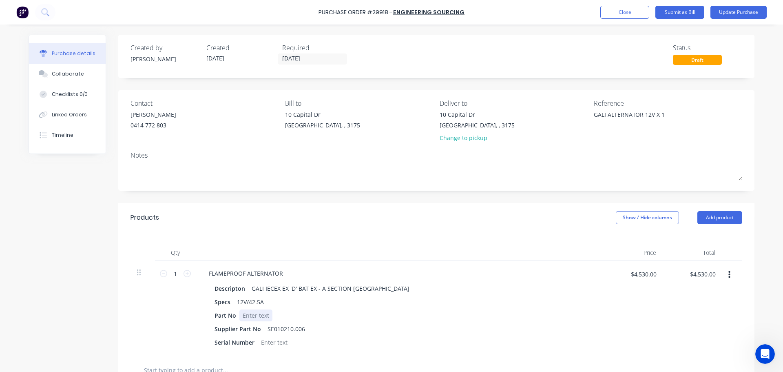
type textarea "x"
click at [253, 314] on div at bounding box center [255, 315] width 33 height 12
click at [739, 13] on button "Update Purchase" at bounding box center [739, 12] width 56 height 13
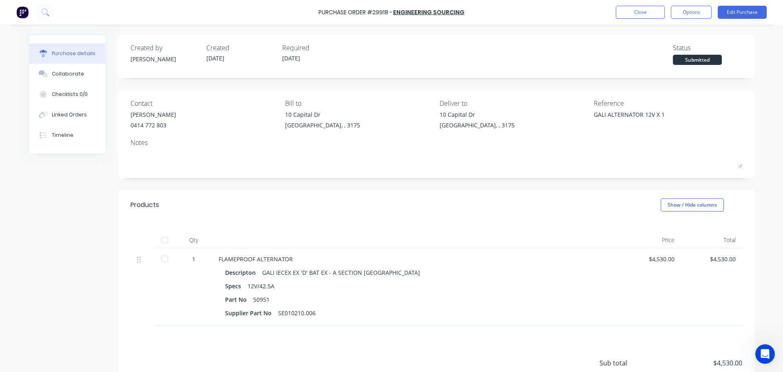
click at [160, 239] on div at bounding box center [165, 240] width 16 height 16
click at [162, 240] on div at bounding box center [165, 240] width 16 height 16
type textarea "x"
click at [630, 8] on button "Close" at bounding box center [640, 12] width 49 height 13
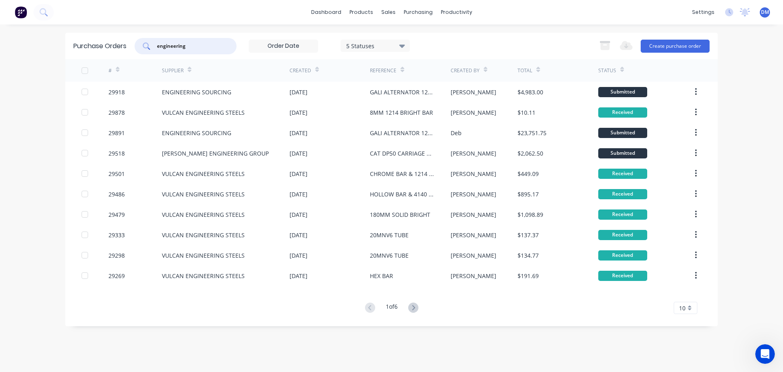
drag, startPoint x: 194, startPoint y: 42, endPoint x: -36, endPoint y: 93, distance: 235.3
click at [0, 93] on html "dashboard products sales purchasing productivity dashboard products Product Cat…" at bounding box center [391, 186] width 783 height 372
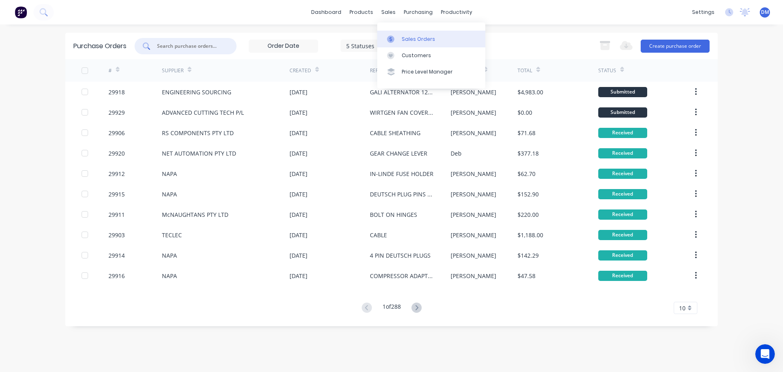
click at [393, 33] on link "Sales Orders" at bounding box center [431, 39] width 108 height 16
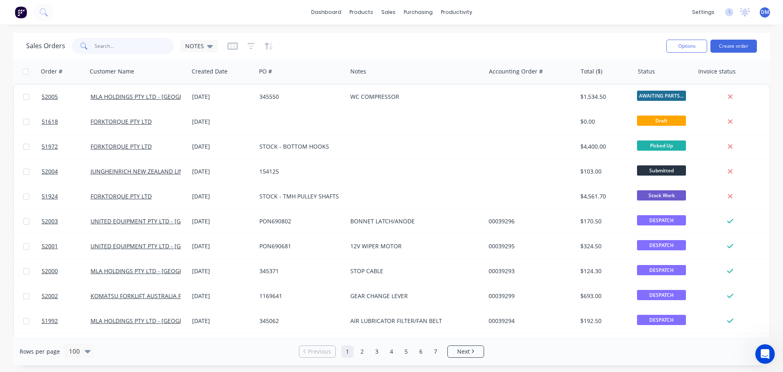
drag, startPoint x: 100, startPoint y: 49, endPoint x: 93, endPoint y: 44, distance: 8.2
click at [96, 46] on input "text" at bounding box center [135, 46] width 80 height 16
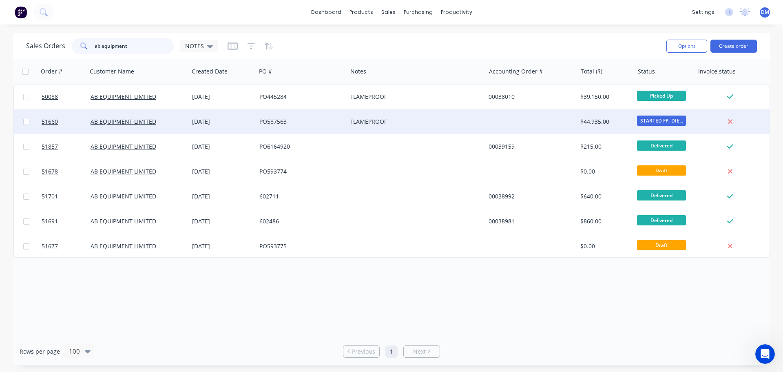
type input "ab equipment"
click at [216, 122] on div "20 Mar 2025" at bounding box center [222, 121] width 61 height 8
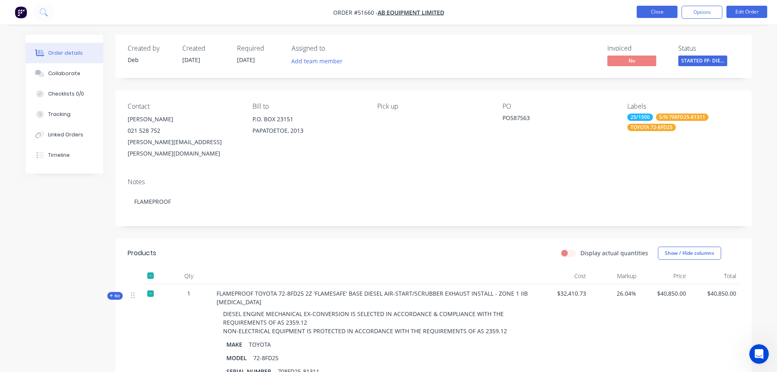
click at [653, 10] on button "Close" at bounding box center [657, 12] width 41 height 12
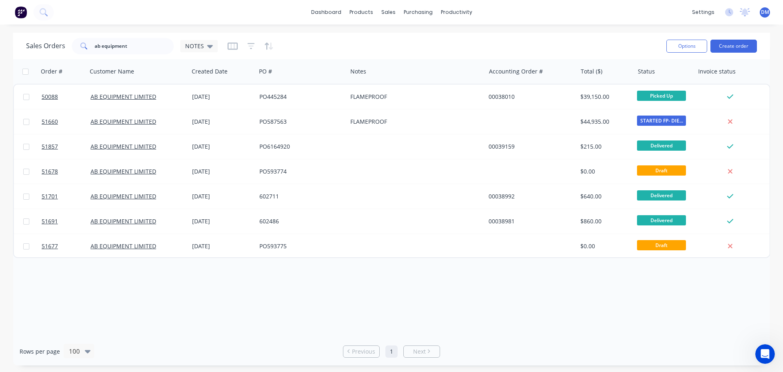
click at [20, 16] on img at bounding box center [21, 12] width 12 height 12
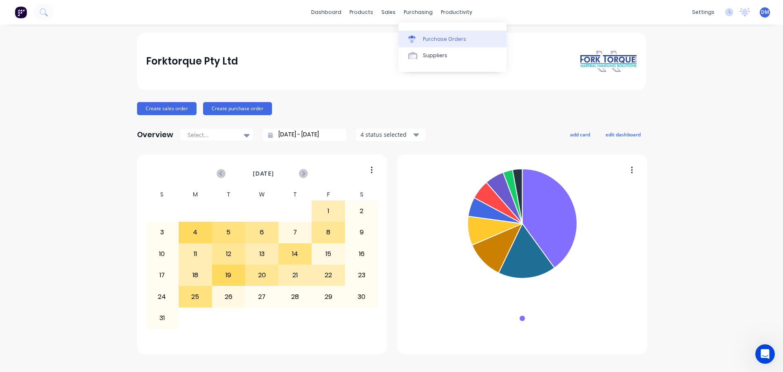
click at [432, 41] on div "Purchase Orders" at bounding box center [444, 38] width 43 height 7
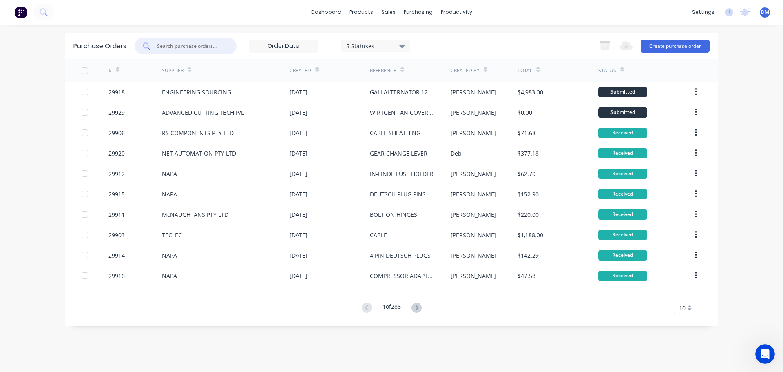
click at [171, 45] on input "text" at bounding box center [190, 46] width 68 height 8
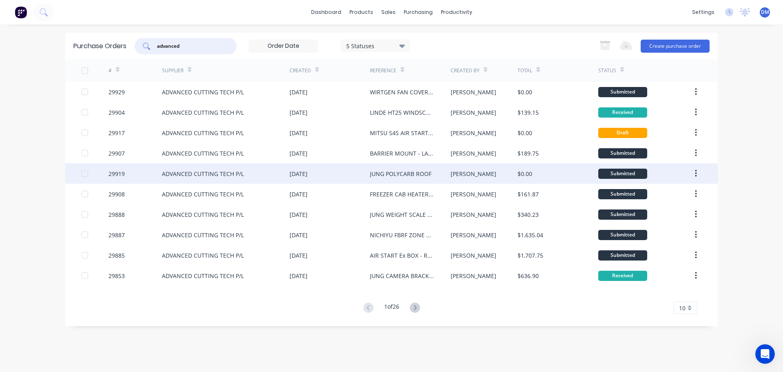
type input "advanced"
click at [227, 174] on div "ADVANCED CUTTING TECH P/L" at bounding box center [203, 173] width 82 height 9
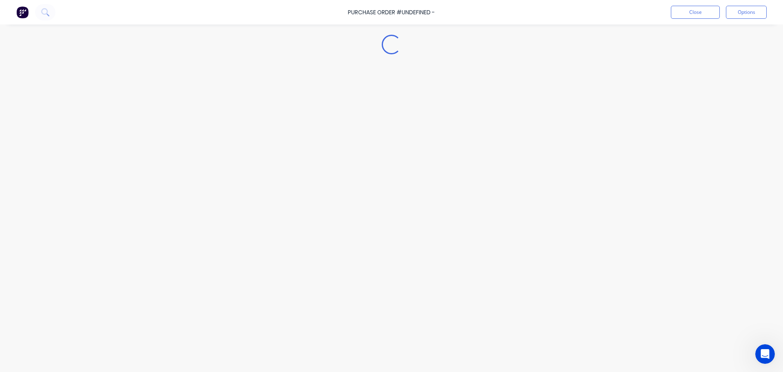
type textarea "x"
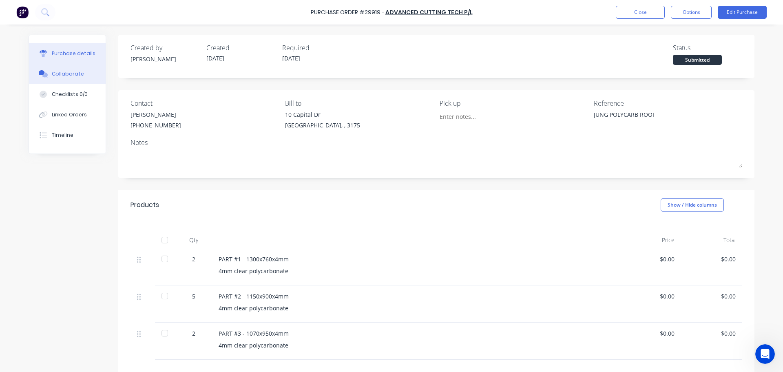
click at [73, 73] on div "Collaborate" at bounding box center [68, 73] width 32 height 7
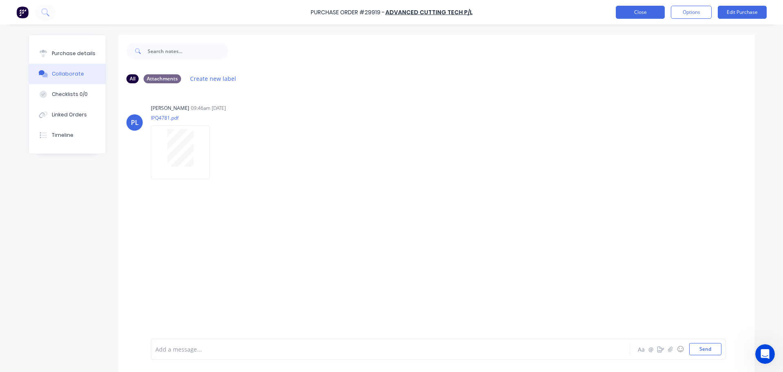
click at [647, 9] on button "Close" at bounding box center [640, 12] width 49 height 13
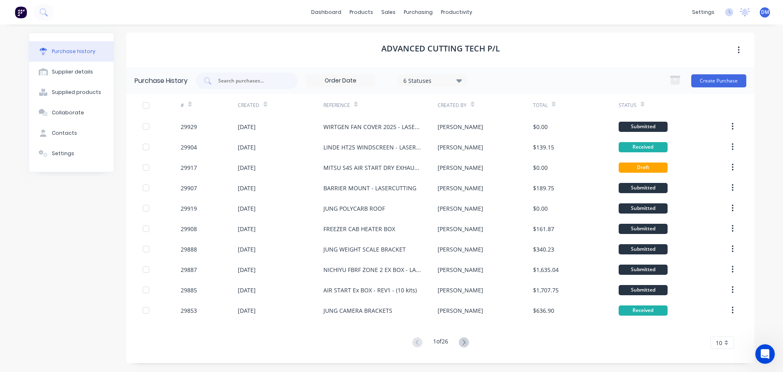
click at [22, 15] on img at bounding box center [21, 12] width 12 height 12
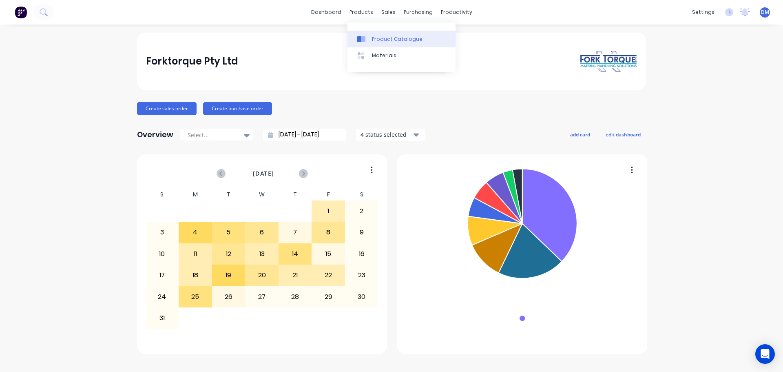
click at [381, 38] on div "Product Catalogue" at bounding box center [397, 38] width 51 height 7
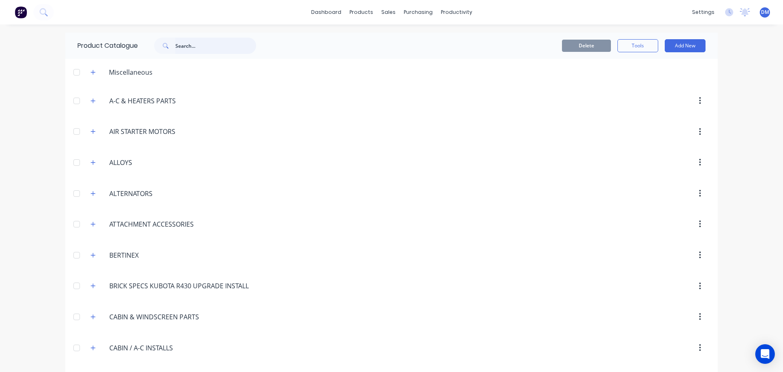
click at [190, 48] on input "text" at bounding box center [215, 46] width 81 height 16
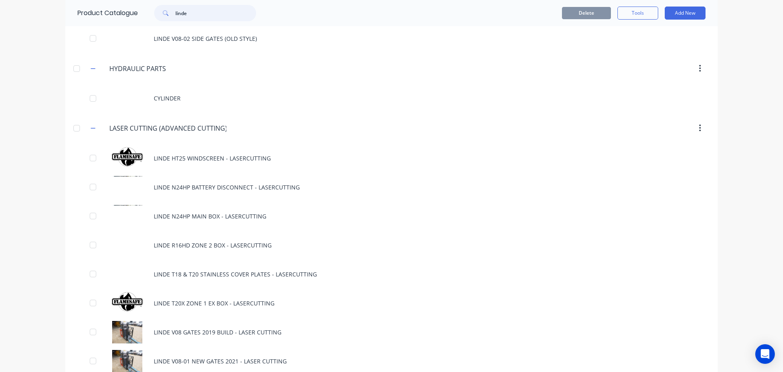
scroll to position [775, 0]
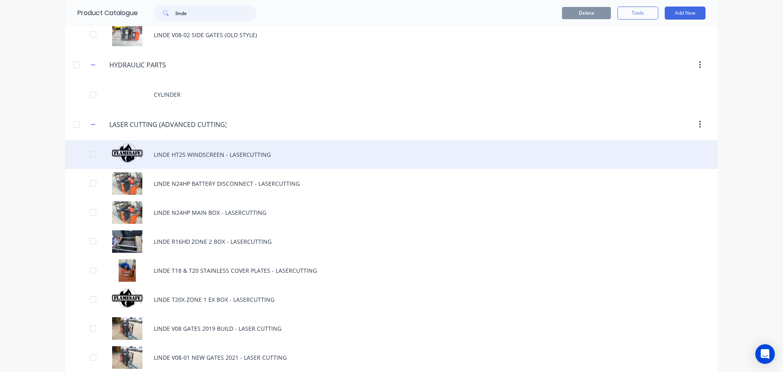
type input "linde"
click at [188, 152] on div "LINDE HT25 WINDSCREEN - LASERCUTTING" at bounding box center [391, 154] width 653 height 29
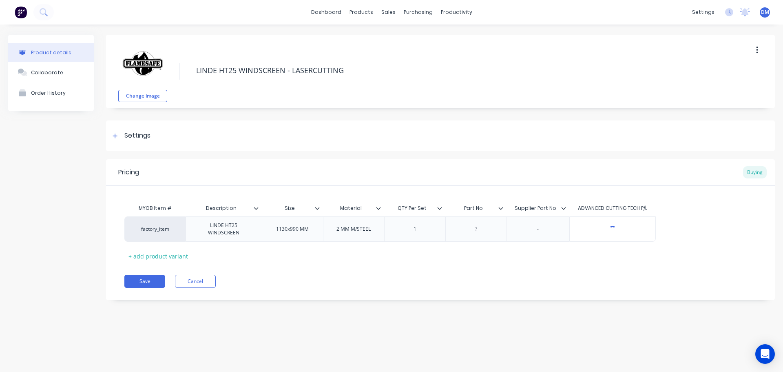
type textarea "x"
type input "$0.00"
drag, startPoint x: 608, startPoint y: 229, endPoint x: 634, endPoint y: 221, distance: 27.3
click at [624, 232] on input "$0.00" at bounding box center [613, 228] width 86 height 7
type textarea "x"
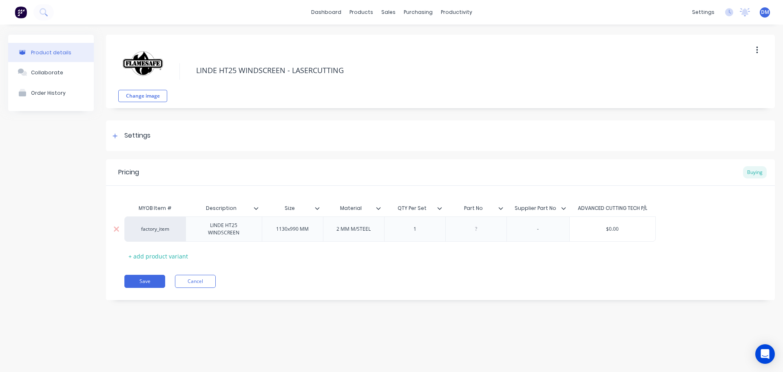
type input "$1"
type textarea "x"
type input "$12"
type textarea "x"
type input "$126"
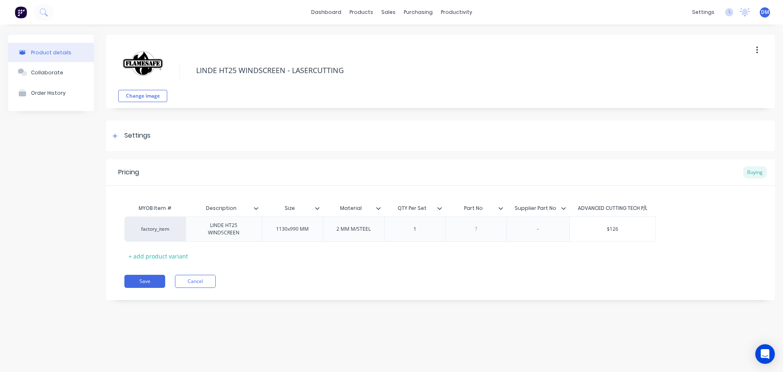
type textarea "x"
type input "$126."
type textarea "x"
type input "$126.5"
type textarea "x"
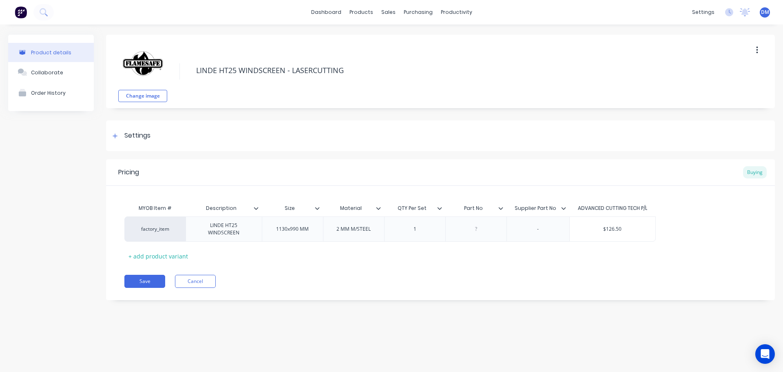
type input "$126.50"
click at [136, 281] on button "Save" at bounding box center [144, 281] width 41 height 13
type textarea "x"
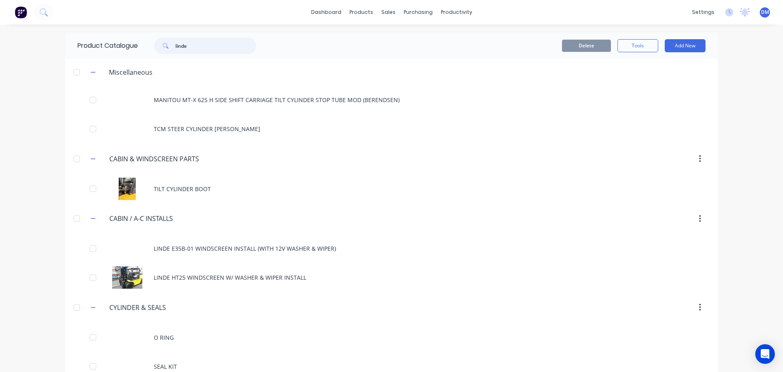
drag, startPoint x: 102, startPoint y: 42, endPoint x: 80, endPoint y: 37, distance: 22.7
click at [84, 37] on div "Product Catalogue linde" at bounding box center [170, 46] width 211 height 26
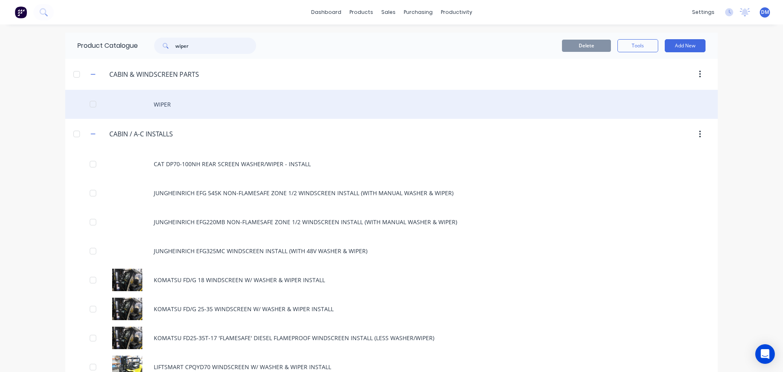
type input "wiper"
click at [159, 103] on div "WIPER" at bounding box center [391, 104] width 653 height 29
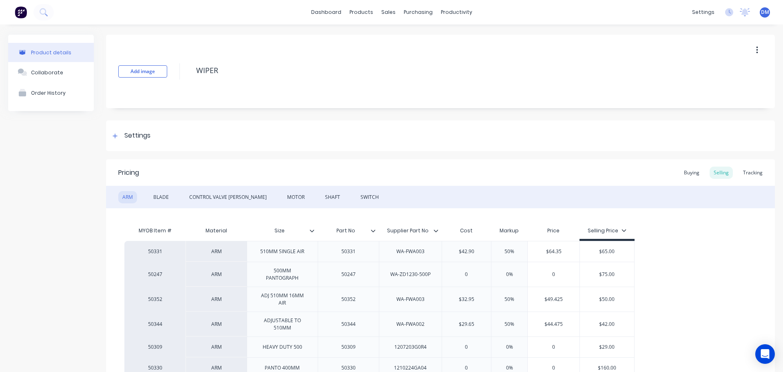
type textarea "x"
click at [283, 196] on div "MOTOR" at bounding box center [296, 197] width 26 height 12
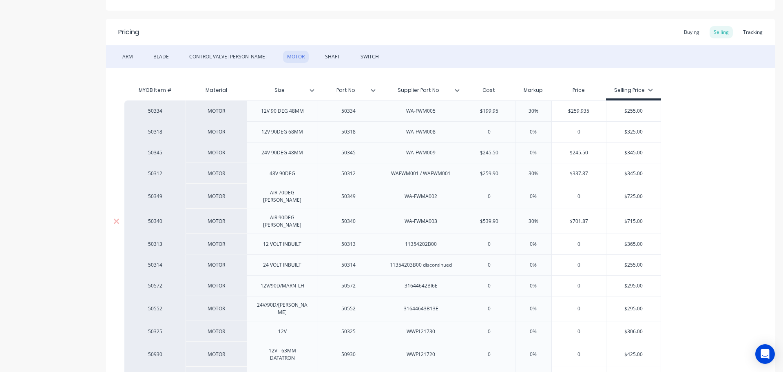
scroll to position [163, 0]
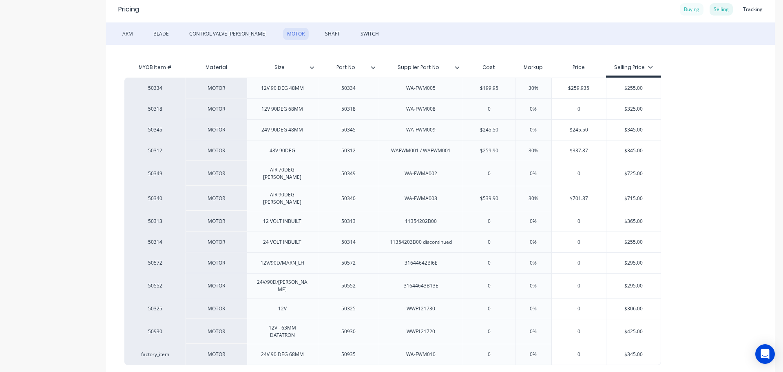
click at [691, 10] on div "Buying" at bounding box center [692, 9] width 24 height 12
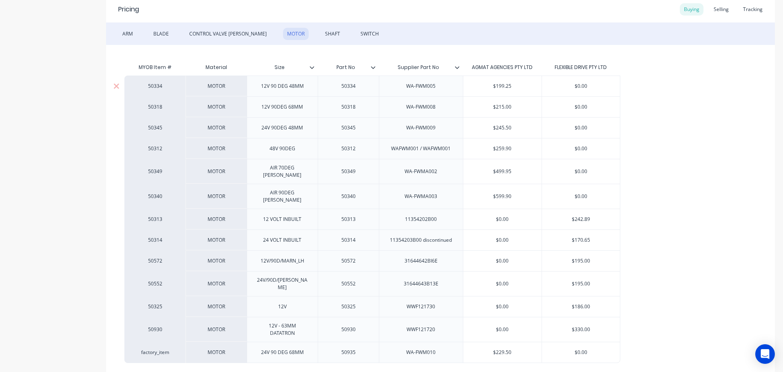
click at [506, 85] on input "$199.25" at bounding box center [502, 85] width 78 height 7
type input "$199.925"
type textarea "x"
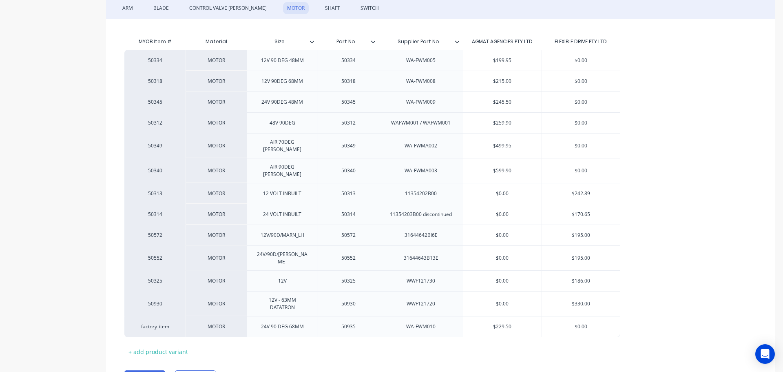
scroll to position [223, 0]
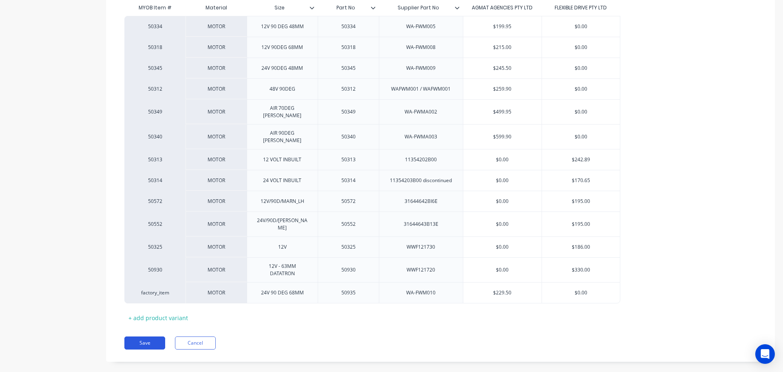
type input "$199.95"
click at [151, 336] on button "Save" at bounding box center [144, 342] width 41 height 13
type textarea "x"
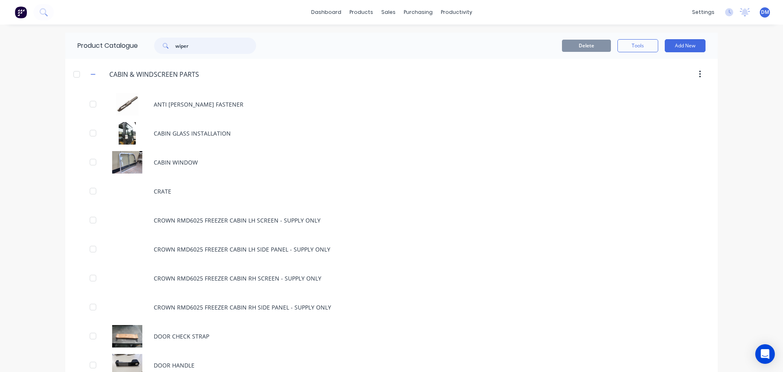
click at [195, 46] on input "wiper" at bounding box center [215, 46] width 81 height 16
type input "w"
type input "wiper"
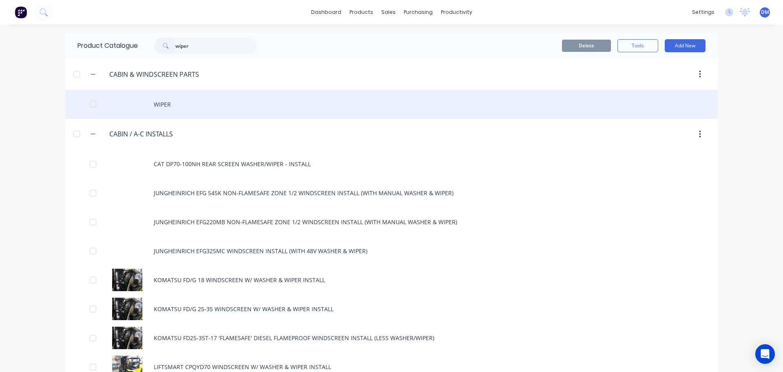
click at [165, 104] on div "WIPER" at bounding box center [391, 104] width 653 height 29
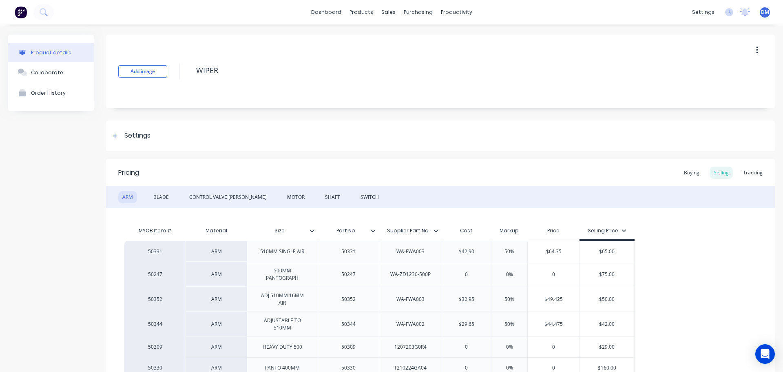
type textarea "x"
click at [18, 13] on img at bounding box center [21, 12] width 12 height 12
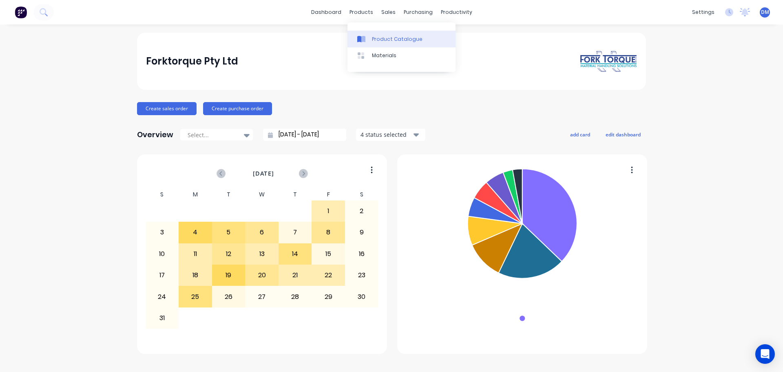
click at [382, 37] on div "Product Catalogue" at bounding box center [397, 38] width 51 height 7
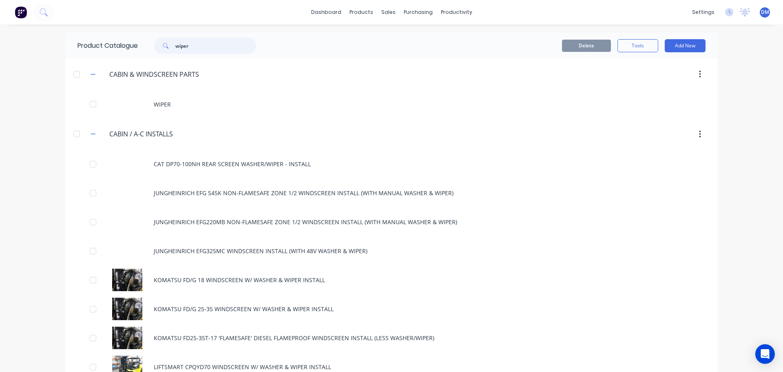
drag, startPoint x: 199, startPoint y: 46, endPoint x: 4, endPoint y: 83, distance: 199.3
click at [24, 79] on div "dashboard products sales purchasing productivity dashboard products Product Cat…" at bounding box center [391, 186] width 783 height 372
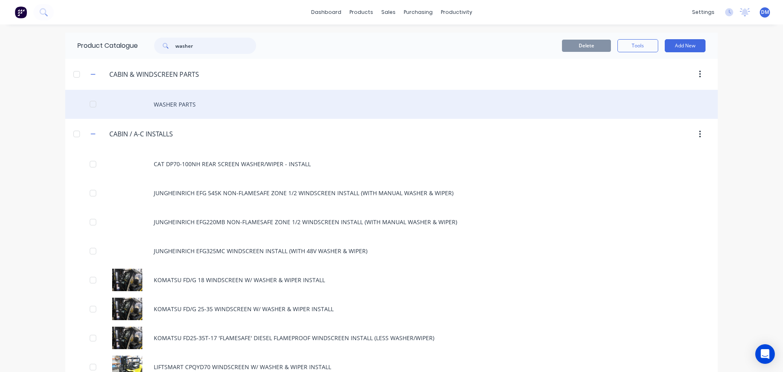
type input "washer"
click at [179, 107] on div "WASHER PARTS" at bounding box center [391, 104] width 653 height 29
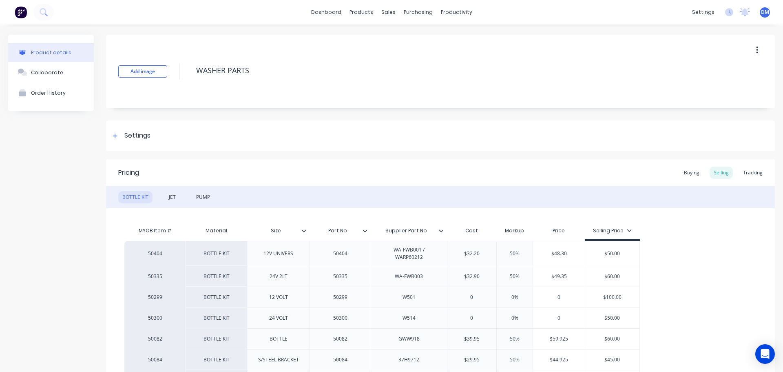
type textarea "x"
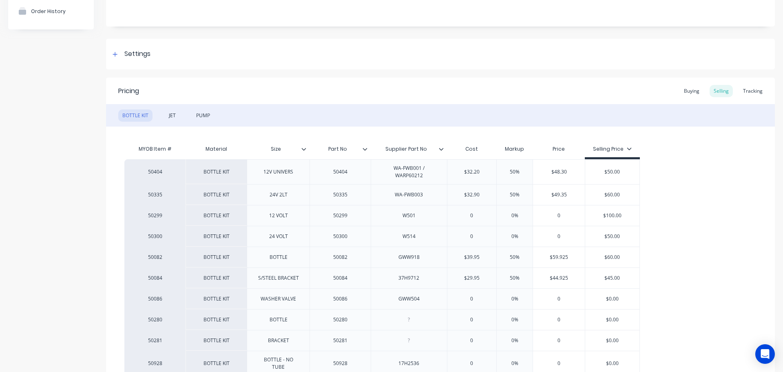
drag, startPoint x: 683, startPoint y: 91, endPoint x: 662, endPoint y: 94, distance: 21.9
click at [683, 90] on div "Buying" at bounding box center [692, 91] width 24 height 12
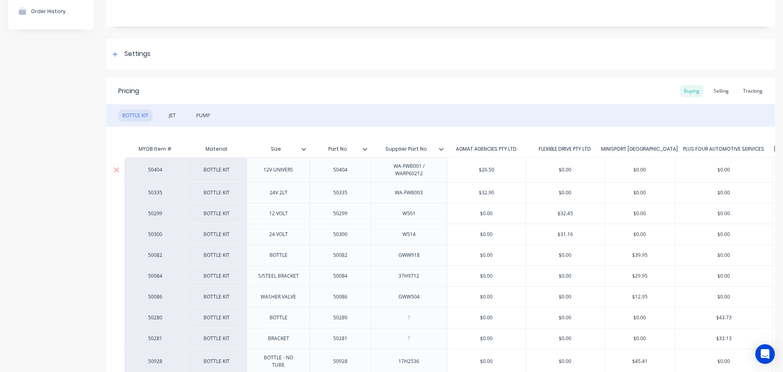
type input "$26.50"
drag, startPoint x: 479, startPoint y: 170, endPoint x: 552, endPoint y: 161, distance: 73.3
click at [552, 161] on div "50404 BOTTLE KIT 12V UNIVERS 50404 WA-FWB001 / WARP60212 $26.50 $26.50 $0.00 $0…" at bounding box center [477, 169] width 706 height 25
type textarea "x"
type input "3"
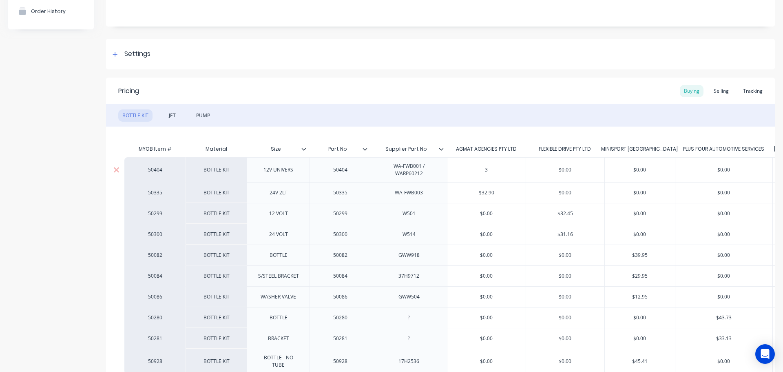
type textarea "x"
type input "32"
type textarea "x"
type input "32."
type textarea "x"
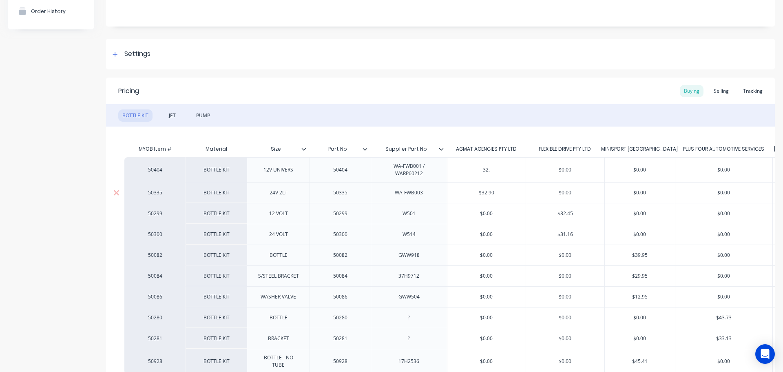
type input "32.2"
type textarea "x"
type input "32.20"
type input "$0.00"
click at [172, 112] on div "JET" at bounding box center [172, 115] width 15 height 12
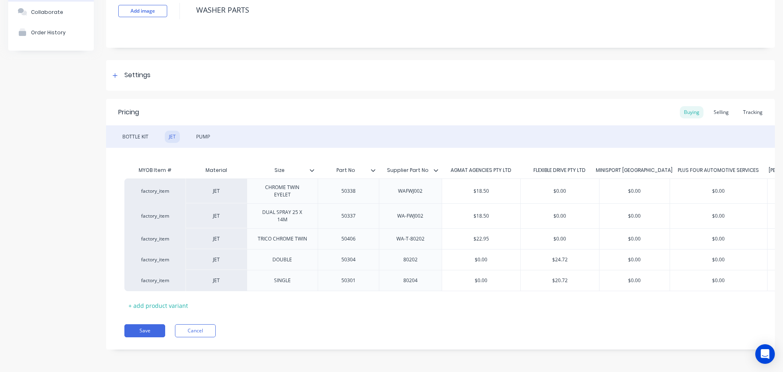
scroll to position [62, 0]
type input "$18.50"
drag, startPoint x: 490, startPoint y: 190, endPoint x: 456, endPoint y: 184, distance: 35.1
click at [456, 184] on div "$18.50 $18.50" at bounding box center [481, 191] width 78 height 20
type textarea "x"
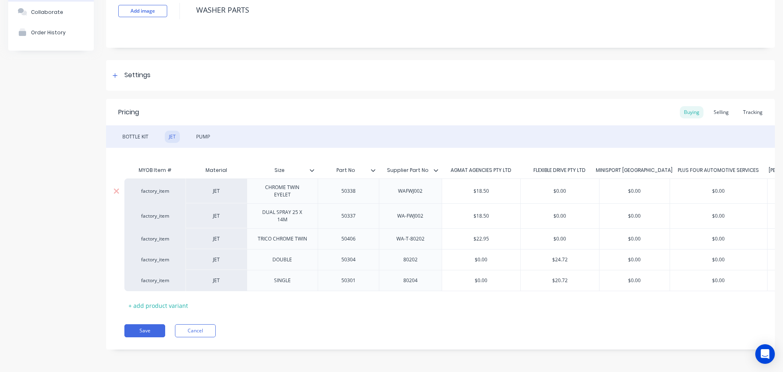
type input "1"
type textarea "x"
type input "19"
type textarea "x"
type input "19."
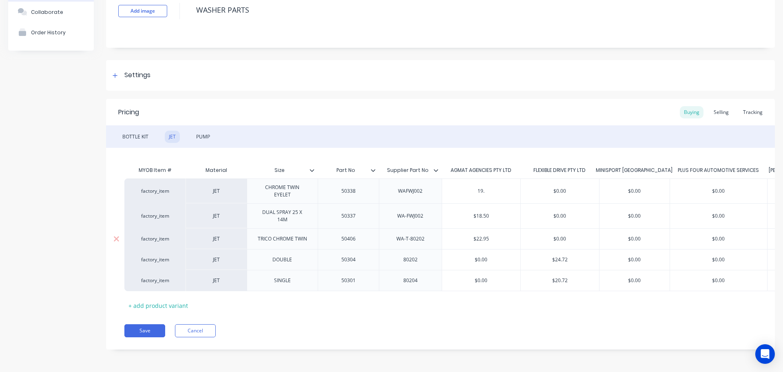
type textarea "x"
type input "19.5"
type textarea "x"
type input "19.50"
click at [151, 330] on button "Save" at bounding box center [144, 330] width 41 height 13
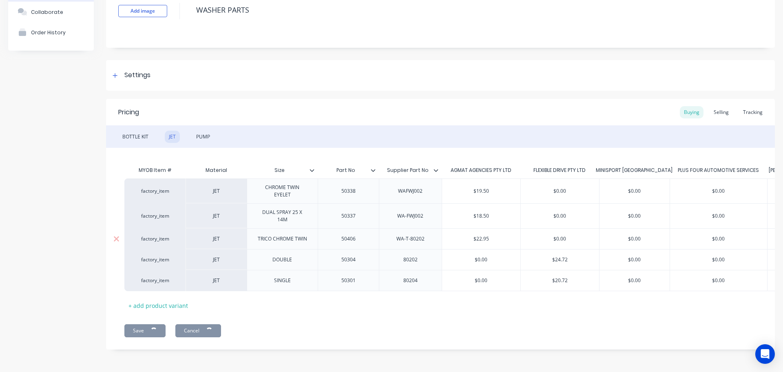
type textarea "x"
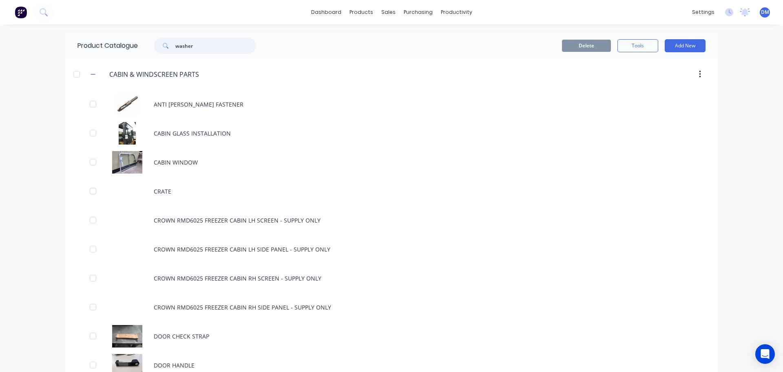
drag, startPoint x: 197, startPoint y: 42, endPoint x: -19, endPoint y: 69, distance: 217.8
click at [0, 69] on html "dashboard products sales purchasing productivity dashboard products Product Cat…" at bounding box center [391, 186] width 783 height 372
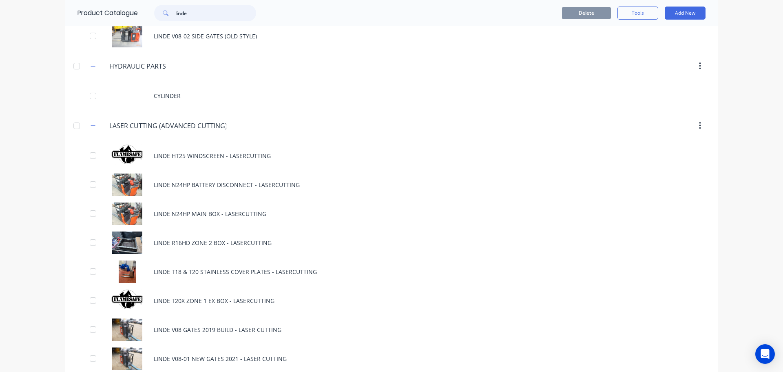
scroll to position [775, 0]
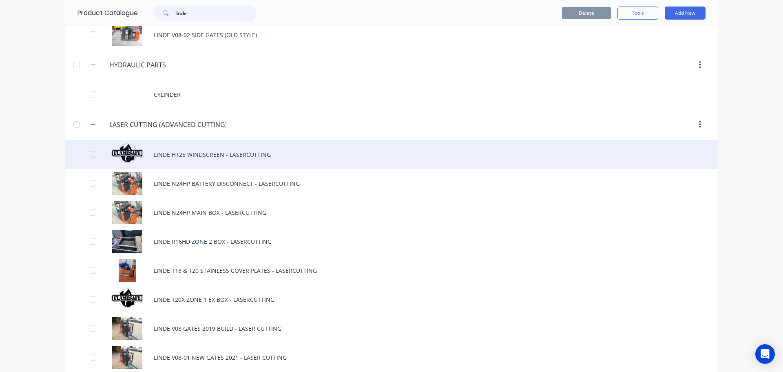
type input "linde"
click at [218, 146] on div "LINDE HT25 WINDSCREEN - LASERCUTTING" at bounding box center [391, 154] width 653 height 29
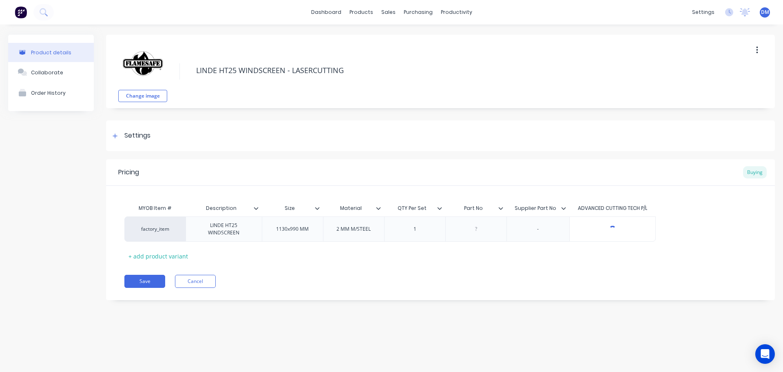
type textarea "x"
click at [542, 232] on div "-" at bounding box center [538, 229] width 41 height 11
click at [141, 282] on button "Save" at bounding box center [144, 281] width 41 height 13
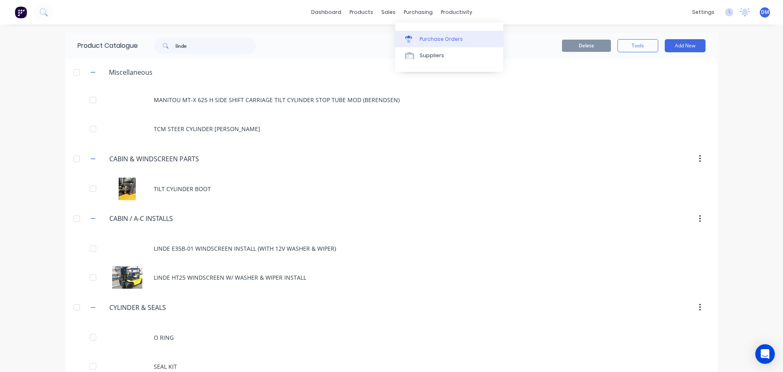
click at [436, 36] on div "Purchase Orders" at bounding box center [441, 38] width 43 height 7
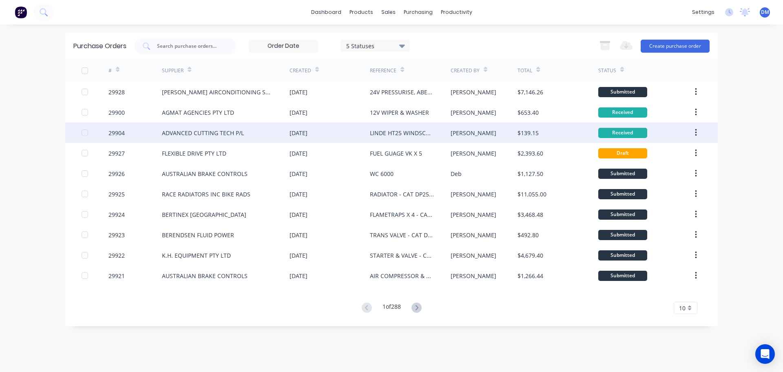
click at [218, 132] on div "ADVANCED CUTTING TECH P/L" at bounding box center [203, 132] width 82 height 9
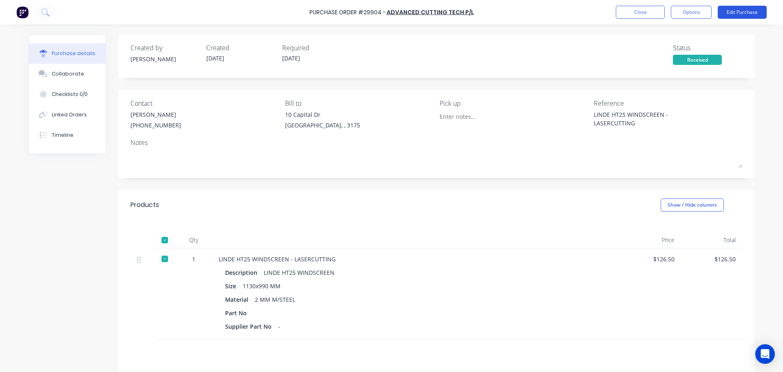
click at [735, 9] on button "Edit Purchase" at bounding box center [742, 12] width 49 height 13
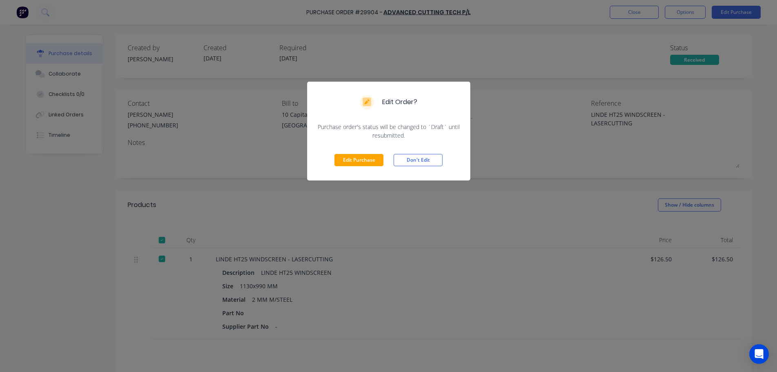
drag, startPoint x: 379, startPoint y: 157, endPoint x: 366, endPoint y: 168, distance: 16.7
click at [378, 157] on button "Edit Purchase" at bounding box center [358, 160] width 49 height 12
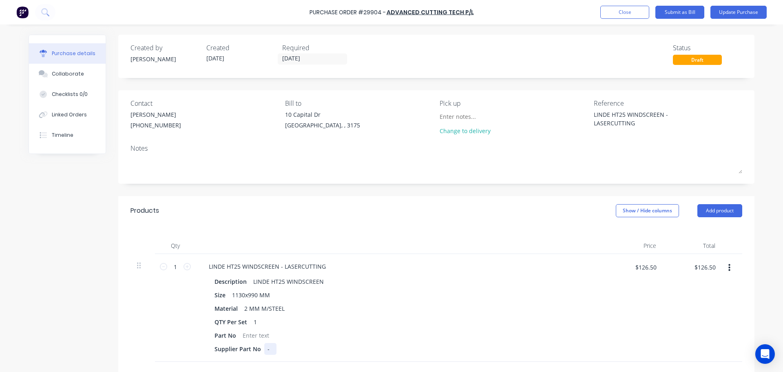
type textarea "x"
click at [268, 343] on div "Description LINDE HT25 WINDSCREEN Size 1130x990 MM Material 2 MM M/STEEL QTY Pe…" at bounding box center [399, 314] width 395 height 79
click at [754, 13] on button "Update Purchase" at bounding box center [739, 12] width 56 height 13
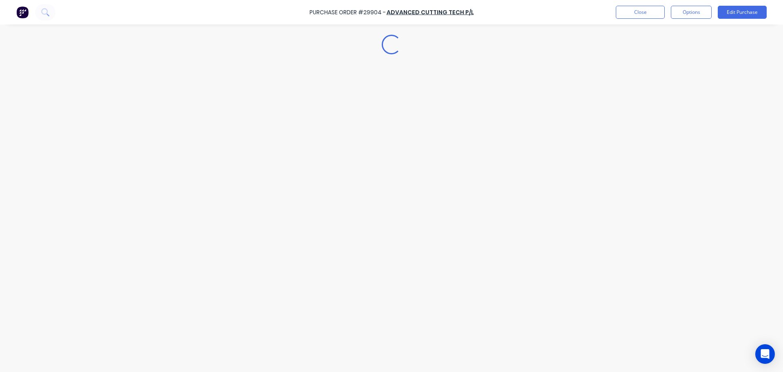
type textarea "x"
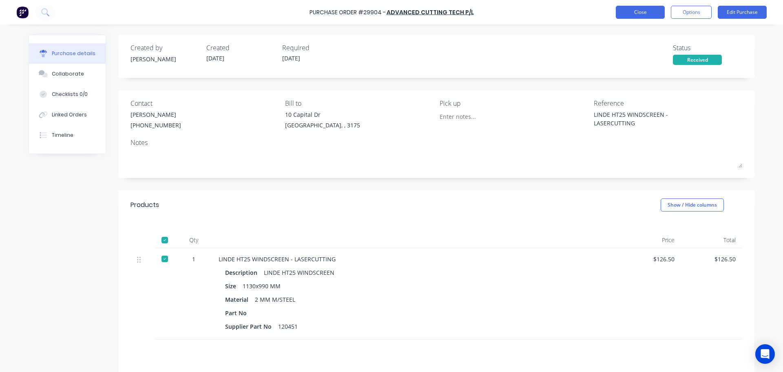
click at [631, 10] on button "Close" at bounding box center [640, 12] width 49 height 13
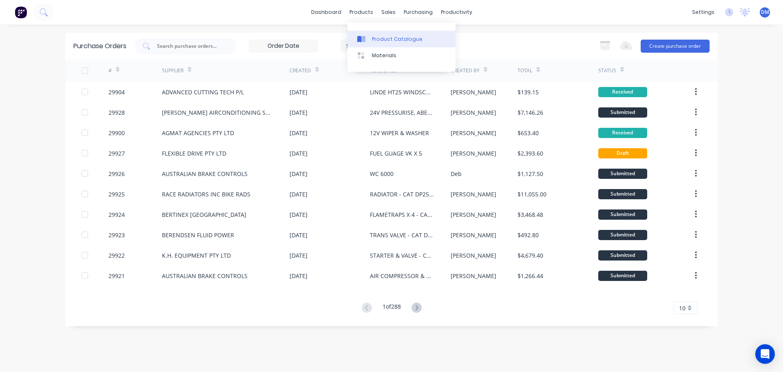
click at [374, 37] on div "Product Catalogue" at bounding box center [397, 38] width 51 height 7
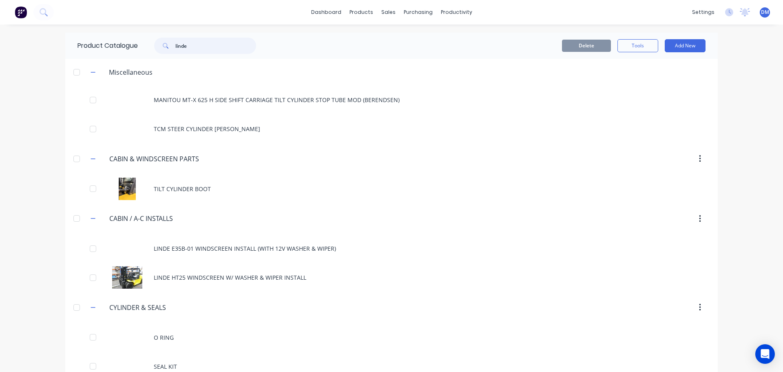
drag, startPoint x: 199, startPoint y: 47, endPoint x: 152, endPoint y: 46, distance: 46.9
click at [154, 46] on div "linde" at bounding box center [205, 46] width 102 height 16
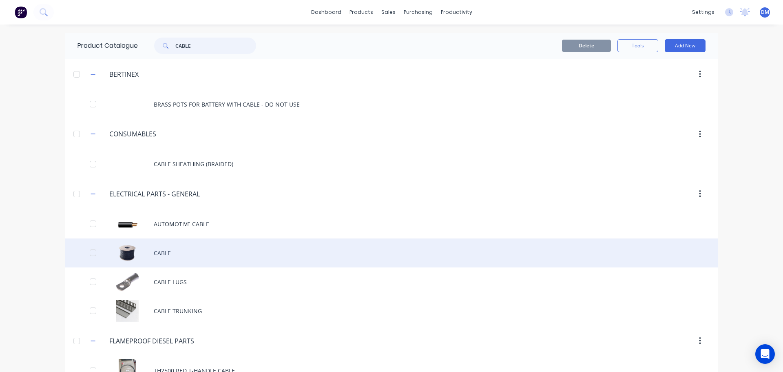
type input "CABLE"
click at [167, 252] on div "CABLE" at bounding box center [391, 252] width 653 height 29
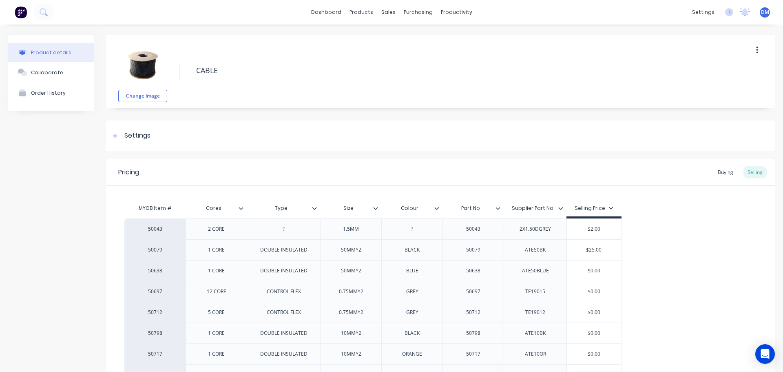
type textarea "x"
click at [724, 170] on div "Buying" at bounding box center [726, 172] width 24 height 12
click at [45, 9] on icon at bounding box center [44, 12] width 8 height 8
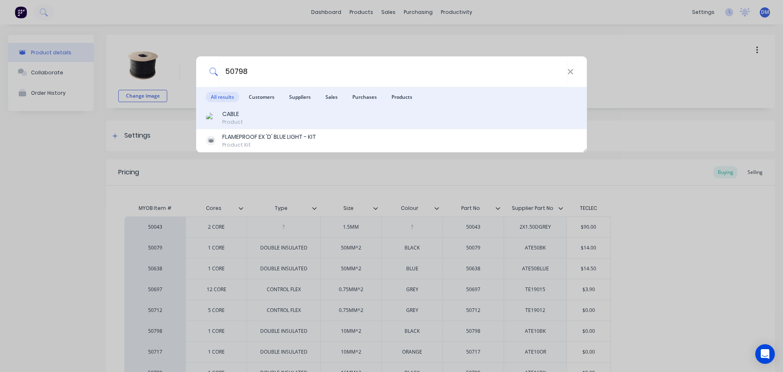
type input "50798"
click at [254, 122] on div "CABLE Product" at bounding box center [391, 118] width 371 height 16
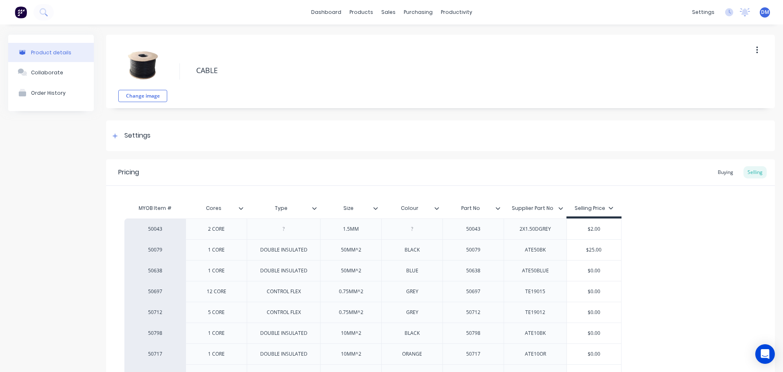
type textarea "x"
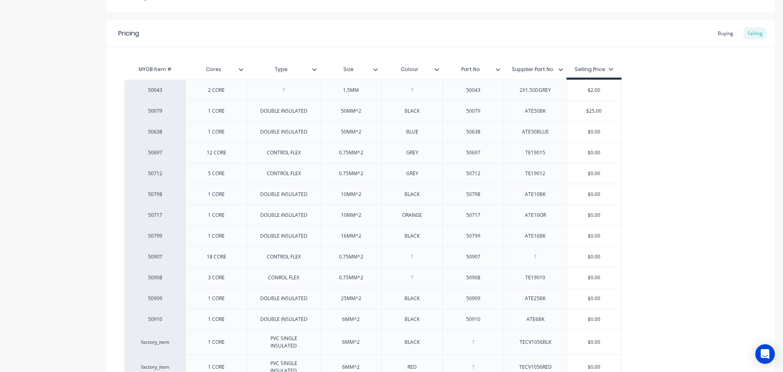
scroll to position [122, 0]
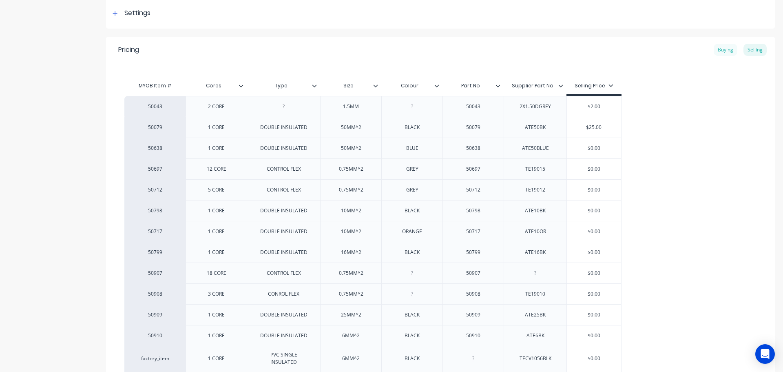
click at [716, 51] on div "Buying" at bounding box center [726, 50] width 24 height 12
drag, startPoint x: 603, startPoint y: 208, endPoint x: 522, endPoint y: 204, distance: 81.7
click at [528, 204] on div "50798 1 CORE DOUBLE INSULATED 10MM^2 BLACK 50798 ATE10BK $0.00 $0.00" at bounding box center [367, 208] width 487 height 21
type input "3"
type textarea "x"
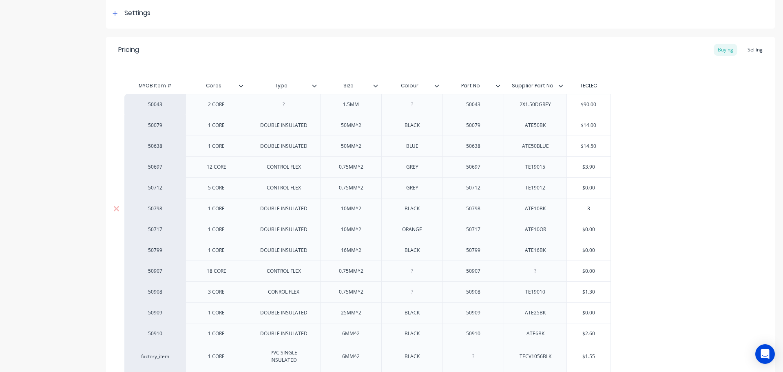
type input "3."
type textarea "x"
type input "3.5"
type input "$0.00"
drag, startPoint x: 597, startPoint y: 249, endPoint x: 561, endPoint y: 247, distance: 36.4
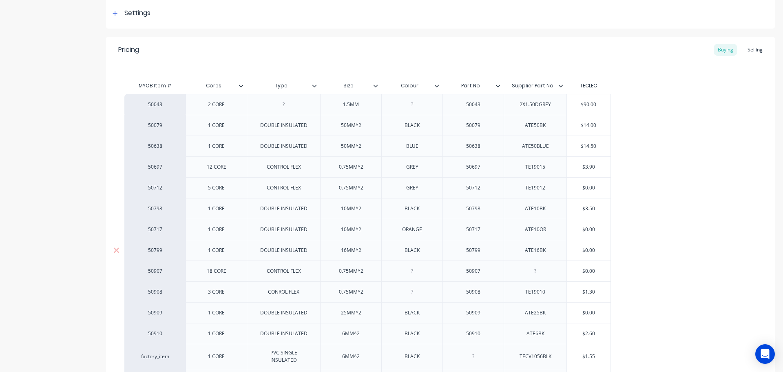
click at [561, 247] on div "50799 1 CORE DOUBLE INSULATED 16MM^2 BLACK 50799 ATE16BK $0.00 $0.00" at bounding box center [367, 249] width 487 height 21
type textarea "x"
type input "6"
type textarea "x"
type input "6."
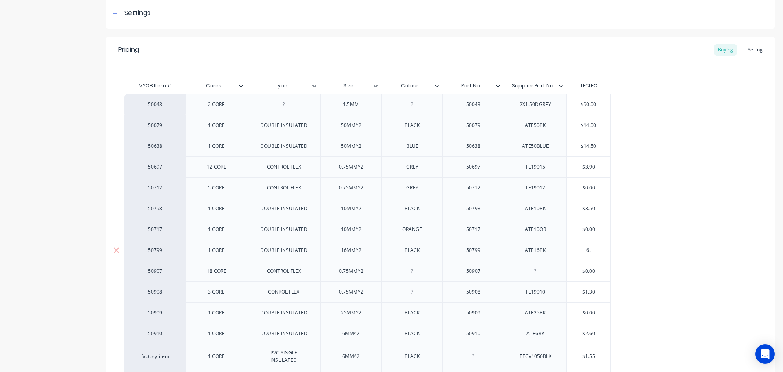
type textarea "x"
type input "6.0"
type textarea "x"
type input "6.00"
type input "$0.00"
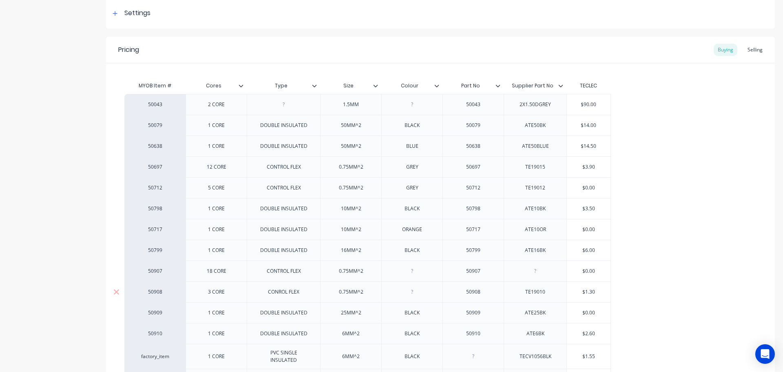
drag, startPoint x: 598, startPoint y: 312, endPoint x: 461, endPoint y: 295, distance: 138.1
click at [480, 301] on div "50043 2 CORE 1.5MM 50043 2X1.50DGREY $90.00 50079 1 CORE DOUBLE INSULATED 50MM^…" at bounding box center [440, 308] width 632 height 429
type textarea "x"
type input "7"
type textarea "x"
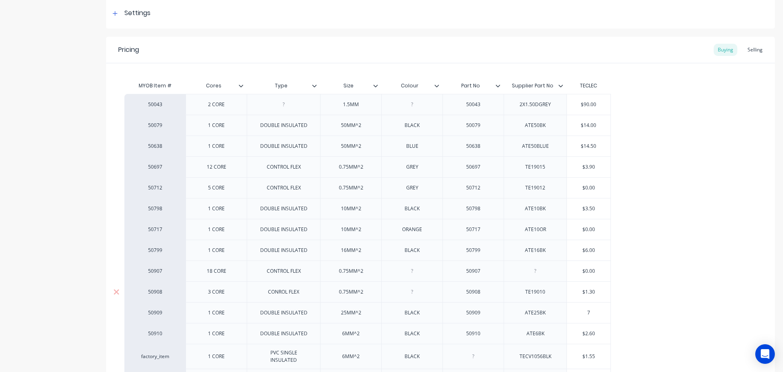
type input "7."
type textarea "x"
type input "7.8"
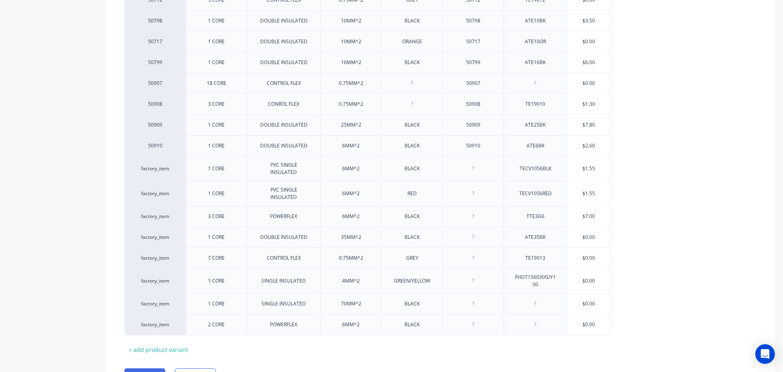
scroll to position [354, 0]
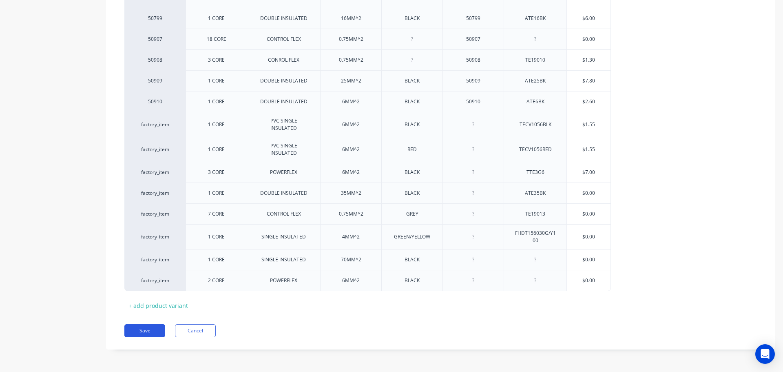
click at [148, 329] on button "Save" at bounding box center [144, 330] width 41 height 13
type textarea "x"
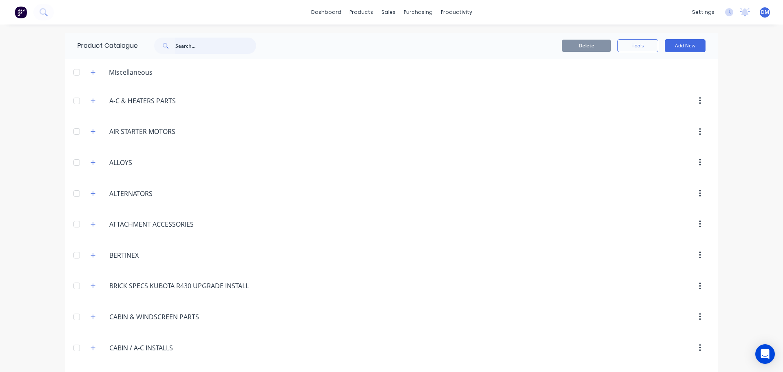
click at [191, 47] on input "text" at bounding box center [215, 46] width 81 height 16
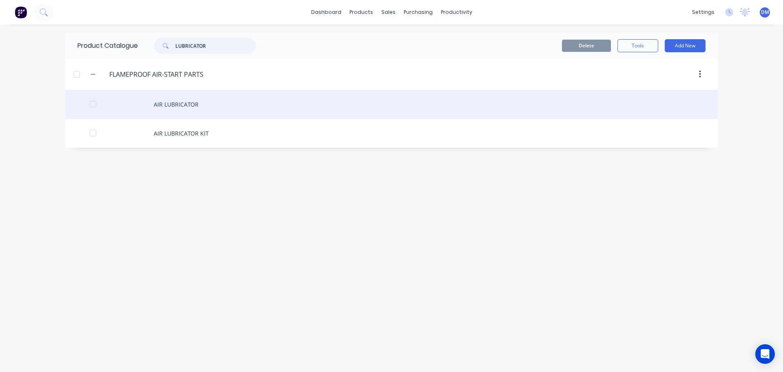
type input "LUBRICATOR"
click at [193, 104] on div "AIR LUBRICATOR" at bounding box center [391, 104] width 653 height 29
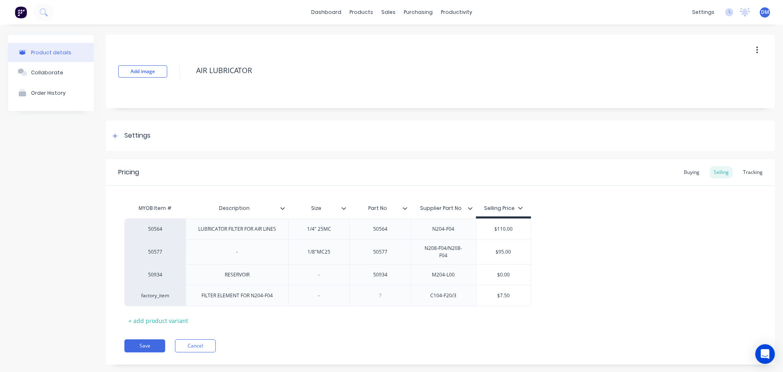
type textarea "x"
click at [686, 173] on div "Buying" at bounding box center [692, 172] width 24 height 12
type input "$71.73"
drag, startPoint x: 530, startPoint y: 228, endPoint x: 458, endPoint y: 224, distance: 71.5
click at [465, 226] on div "50564 LUBRICATOR FILTER FOR AIR LINES 1/4" 25MC 50564 N204-F04 $71.73 $71.73" at bounding box center [339, 226] width 430 height 21
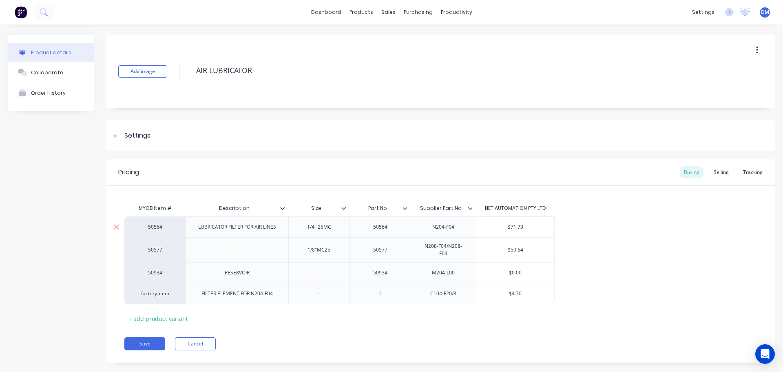
type textarea "x"
type input "5"
type textarea "x"
type input "54"
type textarea "x"
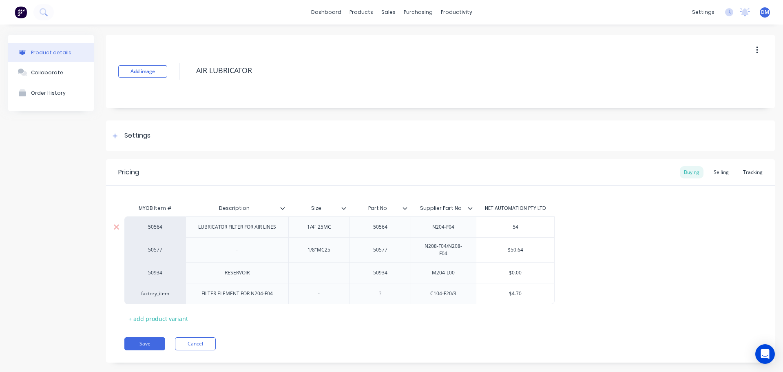
type input "54."
type textarea "x"
type input "54.5"
type textarea "x"
type input "54.57"
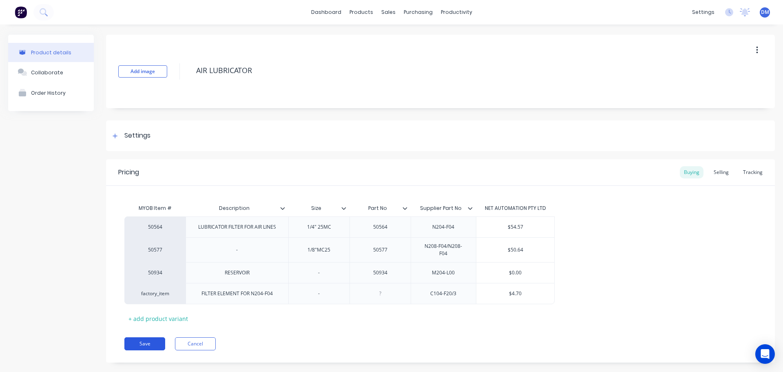
click at [149, 341] on button "Save" at bounding box center [144, 343] width 41 height 13
type textarea "x"
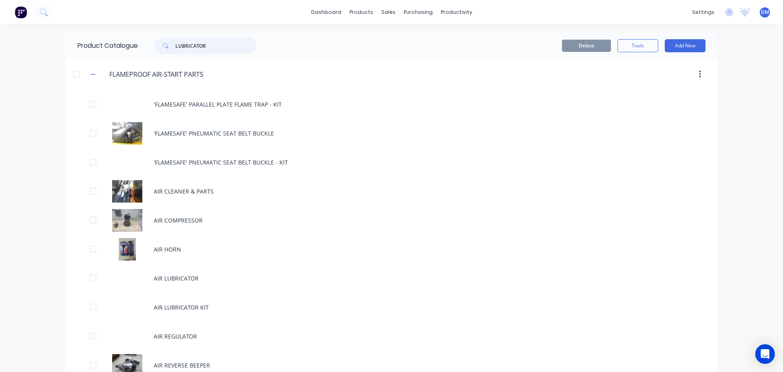
drag, startPoint x: 204, startPoint y: 46, endPoint x: 1, endPoint y: 68, distance: 204.7
click at [1, 68] on div "dashboard products sales purchasing productivity dashboard products Product Cat…" at bounding box center [391, 186] width 783 height 372
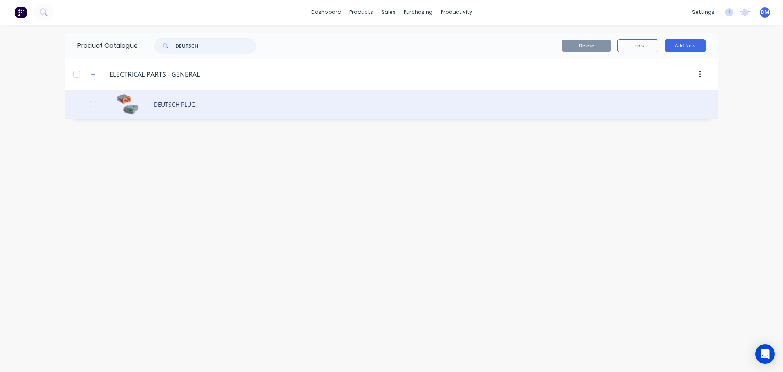
type input "DEUTSCH"
click at [166, 109] on div "DEUTSCH PLUG" at bounding box center [391, 104] width 653 height 29
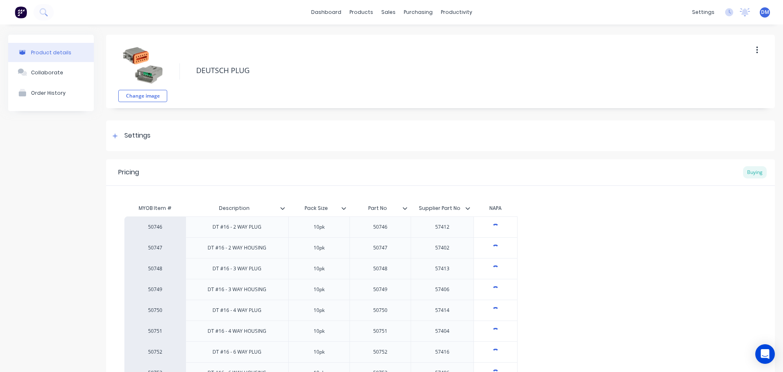
type textarea "x"
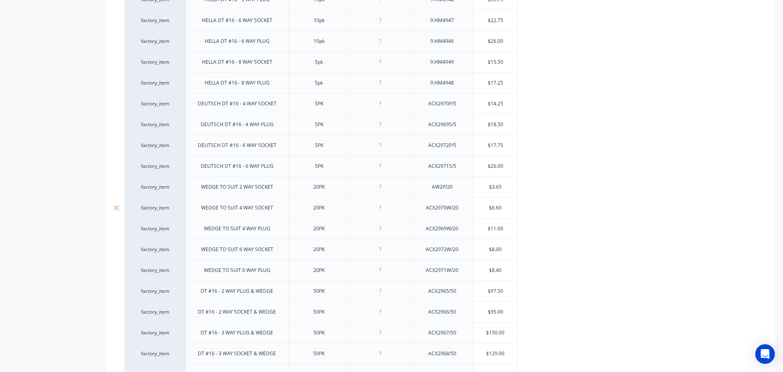
scroll to position [653, 0]
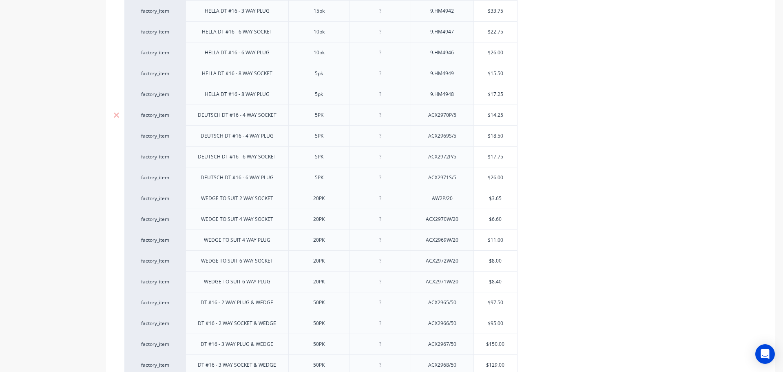
drag, startPoint x: 507, startPoint y: 116, endPoint x: 474, endPoint y: 111, distance: 32.6
click at [481, 112] on input "$14.25" at bounding box center [496, 114] width 44 height 7
type input "1"
type textarea "x"
type input "12"
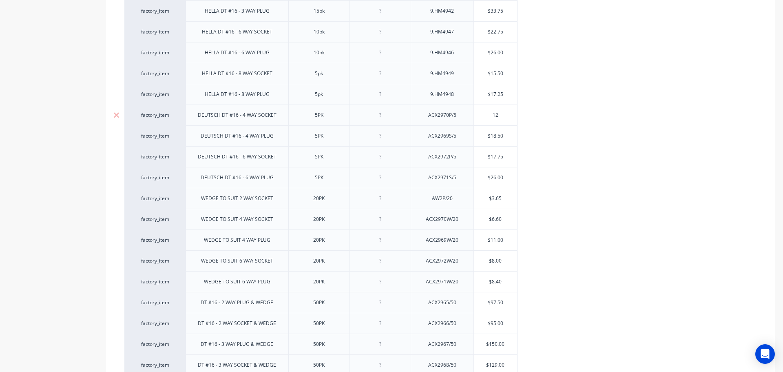
type textarea "x"
type input "12."
type textarea "x"
type input "12.5"
drag, startPoint x: 507, startPoint y: 133, endPoint x: 465, endPoint y: 135, distance: 42.0
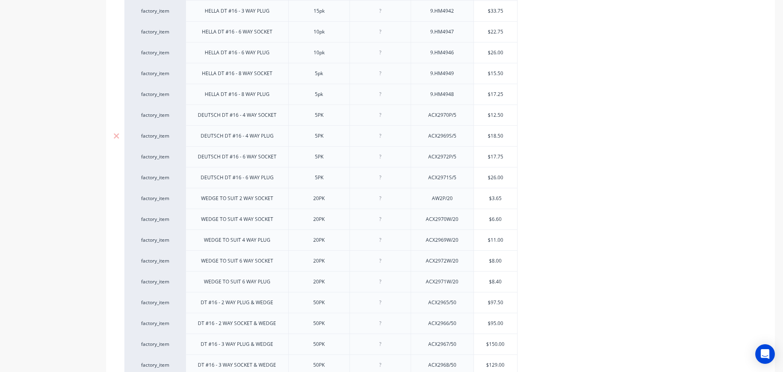
click at [465, 135] on div "factory_item DEUTSCH DT #16 - 4 WAY PLUG 5PK ACX2969S/5 $18.50 $18.50" at bounding box center [320, 135] width 393 height 21
type input "16"
type textarea "x"
type input "16."
type textarea "x"
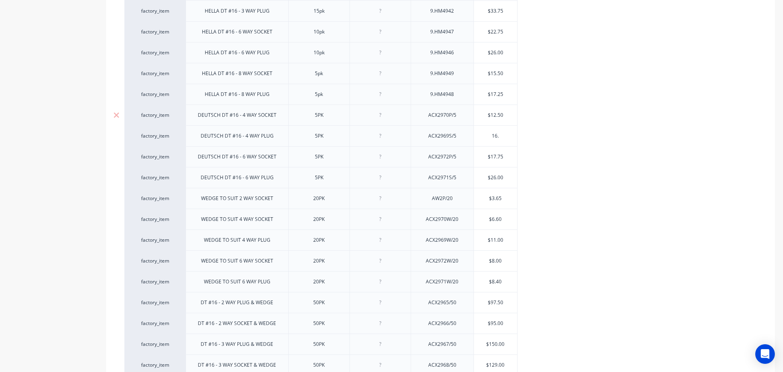
type input "16.0"
type textarea "x"
type input "16.00"
drag, startPoint x: 505, startPoint y: 218, endPoint x: 473, endPoint y: 218, distance: 31.8
click at [473, 218] on div "factory_item WEDGE TO SUIT 4 WAY SOCKET 20PK ACX2970W/20 $6.60 $6.60" at bounding box center [320, 218] width 393 height 21
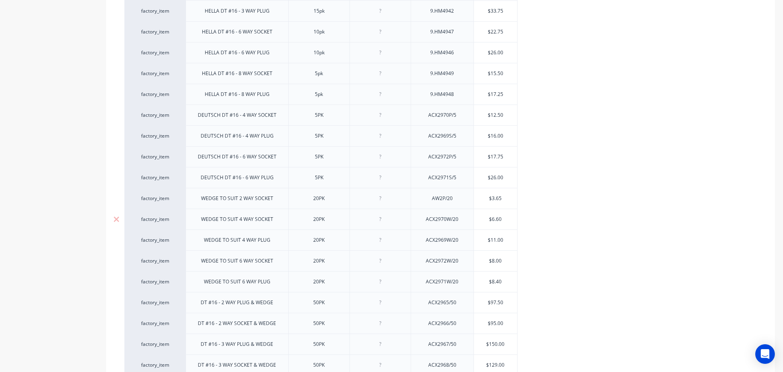
type input "5"
type textarea "x"
type input "5."
type textarea "x"
type input "5.8"
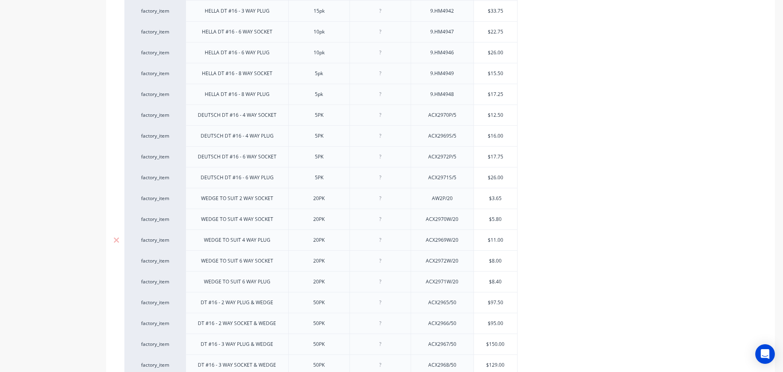
drag, startPoint x: 509, startPoint y: 240, endPoint x: 487, endPoint y: 238, distance: 22.5
click at [487, 238] on input "$11.00" at bounding box center [496, 239] width 44 height 7
type input "9"
type textarea "x"
type input "9.55"
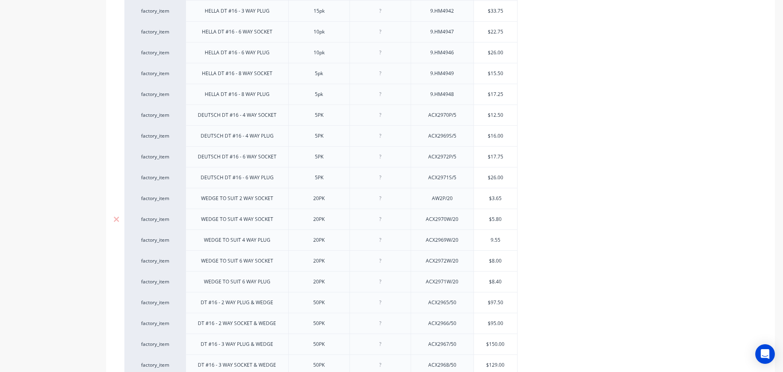
type textarea "x"
type input "9.55"
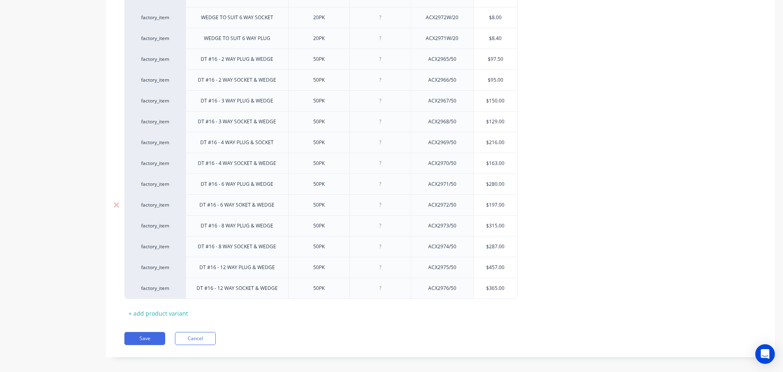
scroll to position [903, 0]
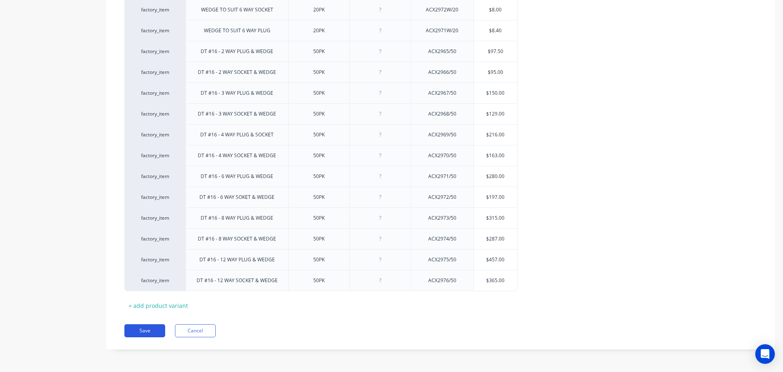
click at [146, 328] on button "Save" at bounding box center [144, 330] width 41 height 13
type textarea "x"
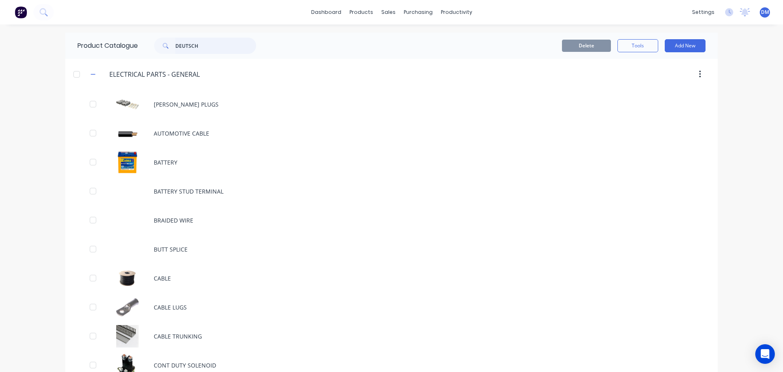
click at [0, 68] on html "dashboard products sales purchasing productivity dashboard products Product Cat…" at bounding box center [391, 186] width 783 height 372
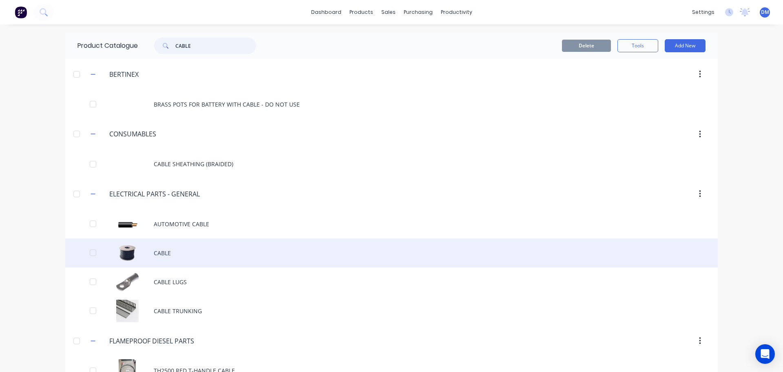
type input "CABLE"
click at [166, 250] on div "CABLE" at bounding box center [391, 252] width 653 height 29
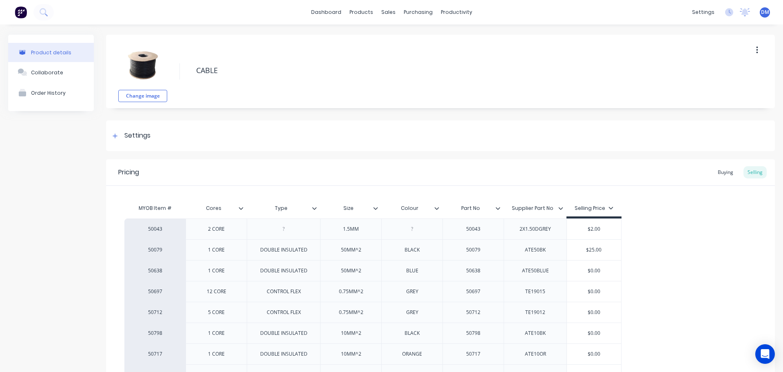
type textarea "x"
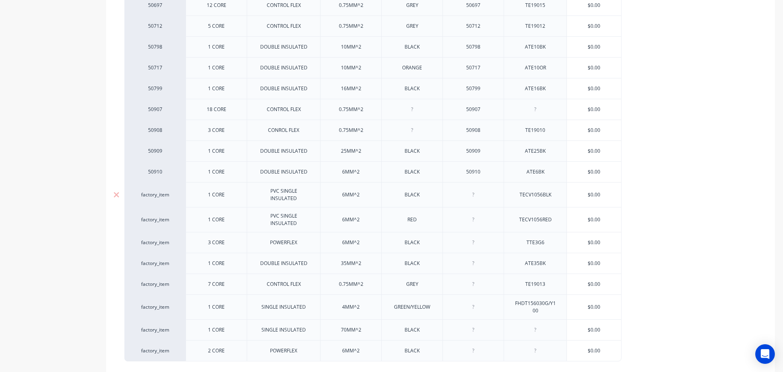
scroll to position [245, 0]
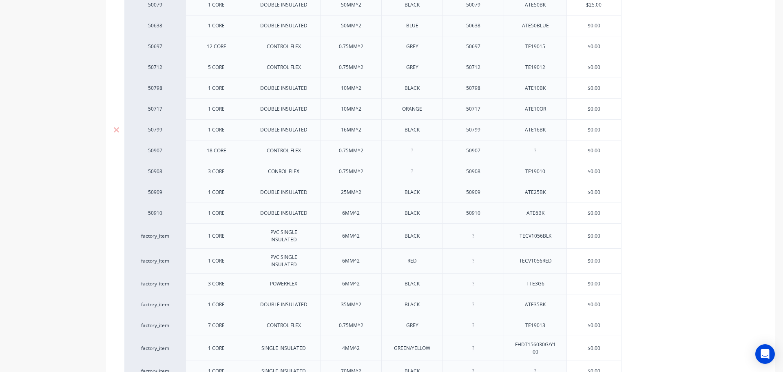
type input "$0.00"
drag, startPoint x: 562, startPoint y: 130, endPoint x: 536, endPoint y: 133, distance: 26.7
click at [536, 133] on div "50799 1 CORE DOUBLE INSULATED 16MM^2 BLACK 50799 ATE16BK $0.00 $0.00" at bounding box center [372, 129] width 497 height 21
type textarea "x"
type input "6"
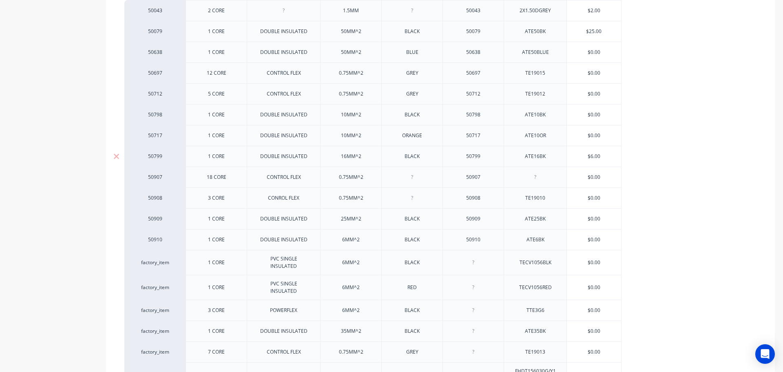
scroll to position [204, 0]
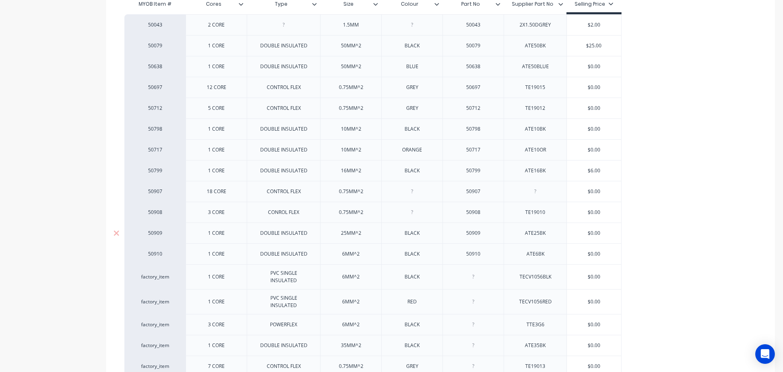
drag, startPoint x: 586, startPoint y: 232, endPoint x: 509, endPoint y: 232, distance: 77.5
click at [511, 232] on div "50909 1 CORE DOUBLE INSULATED 25MM^2 BLACK 50909 ATE25BK $0.00 $0.00" at bounding box center [372, 232] width 497 height 21
type input "7"
type textarea "x"
type input "7."
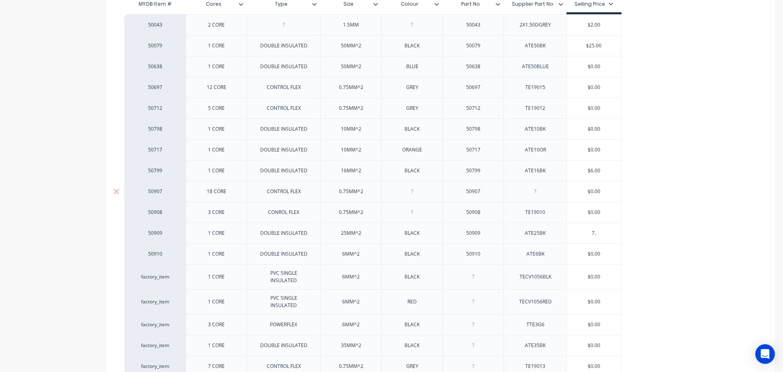
type textarea "x"
type input "7.8"
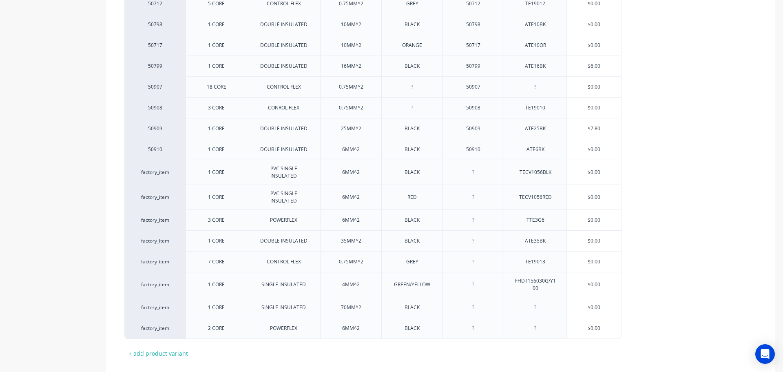
scroll to position [356, 0]
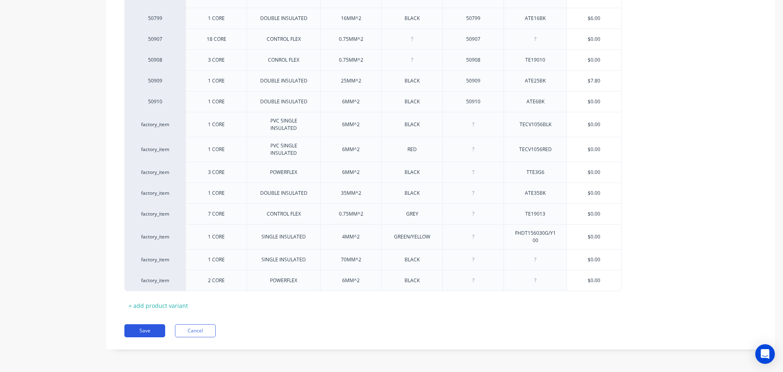
click at [153, 330] on button "Save" at bounding box center [144, 330] width 41 height 13
type textarea "x"
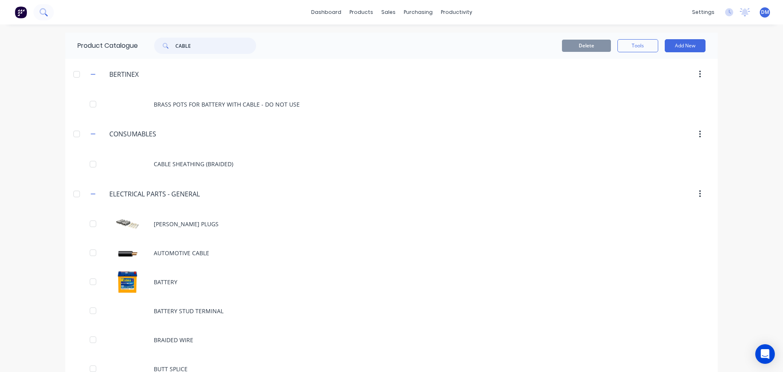
drag, startPoint x: 201, startPoint y: 47, endPoint x: 44, endPoint y: 12, distance: 160.6
click at [197, 46] on input "CABLE" at bounding box center [215, 46] width 81 height 16
click at [19, 13] on img at bounding box center [21, 12] width 12 height 12
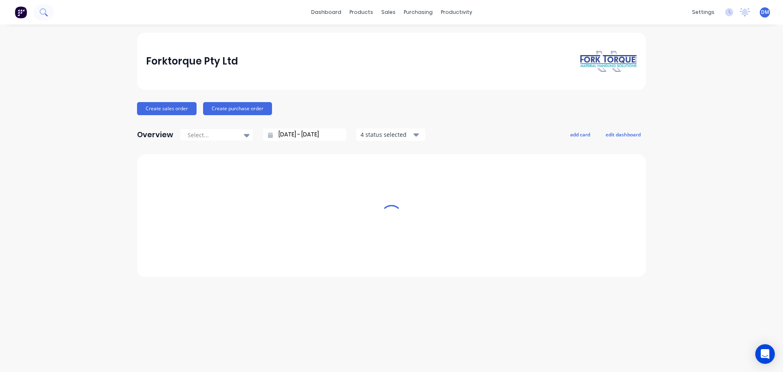
click at [44, 13] on icon at bounding box center [44, 12] width 8 height 8
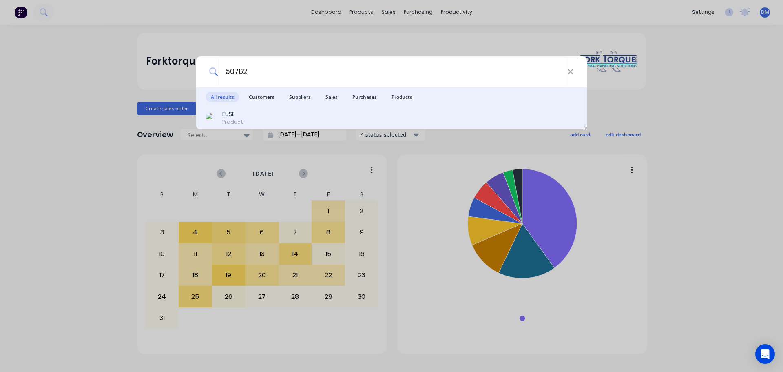
type input "50762"
click at [237, 115] on div "FUSE" at bounding box center [232, 114] width 21 height 9
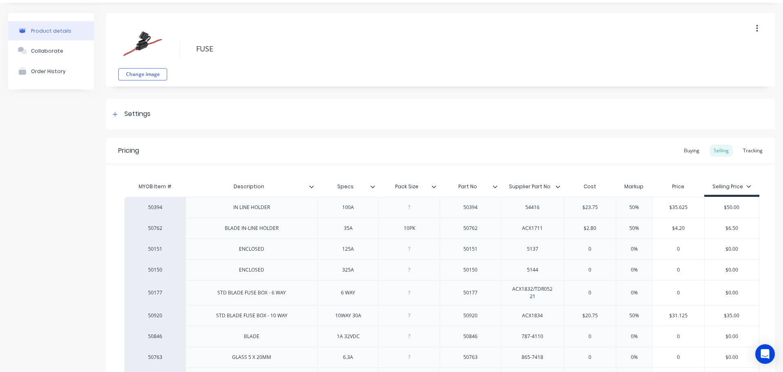
scroll to position [41, 0]
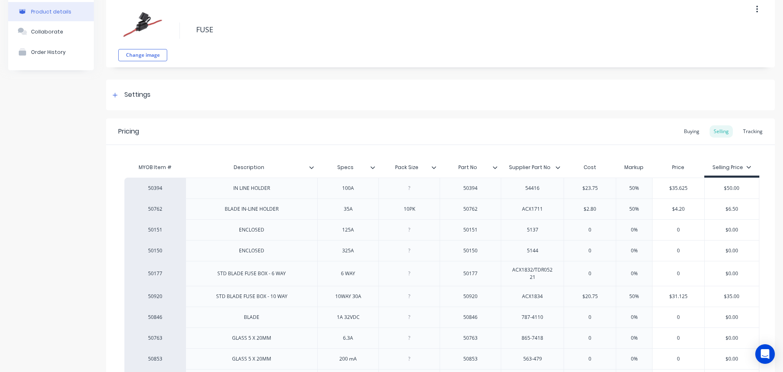
type textarea "x"
click at [683, 132] on div "Buying" at bounding box center [692, 131] width 24 height 12
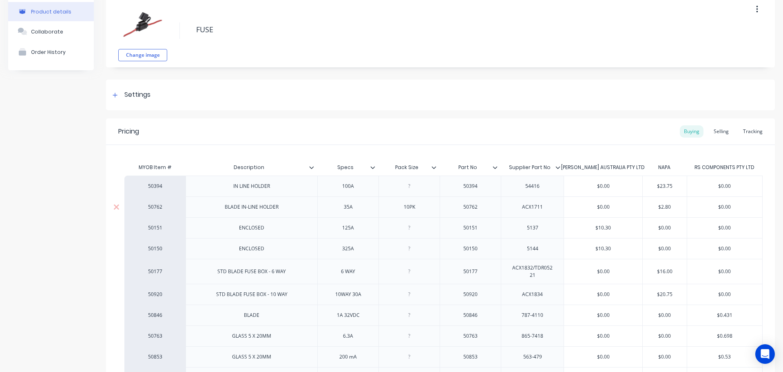
click at [678, 206] on input "$2.80" at bounding box center [665, 206] width 44 height 7
drag, startPoint x: 678, startPoint y: 206, endPoint x: 574, endPoint y: 181, distance: 106.5
click at [653, 200] on div "$2.80 $2.80" at bounding box center [665, 207] width 44 height 20
type input "2"
type textarea "x"
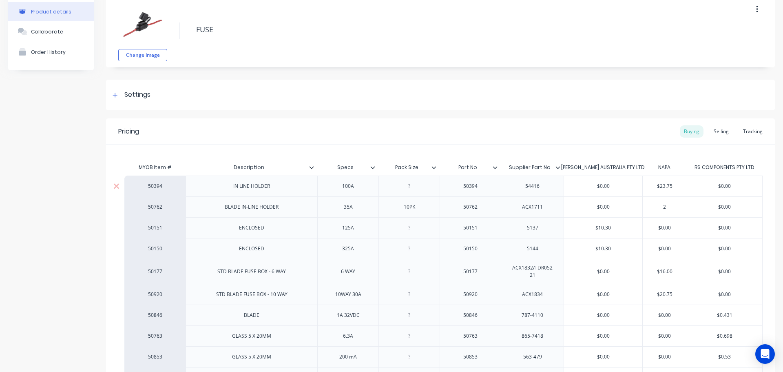
type input "28"
type textarea "x"
type input "28."
type textarea "x"
type input "28.5"
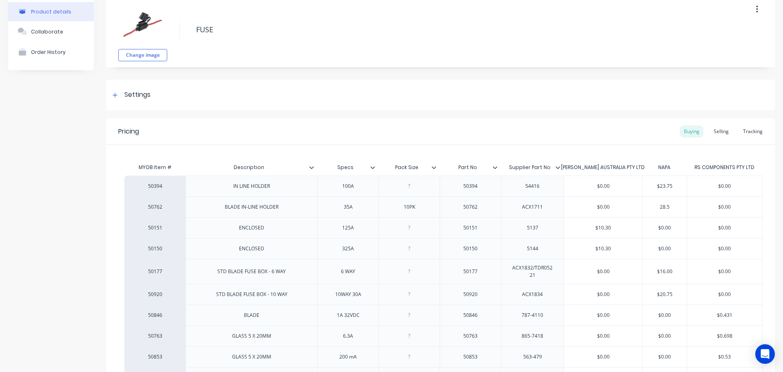
type input "$0.00"
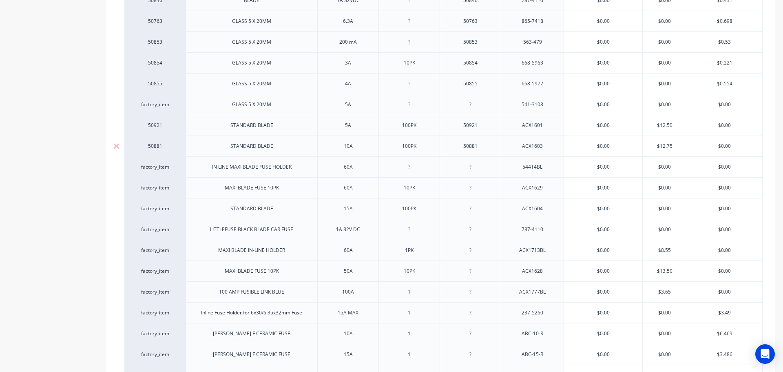
scroll to position [537, 0]
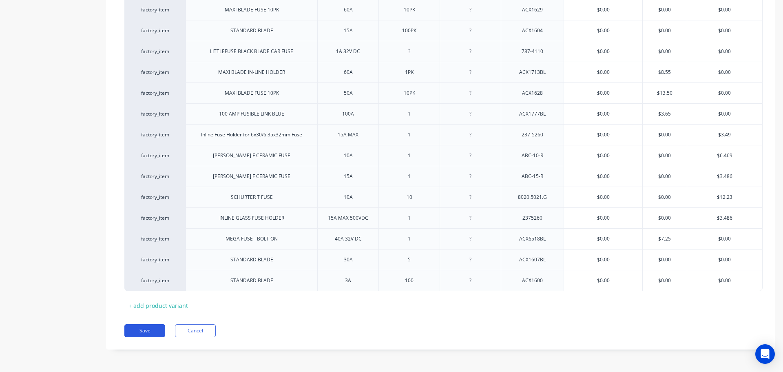
click at [158, 330] on button "Save" at bounding box center [144, 330] width 41 height 13
type textarea "x"
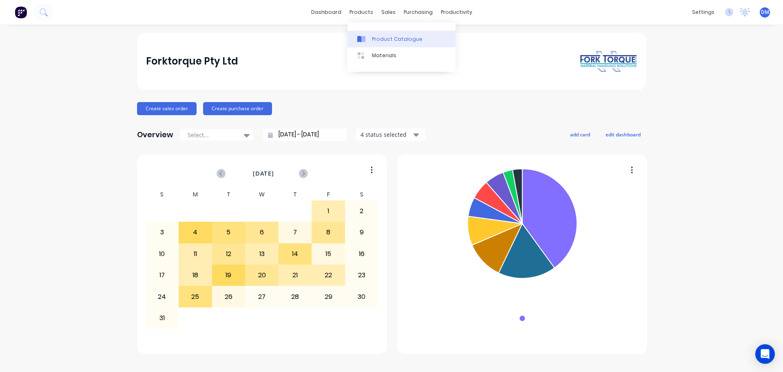
click at [365, 35] on icon at bounding box center [361, 38] width 8 height 7
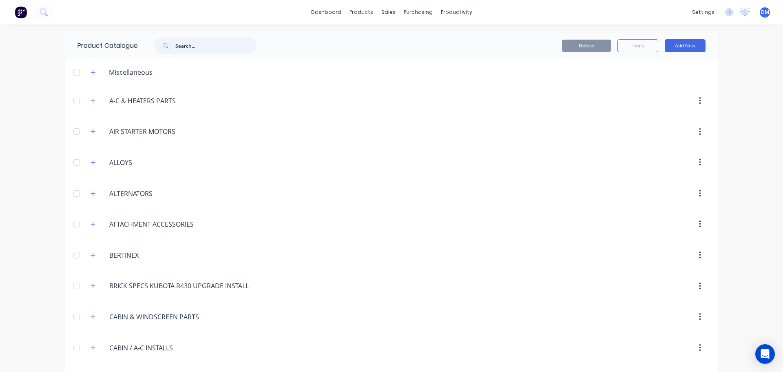
drag, startPoint x: 218, startPoint y: 46, endPoint x: 223, endPoint y: 47, distance: 5.0
click at [223, 47] on input "text" at bounding box center [215, 46] width 81 height 16
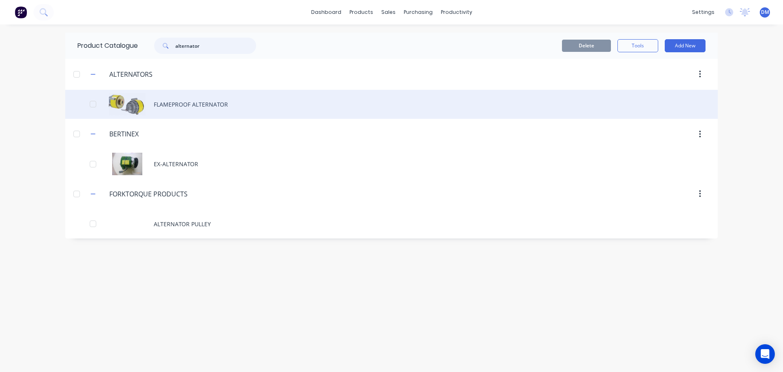
type input "alternator"
click at [184, 108] on div "FLAMEPROOF ALTERNATOR" at bounding box center [391, 104] width 653 height 29
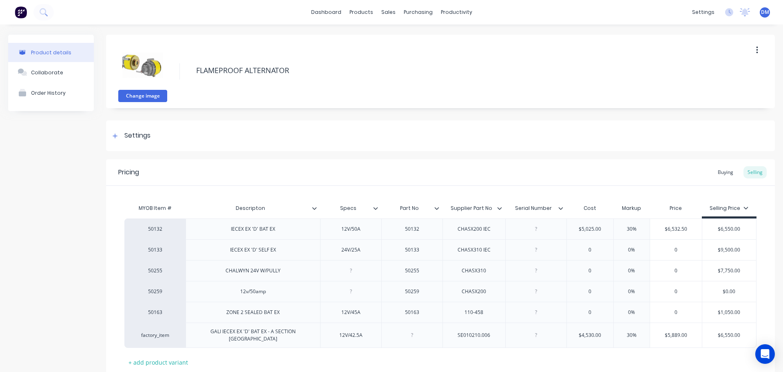
type textarea "x"
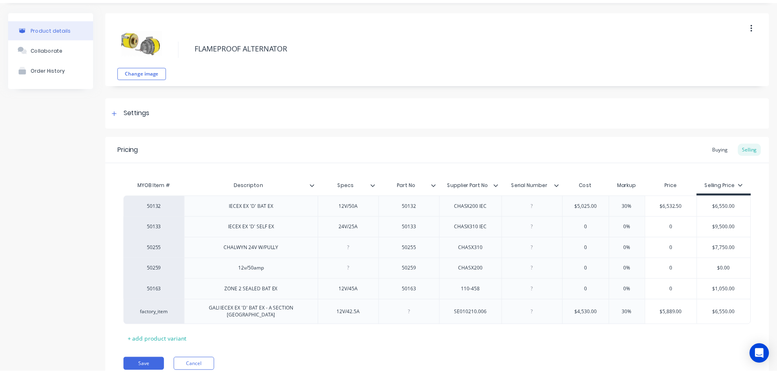
scroll to position [41, 0]
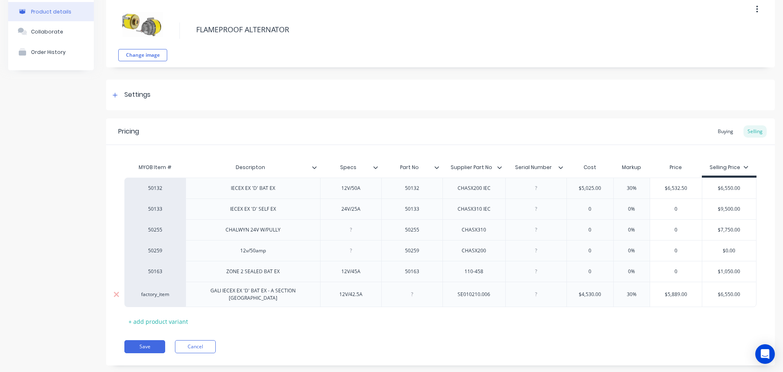
click at [162, 295] on div "factory_item" at bounding box center [155, 293] width 45 height 7
type input "5"
click at [416, 295] on div at bounding box center [412, 294] width 41 height 11
click at [151, 343] on button "Save" at bounding box center [144, 346] width 41 height 13
type textarea "x"
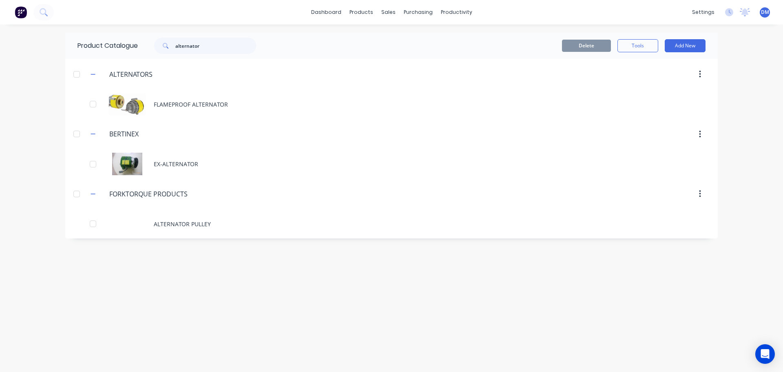
click at [23, 13] on img at bounding box center [21, 12] width 12 height 12
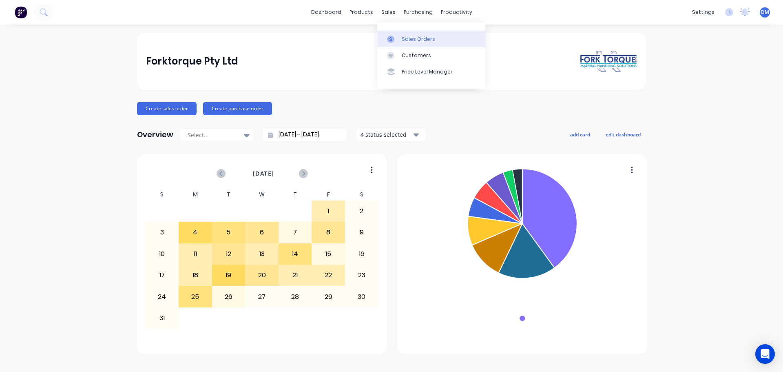
click at [403, 37] on div "Sales Orders" at bounding box center [418, 38] width 33 height 7
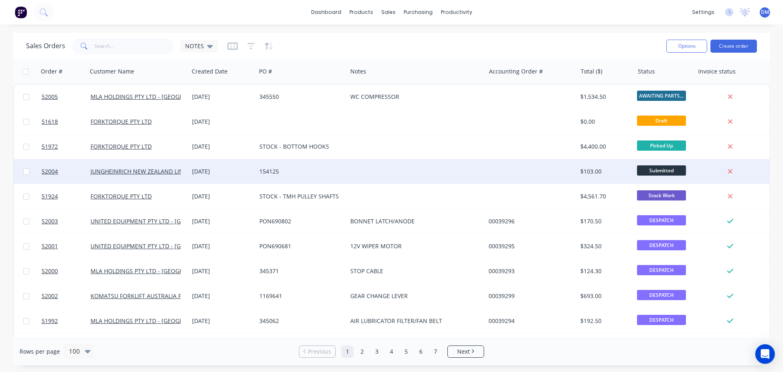
click at [256, 168] on div "154125" at bounding box center [301, 171] width 91 height 24
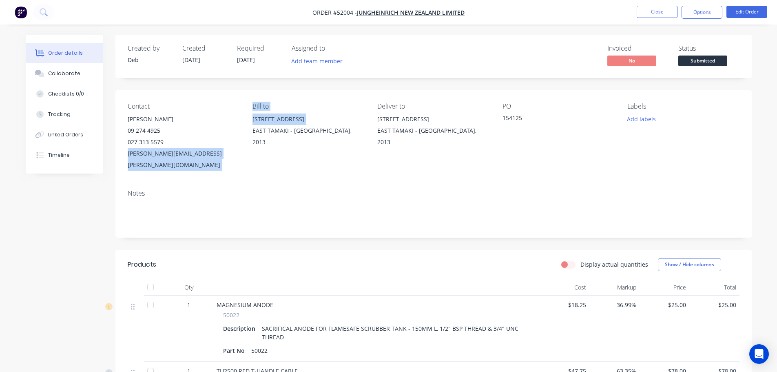
drag, startPoint x: 126, startPoint y: 153, endPoint x: 246, endPoint y: 157, distance: 120.8
click at [246, 157] on div "Contact [PERSON_NAME] 09 274 4925 027 313 5579 [PERSON_NAME][EMAIL_ADDRESS][PER…" at bounding box center [433, 136] width 636 height 93
drag, startPoint x: 226, startPoint y: 153, endPoint x: 217, endPoint y: 153, distance: 8.6
click at [226, 153] on div "[PERSON_NAME][EMAIL_ADDRESS][PERSON_NAME][DOMAIN_NAME]" at bounding box center [184, 159] width 112 height 23
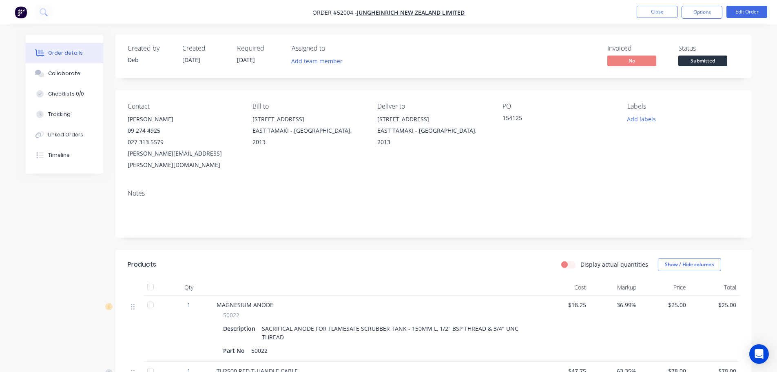
click at [228, 183] on div "Notes" at bounding box center [433, 210] width 636 height 55
drag, startPoint x: 127, startPoint y: 152, endPoint x: 224, endPoint y: 154, distance: 97.1
click at [224, 154] on div "[PERSON_NAME][EMAIL_ADDRESS][PERSON_NAME][DOMAIN_NAME]" at bounding box center [184, 159] width 112 height 23
copy div "[PERSON_NAME][EMAIL_ADDRESS][PERSON_NAME][DOMAIN_NAME]"
click at [743, 13] on button "Edit Order" at bounding box center [746, 12] width 41 height 12
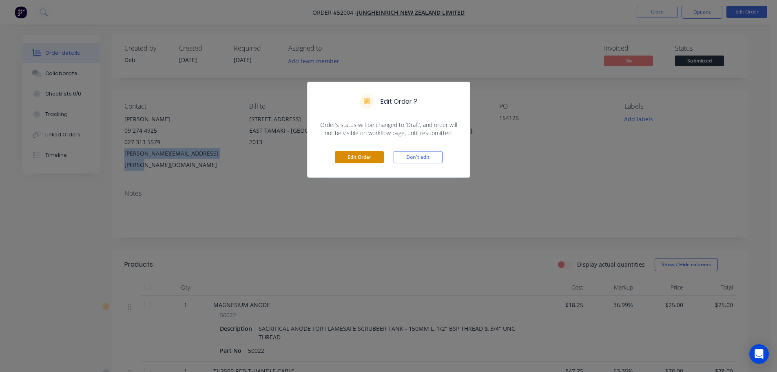
click at [360, 155] on button "Edit Order" at bounding box center [359, 157] width 49 height 12
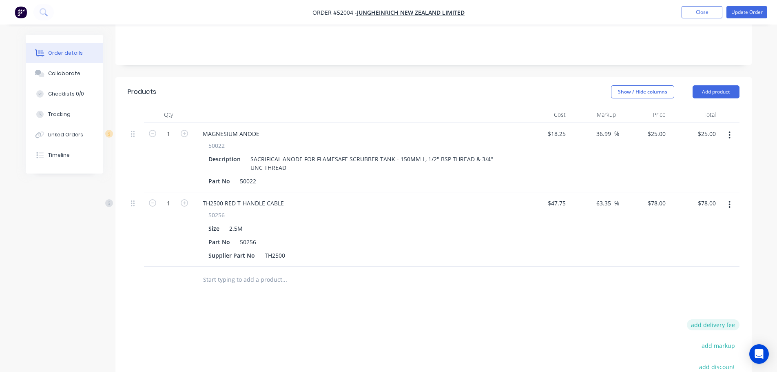
scroll to position [204, 0]
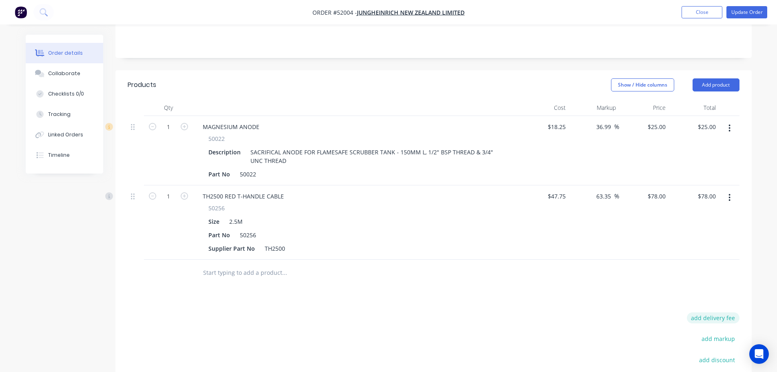
click at [713, 312] on button "add delivery fee" at bounding box center [713, 317] width 53 height 11
type input "65"
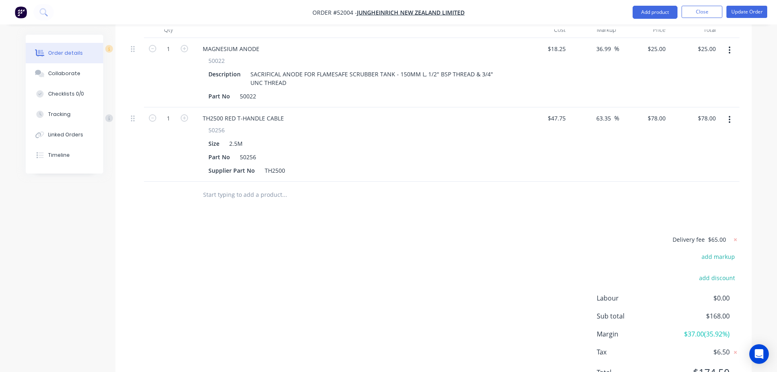
scroll to position [286, 0]
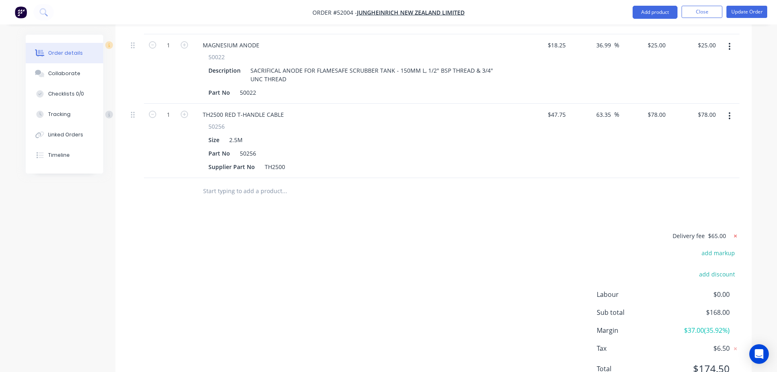
click at [734, 232] on icon at bounding box center [735, 236] width 8 height 8
click at [249, 183] on input "text" at bounding box center [284, 191] width 163 height 16
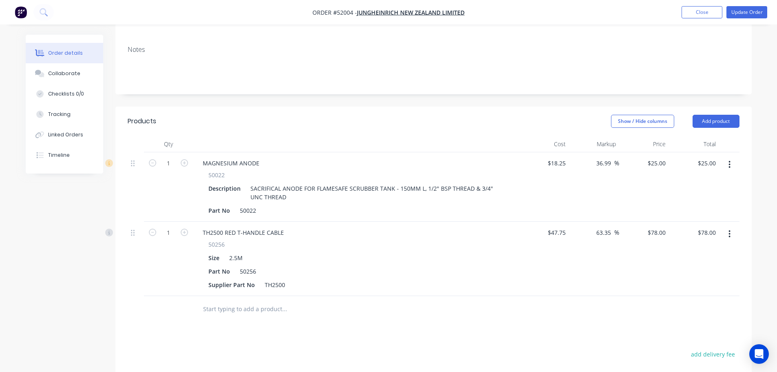
scroll to position [163, 0]
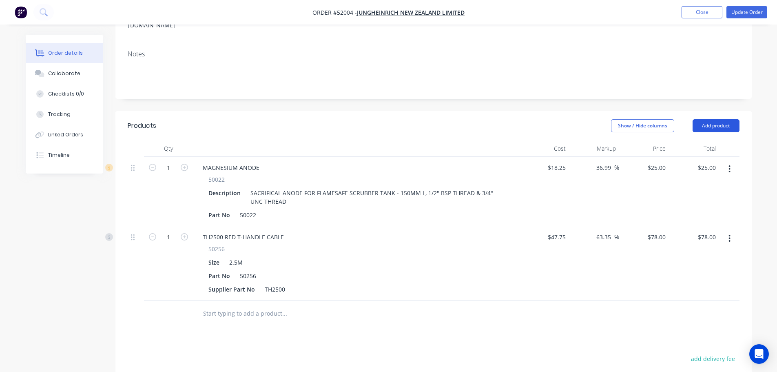
click at [710, 119] on button "Add product" at bounding box center [716, 125] width 47 height 13
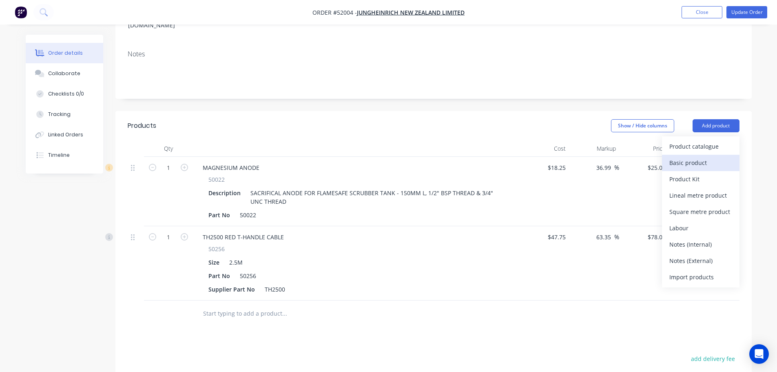
click at [701, 157] on div "Basic product" at bounding box center [700, 163] width 63 height 12
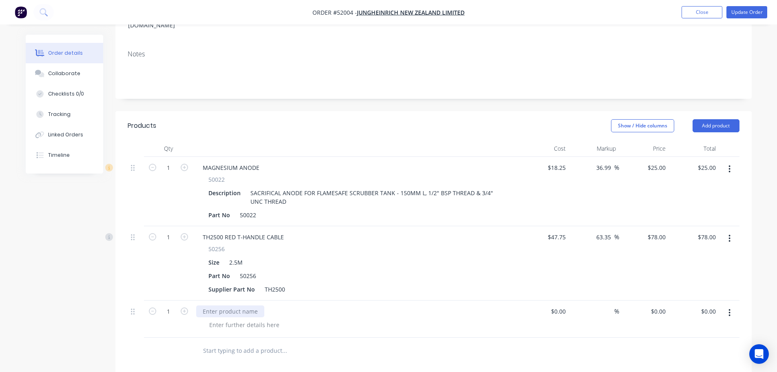
click at [232, 305] on div at bounding box center [230, 311] width 68 height 12
type input "$65.00"
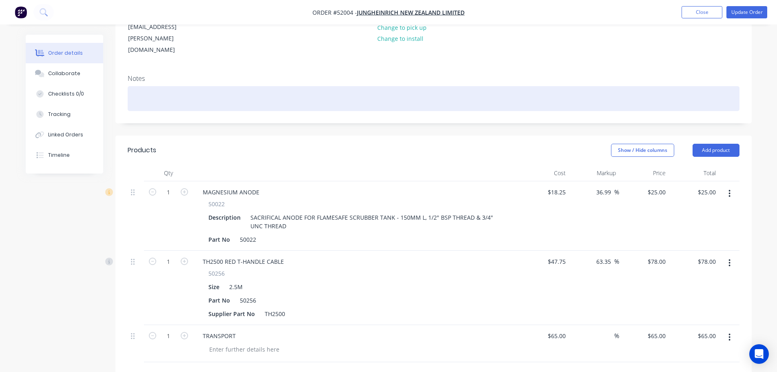
scroll to position [125, 0]
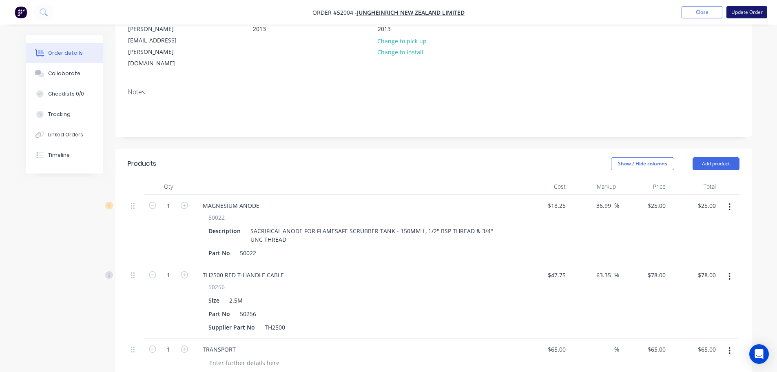
click at [740, 18] on button "Update Order" at bounding box center [746, 12] width 41 height 12
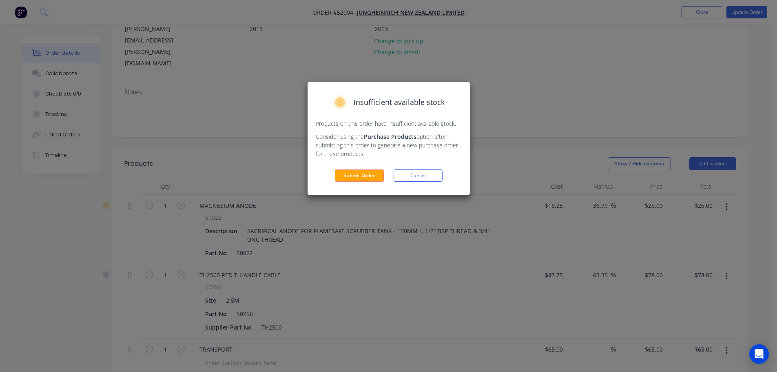
click at [371, 176] on button "Submit Order" at bounding box center [359, 175] width 49 height 12
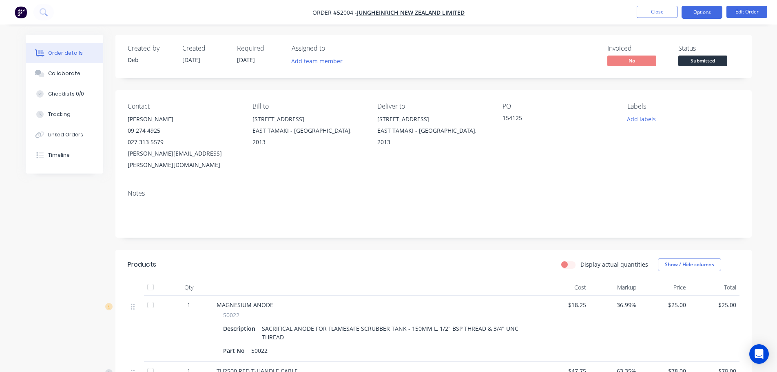
click at [711, 12] on button "Options" at bounding box center [702, 12] width 41 height 13
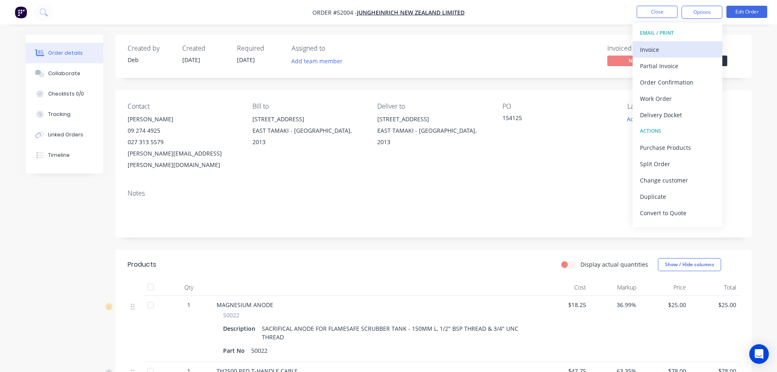
click at [660, 49] on div "Invoice" at bounding box center [677, 50] width 75 height 12
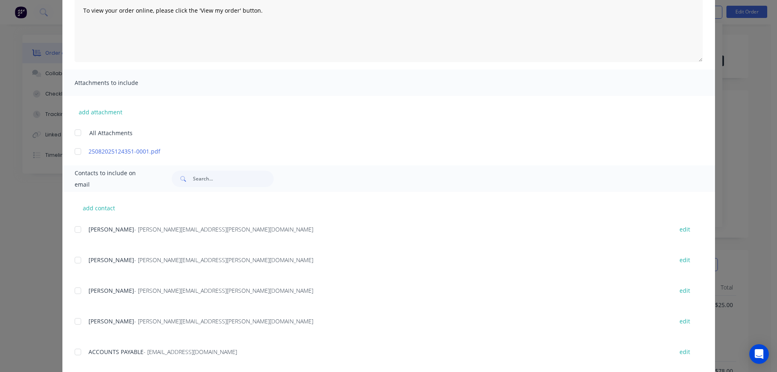
scroll to position [122, 0]
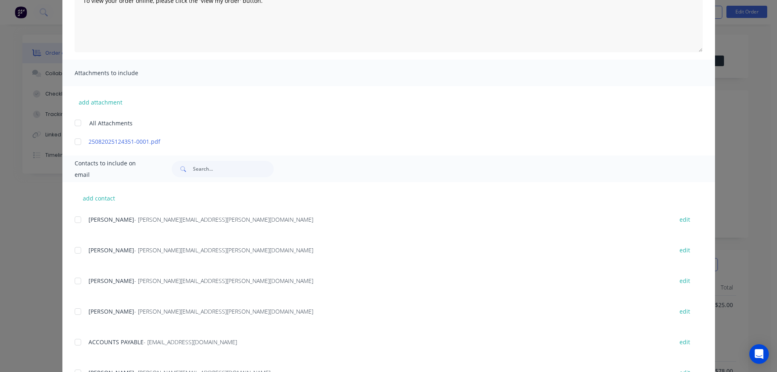
click at [76, 220] on div at bounding box center [78, 219] width 16 height 16
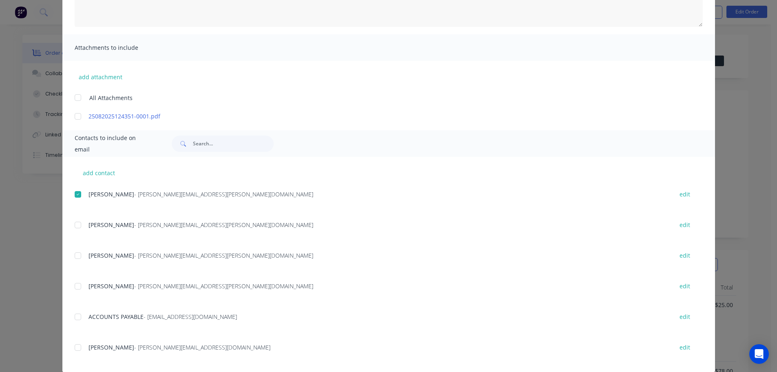
scroll to position [159, 0]
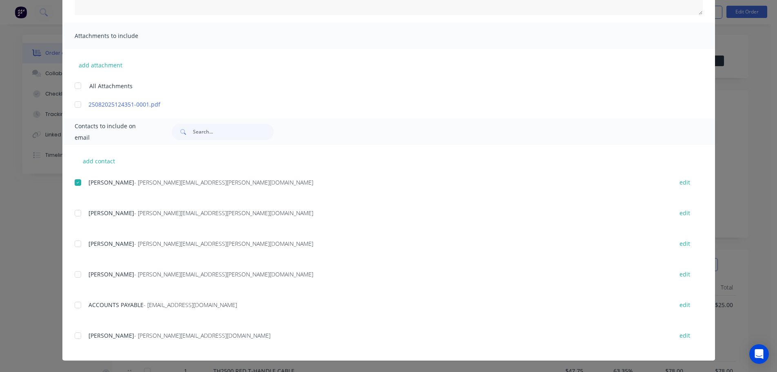
click at [73, 305] on div at bounding box center [78, 305] width 16 height 16
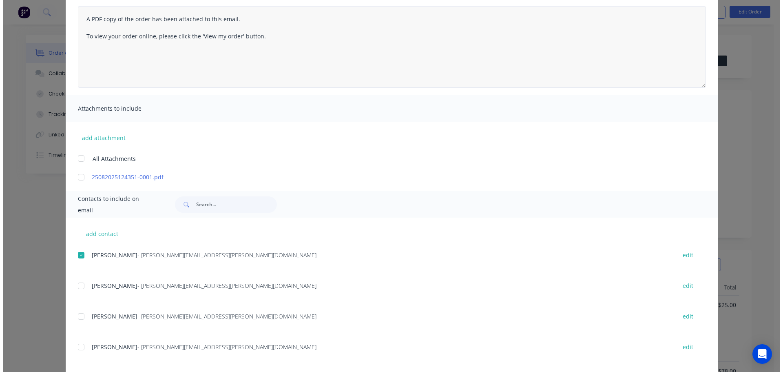
scroll to position [0, 0]
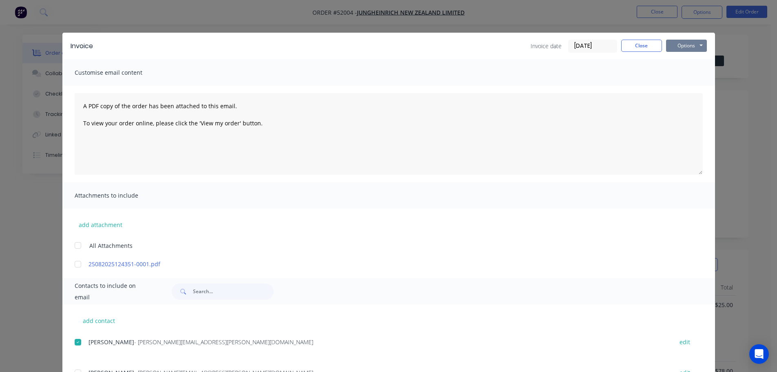
click at [682, 44] on button "Options" at bounding box center [686, 46] width 41 height 12
click at [690, 90] on button "Email" at bounding box center [692, 86] width 52 height 13
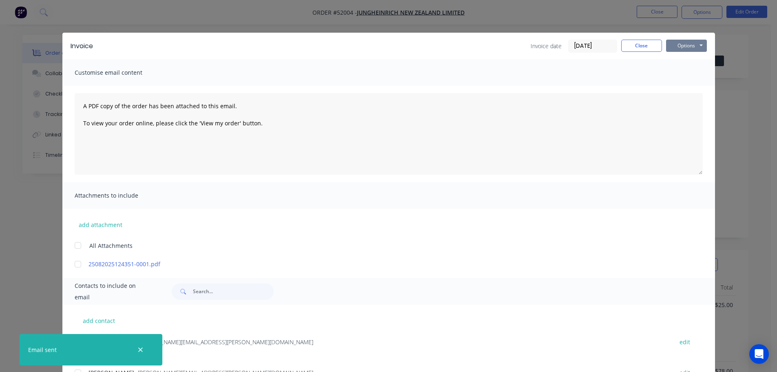
click at [679, 49] on button "Options" at bounding box center [686, 46] width 41 height 12
click at [694, 71] on button "Print" at bounding box center [692, 73] width 52 height 13
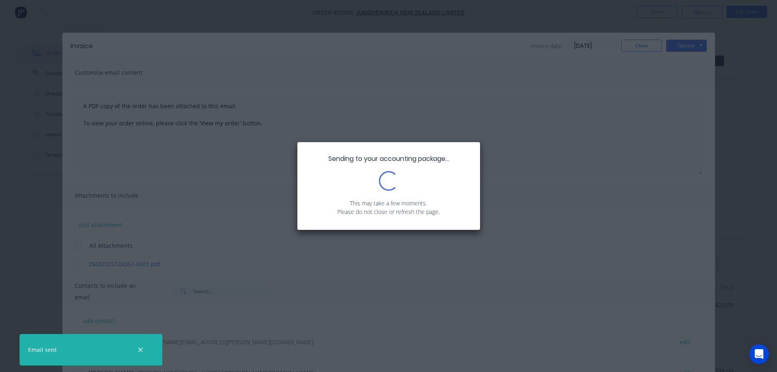
click at [140, 350] on icon "button" at bounding box center [140, 349] width 4 height 4
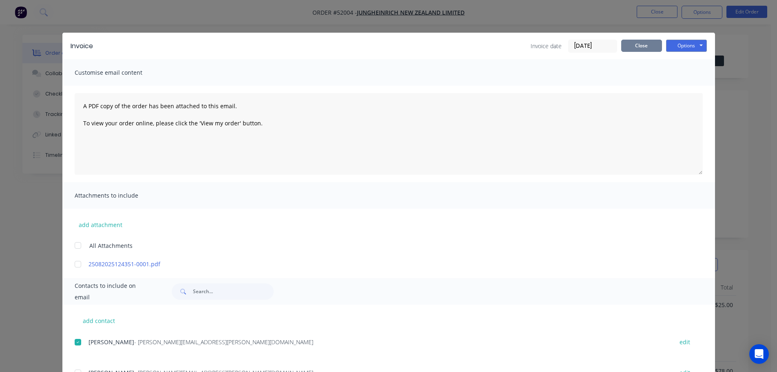
click at [653, 49] on button "Close" at bounding box center [641, 46] width 41 height 12
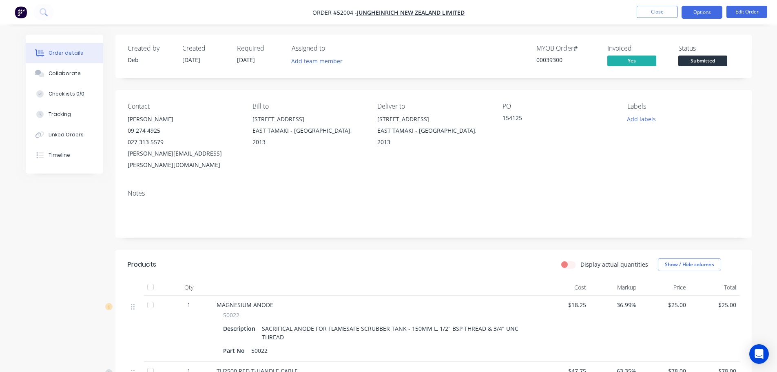
click at [697, 12] on button "Options" at bounding box center [702, 12] width 41 height 13
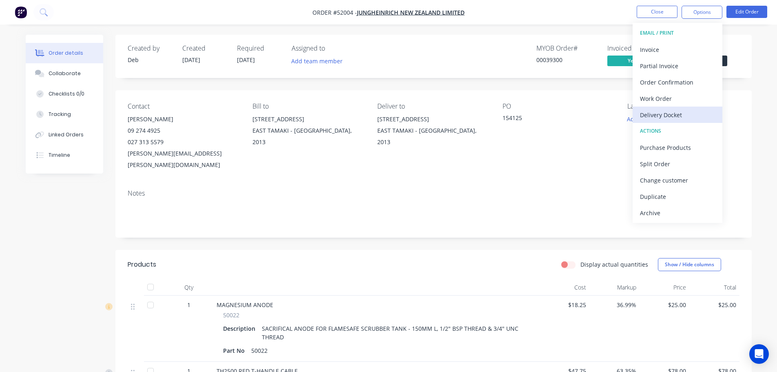
click at [676, 115] on div "Delivery Docket" at bounding box center [677, 115] width 75 height 12
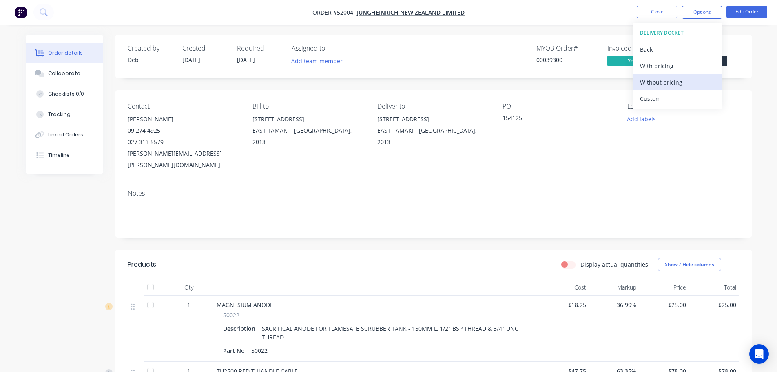
click at [670, 83] on div "Without pricing" at bounding box center [677, 82] width 75 height 12
click at [727, 60] on div "Status Submitted" at bounding box center [708, 56] width 61 height 24
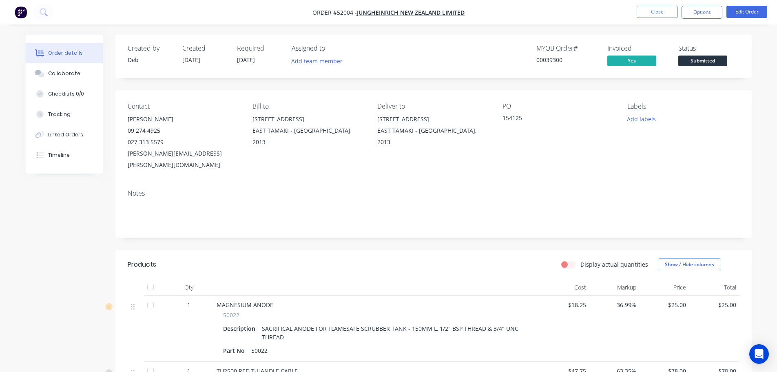
click at [722, 60] on span "Submitted" at bounding box center [702, 60] width 49 height 10
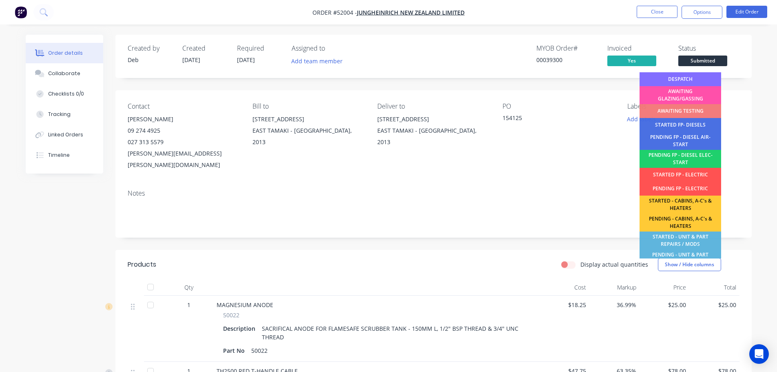
click at [705, 80] on div "DESPATCH" at bounding box center [681, 79] width 82 height 14
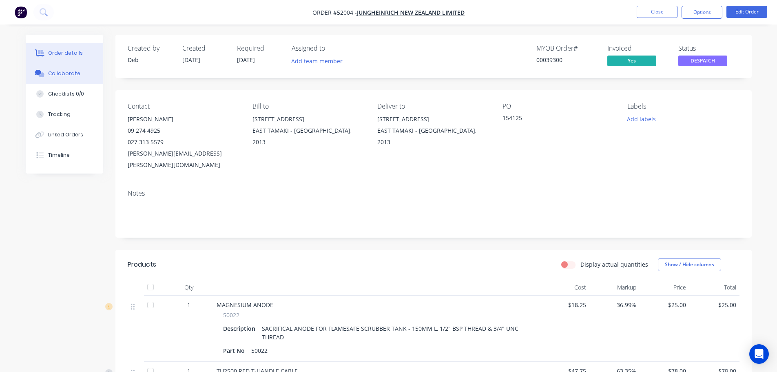
click at [69, 77] on div "Collaborate" at bounding box center [64, 73] width 32 height 7
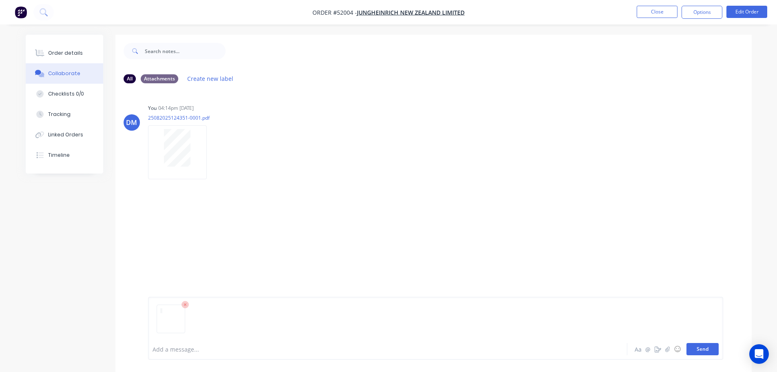
click at [700, 348] on button "Send" at bounding box center [702, 349] width 32 height 12
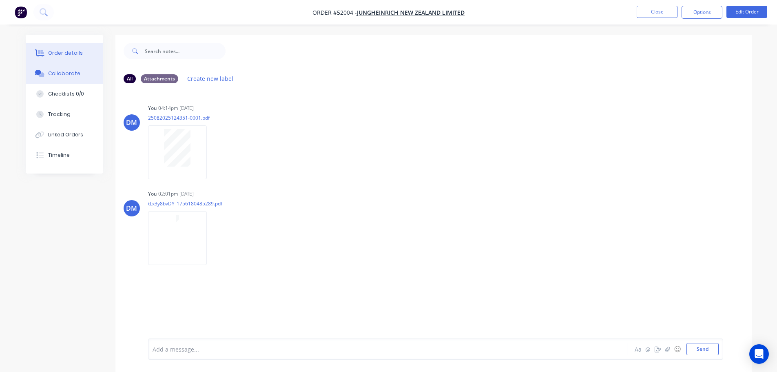
click at [60, 52] on div "Order details" at bounding box center [65, 52] width 35 height 7
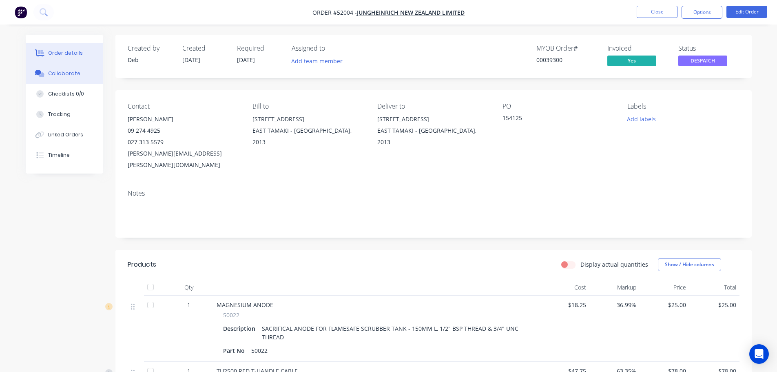
click at [76, 73] on div "Collaborate" at bounding box center [64, 73] width 32 height 7
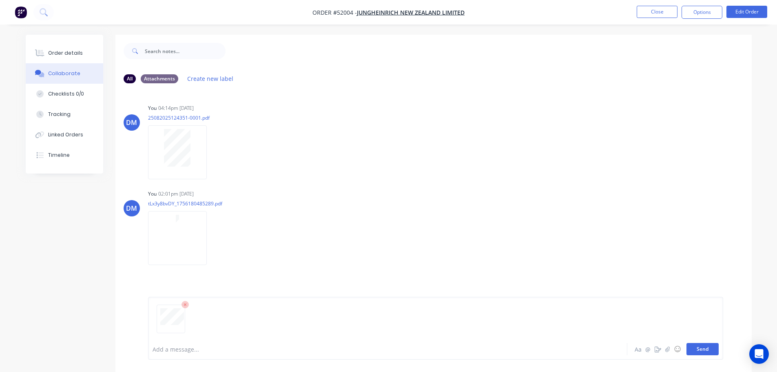
click at [709, 354] on button "Send" at bounding box center [702, 349] width 32 height 12
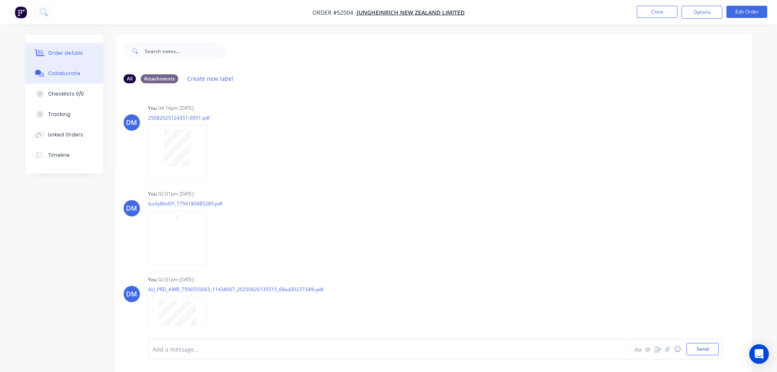
click at [74, 49] on button "Order details" at bounding box center [64, 53] width 77 height 20
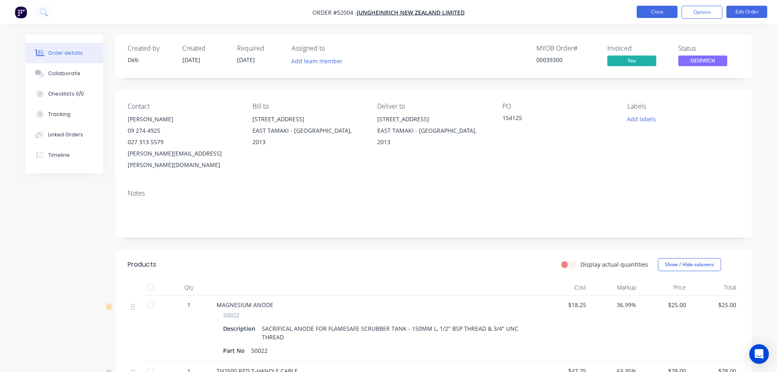
click at [653, 13] on button "Close" at bounding box center [657, 12] width 41 height 12
